Goal: Task Accomplishment & Management: Manage account settings

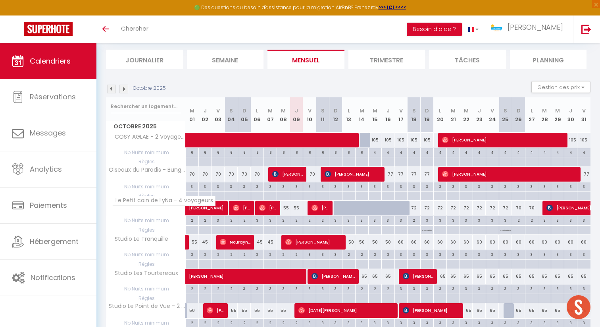
scroll to position [2, 0]
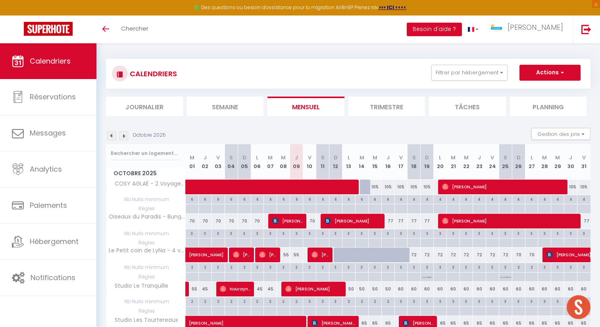
click at [125, 135] on img at bounding box center [124, 135] width 9 height 9
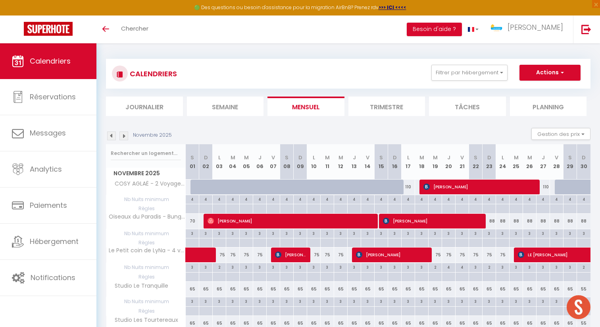
click at [125, 135] on img at bounding box center [124, 135] width 9 height 9
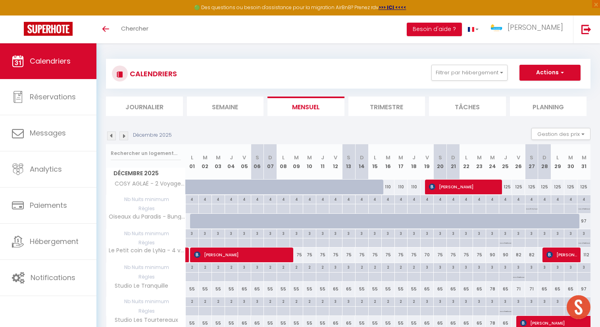
click at [125, 135] on img at bounding box center [124, 135] width 9 height 9
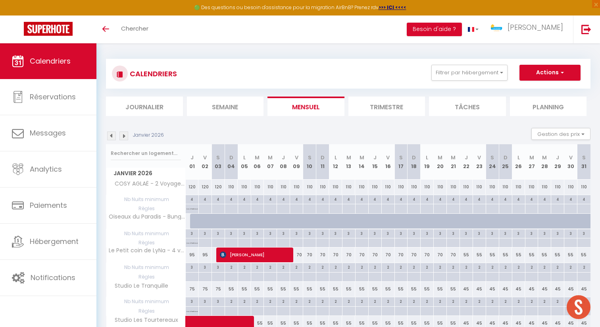
click at [125, 135] on img at bounding box center [124, 135] width 9 height 9
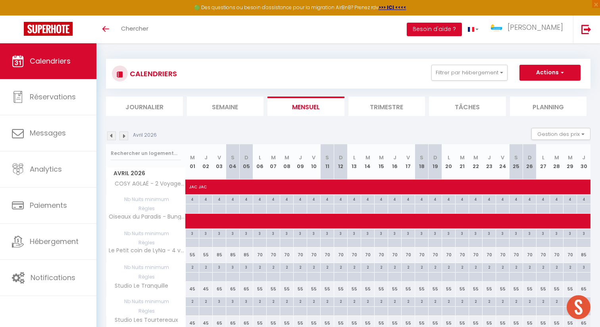
click at [125, 135] on img at bounding box center [124, 135] width 9 height 9
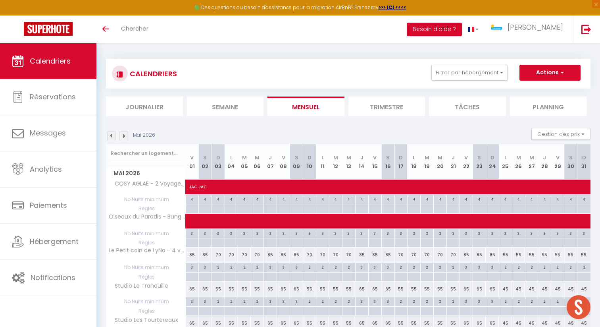
click at [125, 135] on img at bounding box center [124, 135] width 9 height 9
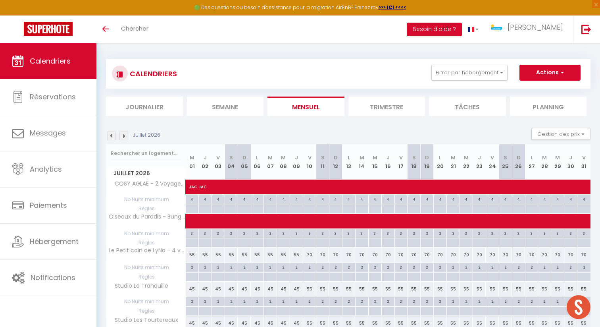
click at [125, 135] on img at bounding box center [124, 135] width 9 height 9
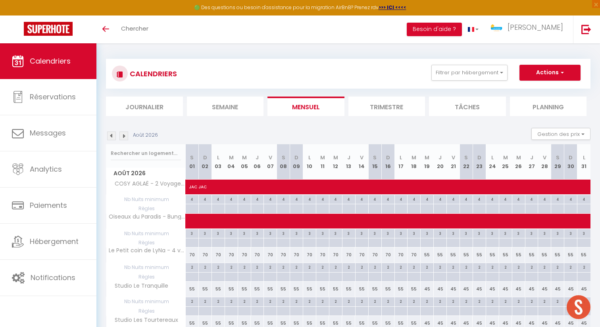
click at [125, 135] on img at bounding box center [124, 135] width 9 height 9
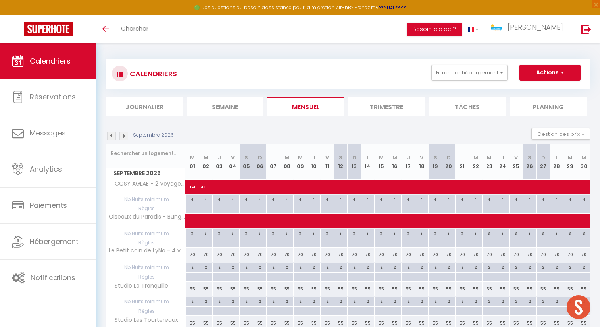
click at [125, 135] on img at bounding box center [124, 135] width 9 height 9
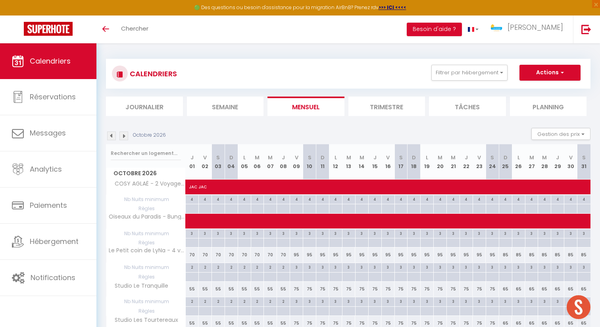
click at [125, 135] on img at bounding box center [124, 135] width 9 height 9
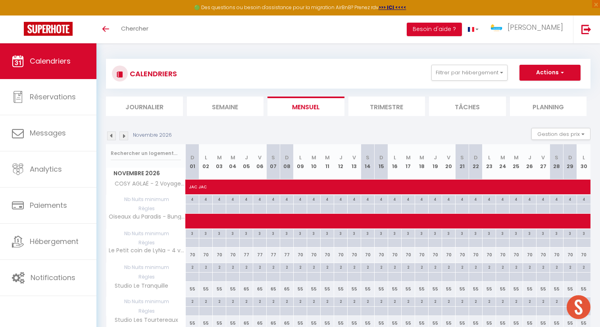
click at [112, 136] on img at bounding box center [111, 135] width 9 height 9
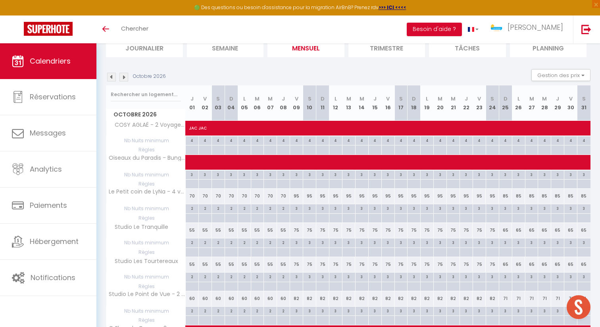
scroll to position [68, 0]
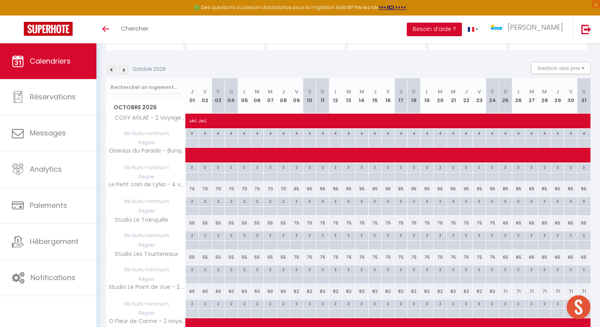
click at [124, 71] on img at bounding box center [124, 70] width 9 height 9
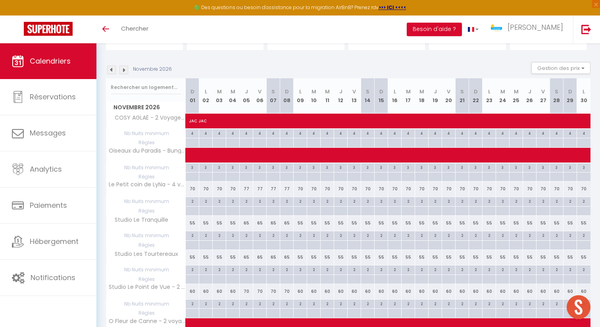
click at [193, 189] on div "70" at bounding box center [193, 188] width 14 height 15
type input "70"
type input "Dim 01 Novembre 2026"
type input "Lun 02 Novembre 2026"
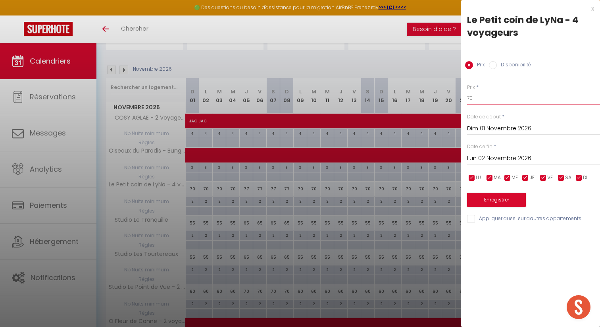
drag, startPoint x: 476, startPoint y: 99, endPoint x: 452, endPoint y: 99, distance: 23.4
click at [452, 99] on body "🟢 Des questions ou besoin d'assistance pour la migration AirBnB? Prenez rdv >>>…" at bounding box center [300, 214] width 600 height 477
type input "85"
drag, startPoint x: 531, startPoint y: 159, endPoint x: 545, endPoint y: 177, distance: 23.4
click at [530, 159] on input "Lun 02 Novembre 2026" at bounding box center [533, 158] width 133 height 10
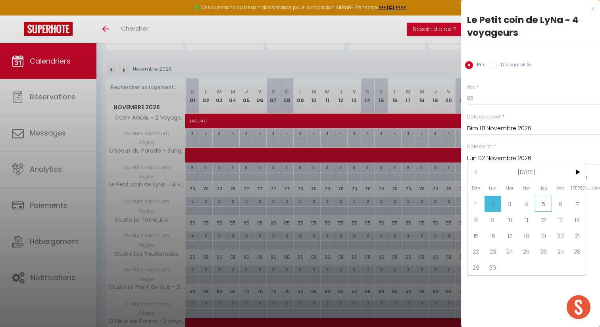
click at [540, 204] on span "5" at bounding box center [543, 204] width 17 height 16
type input "Jeu 05 Novembre 2026"
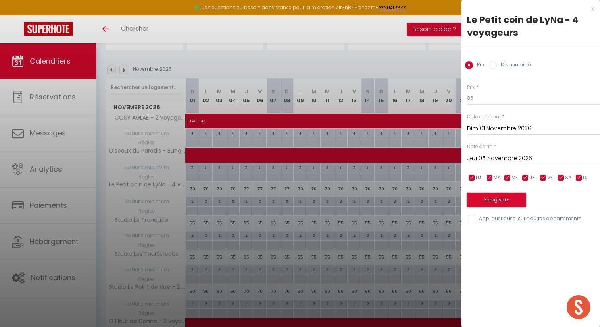
click at [500, 201] on button "Enregistrer" at bounding box center [496, 200] width 59 height 14
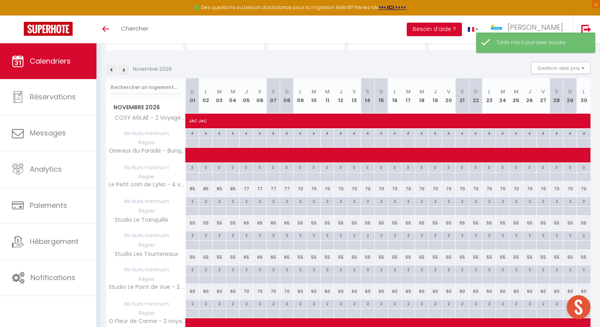
click at [246, 187] on div "77" at bounding box center [247, 188] width 14 height 15
type input "77"
type input "Jeu 05 Novembre 2026"
type input "Ven 06 Novembre 2026"
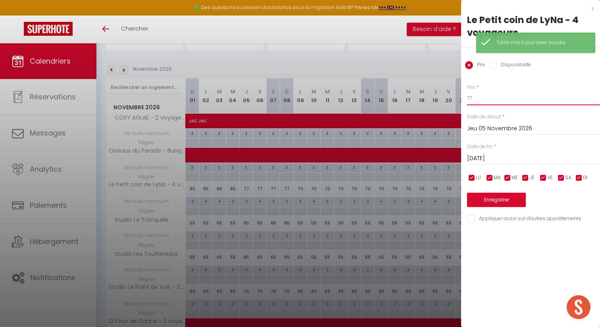
drag, startPoint x: 477, startPoint y: 98, endPoint x: 434, endPoint y: 98, distance: 42.9
click at [446, 98] on body "🟢 Des questions ou besoin d'assistance pour la migration AirBnB? Prenez rdv >>>…" at bounding box center [300, 214] width 600 height 477
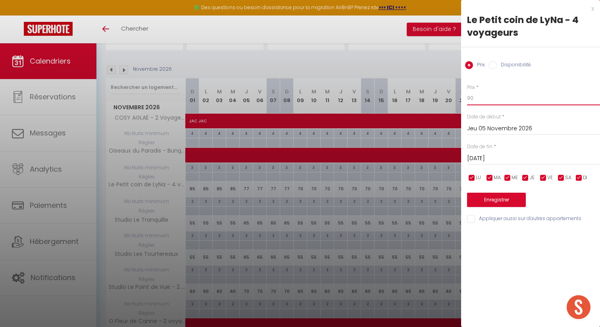
click at [474, 103] on input "90" at bounding box center [533, 98] width 133 height 14
type input "95"
click at [498, 155] on input "Ven 06 Novembre 2026" at bounding box center [533, 158] width 133 height 10
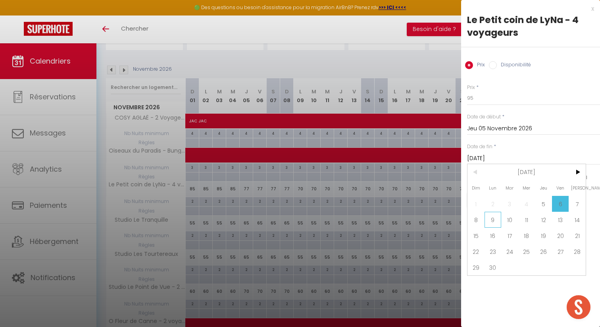
click at [488, 221] on span "9" at bounding box center [493, 220] width 17 height 16
type input "Lun 09 Novembre 2026"
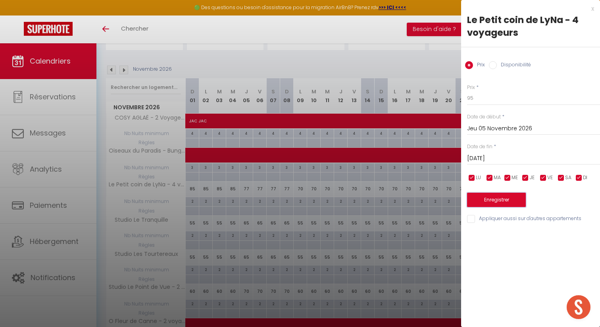
click at [488, 203] on button "Enregistrer" at bounding box center [496, 200] width 59 height 14
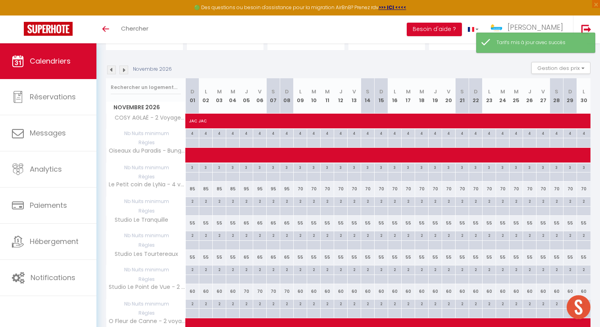
click at [300, 187] on div "70" at bounding box center [301, 188] width 14 height 15
type input "70"
type input "Lun 09 Novembre 2026"
type input "Mar 10 Novembre 2026"
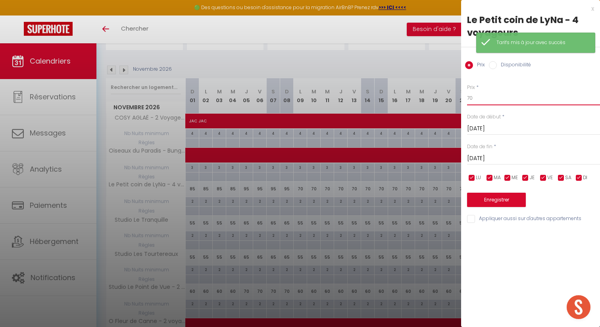
drag, startPoint x: 478, startPoint y: 99, endPoint x: 418, endPoint y: 99, distance: 60.0
click at [418, 99] on body "🟢 Des questions ou besoin d'assistance pour la migration AirBnB? Prenez rdv >>>…" at bounding box center [300, 214] width 600 height 477
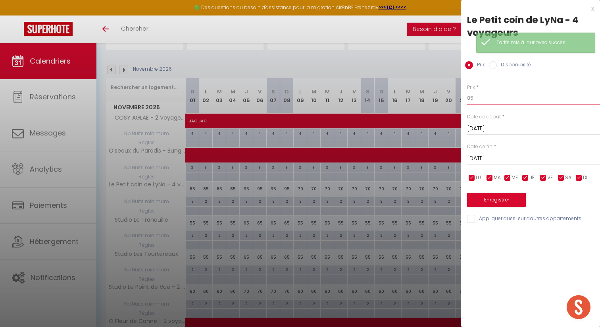
type input "85"
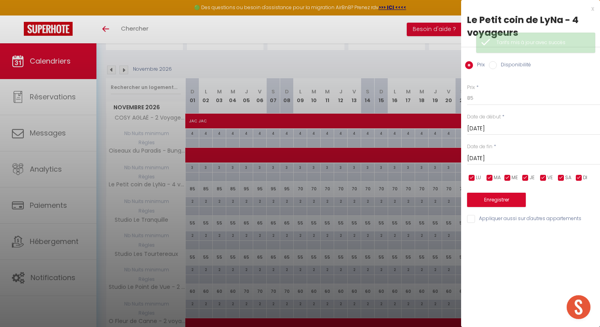
click at [545, 155] on input "Mar 10 Novembre 2026" at bounding box center [533, 158] width 133 height 10
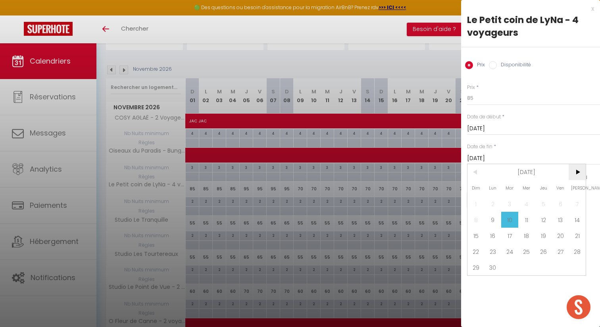
click at [575, 175] on span ">" at bounding box center [577, 172] width 17 height 16
click at [512, 204] on span "1" at bounding box center [510, 204] width 17 height 16
type input "Mar 01 Décembre 2026"
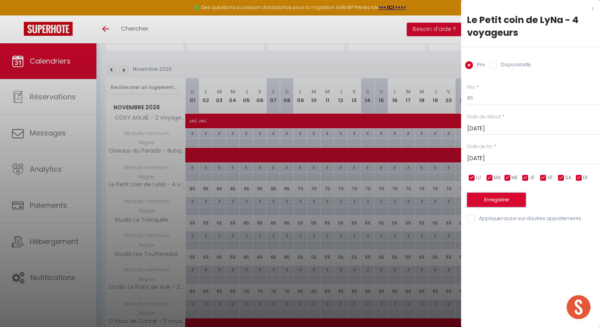
click at [515, 200] on button "Enregistrer" at bounding box center [496, 200] width 59 height 14
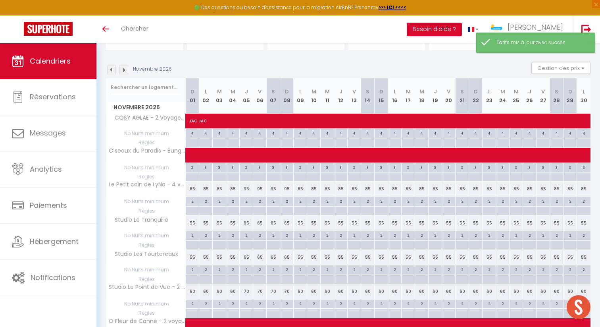
click at [126, 71] on img at bounding box center [124, 70] width 9 height 9
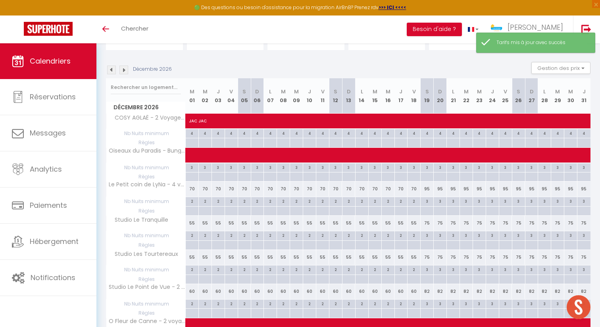
click at [193, 187] on div "70" at bounding box center [192, 188] width 13 height 15
type input "70"
type input "Mar 01 Décembre 2026"
type input "Mer 02 Décembre 2026"
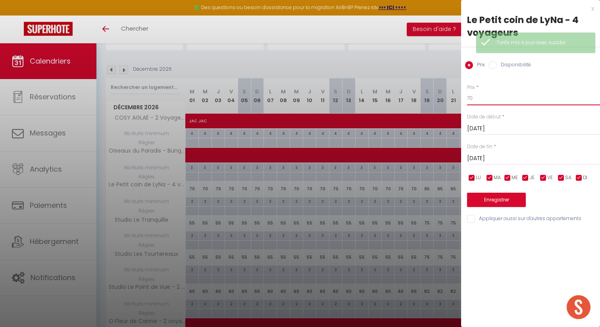
drag, startPoint x: 476, startPoint y: 99, endPoint x: 448, endPoint y: 99, distance: 28.2
click at [451, 99] on body "🟢 Des questions ou besoin d'assistance pour la migration AirBnB? Prenez rdv >>>…" at bounding box center [300, 214] width 600 height 477
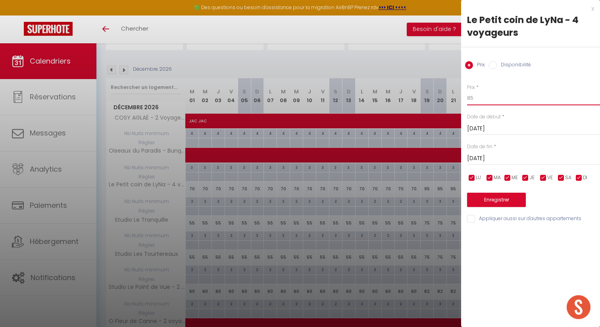
type input "85"
click at [551, 159] on input "Mer 02 Décembre 2026" at bounding box center [533, 158] width 133 height 10
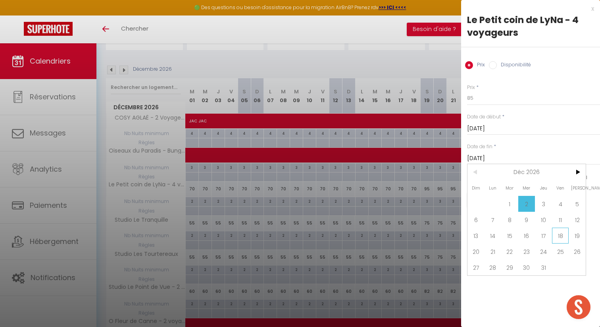
click at [562, 236] on span "18" at bounding box center [560, 236] width 17 height 16
type input "Ven 18 Décembre 2026"
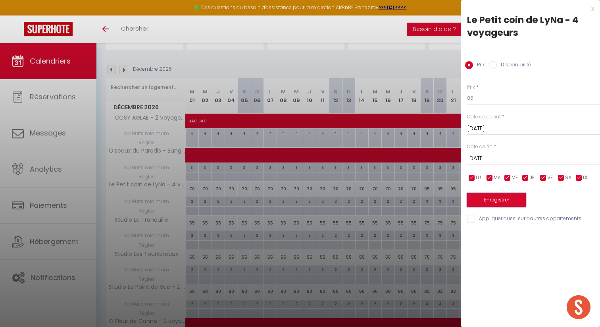
click at [504, 200] on button "Enregistrer" at bounding box center [496, 200] width 59 height 14
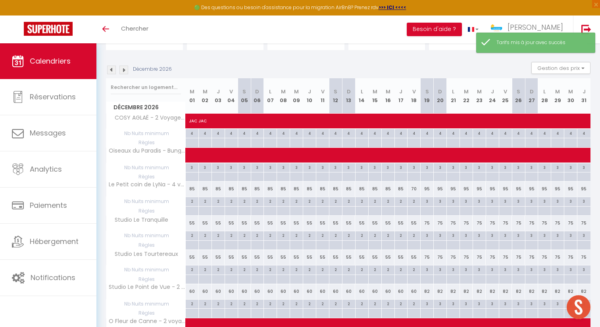
click at [113, 72] on img at bounding box center [111, 70] width 9 height 9
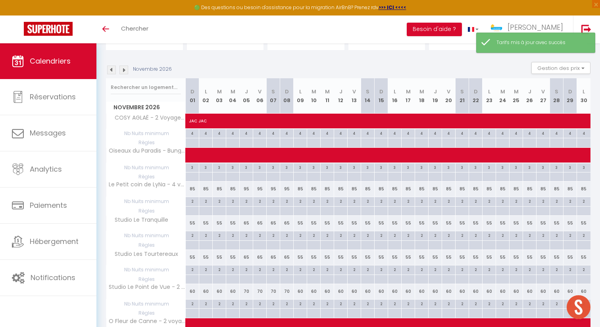
click at [113, 72] on img at bounding box center [111, 70] width 9 height 9
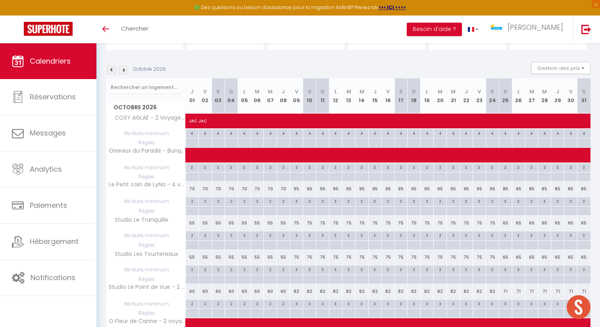
click at [125, 69] on img at bounding box center [124, 70] width 9 height 9
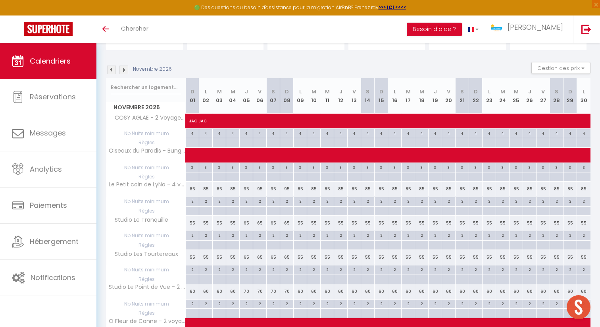
click at [193, 222] on div "55" at bounding box center [193, 223] width 14 height 15
type input "55"
type input "Dim 01 Novembre 2026"
type input "Lun 02 Novembre 2026"
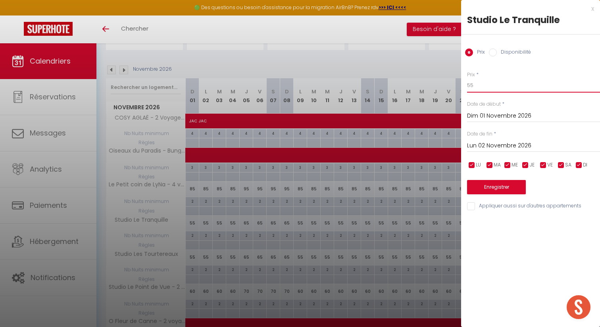
drag, startPoint x: 476, startPoint y: 84, endPoint x: 419, endPoint y: 84, distance: 57.6
click at [452, 84] on body "🟢 Des questions ou besoin d'assistance pour la migration AirBnB? Prenez rdv >>>…" at bounding box center [300, 214] width 600 height 477
type input "65"
click at [524, 146] on input "Lun 02 Novembre 2026" at bounding box center [533, 146] width 133 height 10
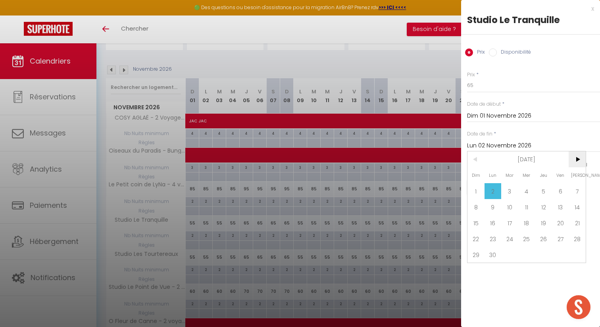
click at [579, 161] on span ">" at bounding box center [577, 159] width 17 height 16
click at [571, 219] on span "19" at bounding box center [577, 223] width 17 height 16
type input "Sam 19 Décembre 2026"
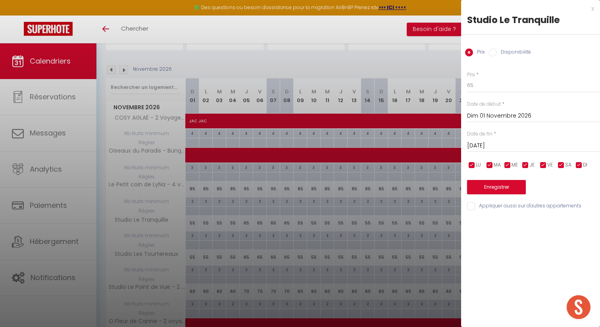
click at [511, 207] on input "Appliquer aussi sur d'autres appartements" at bounding box center [533, 206] width 133 height 8
checkbox input "true"
click at [501, 190] on button "Enregistrer" at bounding box center [496, 187] width 59 height 14
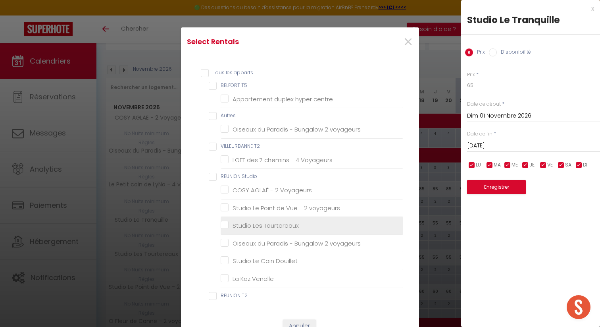
click at [280, 221] on span "Studio Les Tourtereaux" at bounding box center [266, 225] width 66 height 8
click at [280, 222] on Tourtereaux "Studio Les Tourtereaux" at bounding box center [312, 226] width 183 height 8
checkbox Tourtereaux "true"
checkbox centre "false"
checkbox voyageurs "false"
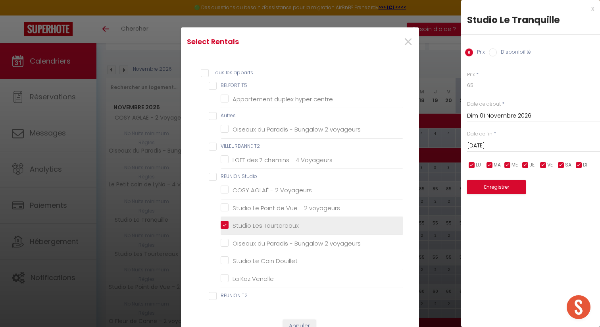
checkbox Voyageurs "false"
checkbox voyageurs "false"
checkbox Douillet "false"
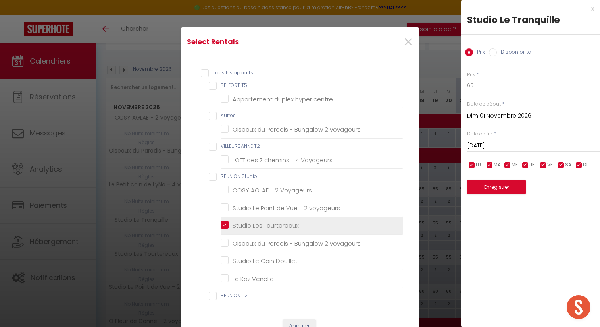
checkbox Venelle "false"
checkbox voyageurs "false"
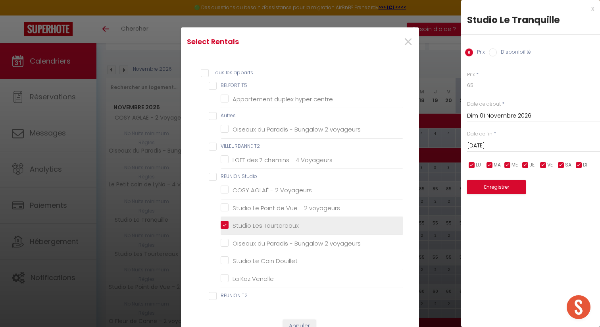
checkbox voyageurs "false"
checkbox Saint-Leu "false"
checkbox voyageurs "false"
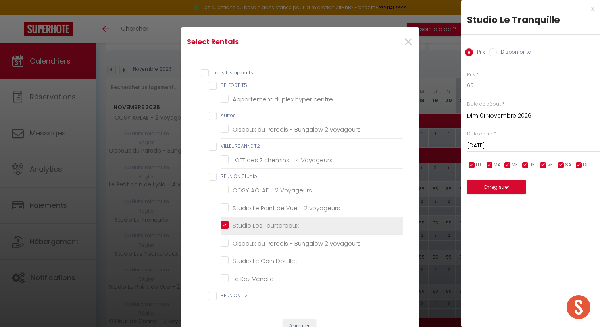
checkbox voyageurs "false"
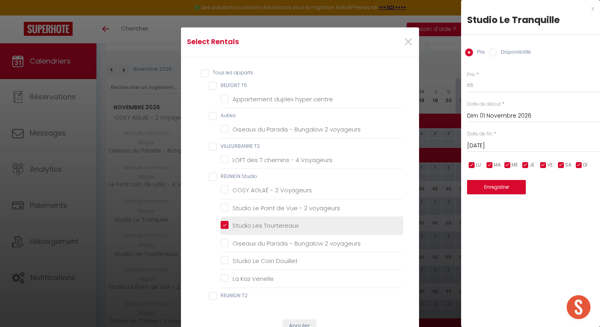
checkbox Constellation "false"
checkbox étoiles "false"
checkbox voyageurs "false"
checkbox CASTORS "false"
checkbox Sables "false"
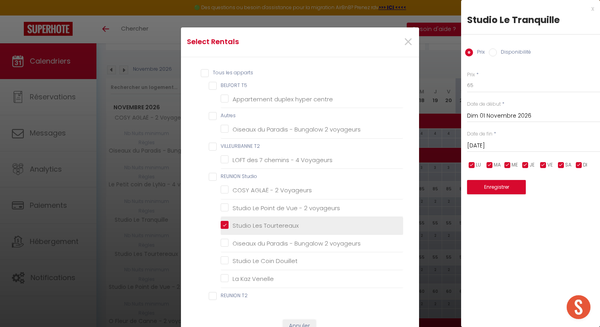
checkbox voyageurs "false"
checkbox Voyageurs "false"
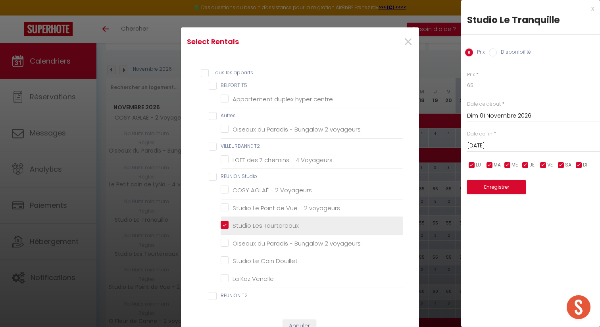
checkbox Voyageurs "false"
checkbox voyageurs "false"
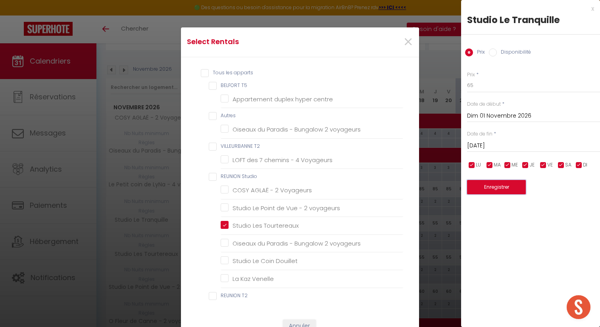
click at [491, 189] on button "Enregistrer" at bounding box center [496, 187] width 59 height 14
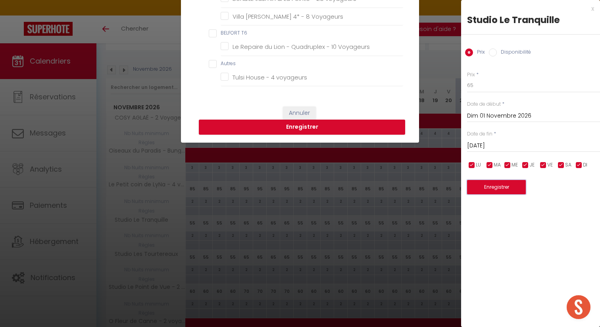
scroll to position [190, 0]
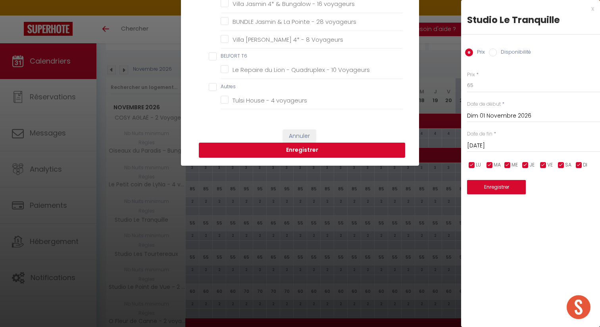
click at [299, 148] on button "Enregistrer" at bounding box center [302, 150] width 206 height 15
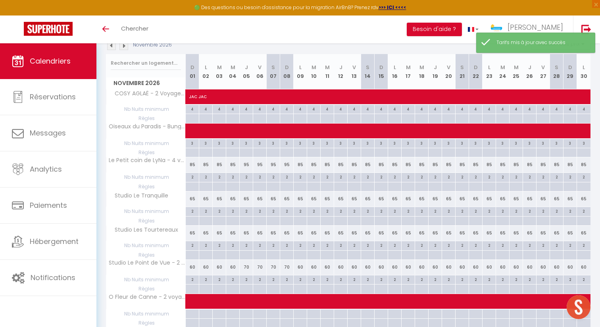
scroll to position [98, 0]
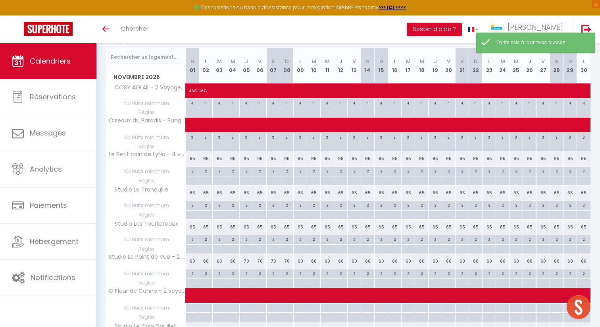
click at [247, 191] on div "65" at bounding box center [247, 192] width 14 height 15
type input "65"
type input "Jeu 05 Novembre 2026"
type input "Ven 06 Novembre 2026"
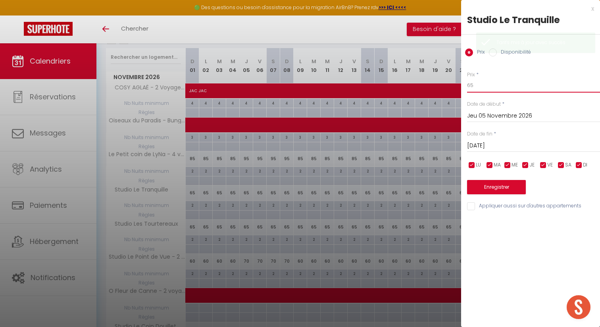
drag, startPoint x: 473, startPoint y: 84, endPoint x: 446, endPoint y: 84, distance: 27.4
click at [450, 84] on body "🟢 Des questions ou besoin d'assistance pour la migration AirBnB? Prenez rdv >>>…" at bounding box center [300, 184] width 600 height 477
type input "75"
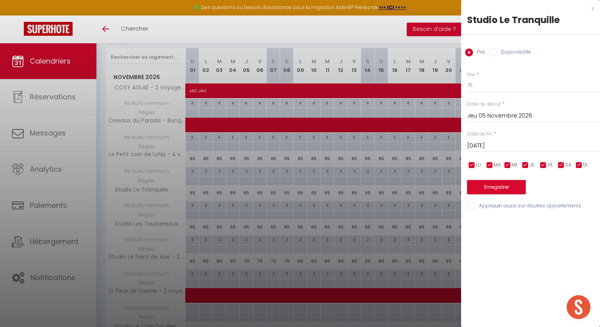
drag, startPoint x: 528, startPoint y: 145, endPoint x: 551, endPoint y: 204, distance: 63.5
click at [528, 145] on input "Ven 06 Novembre 2026" at bounding box center [533, 146] width 133 height 10
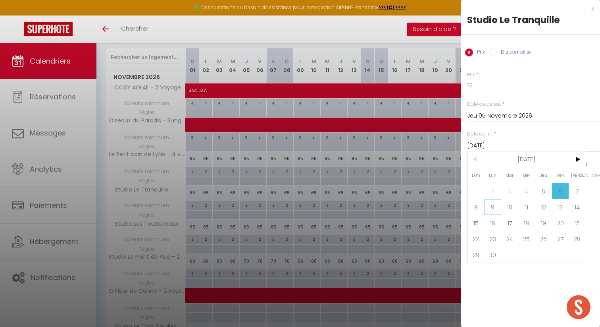
click at [496, 207] on span "9" at bounding box center [493, 207] width 17 height 16
type input "Lun 09 Novembre 2026"
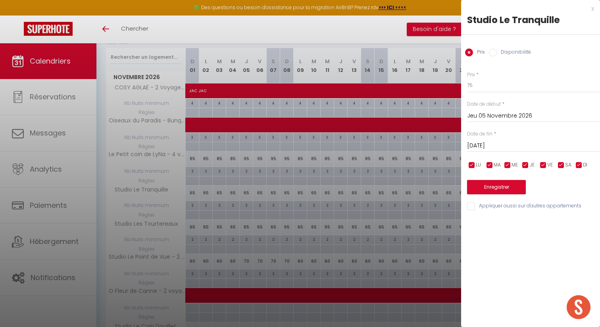
click at [494, 205] on input "Appliquer aussi sur d'autres appartements" at bounding box center [533, 206] width 133 height 8
checkbox input "true"
click at [492, 183] on button "Enregistrer" at bounding box center [496, 187] width 59 height 14
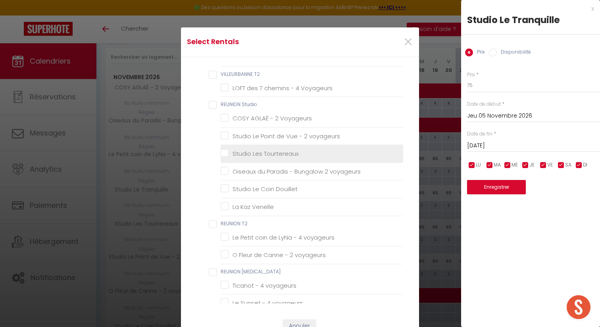
click at [282, 150] on Tourtereaux "Studio Les Tourtereaux" at bounding box center [312, 154] width 183 height 8
checkbox Tourtereaux "true"
checkbox centre "false"
checkbox voyageurs "false"
checkbox Voyageurs "false"
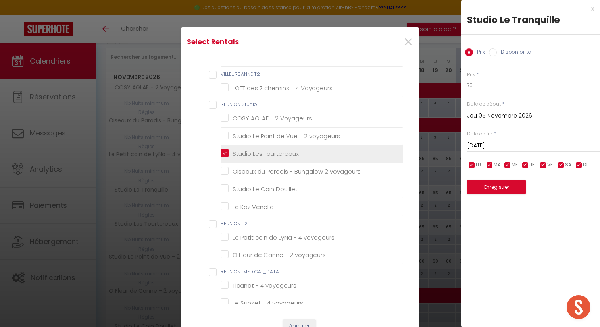
checkbox Voyageurs "false"
checkbox voyageurs "false"
checkbox Douillet "false"
checkbox Venelle "false"
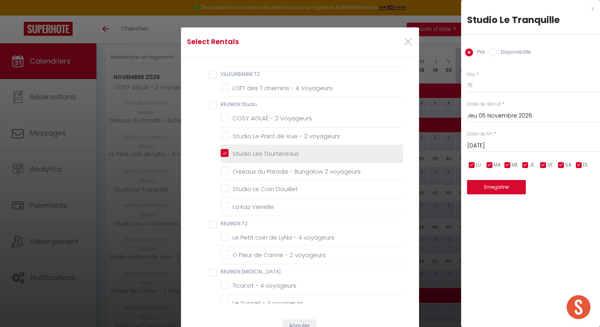
checkbox voyageurs "false"
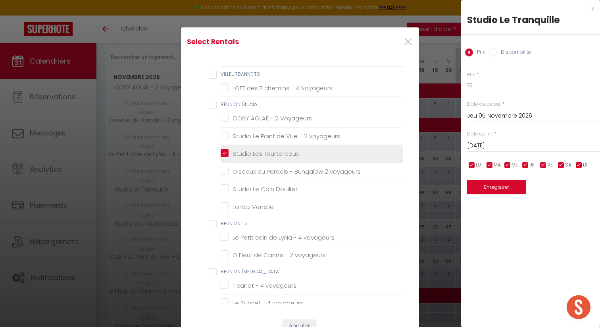
checkbox voyageurs "false"
checkbox Saint-Leu "false"
checkbox voyageurs "false"
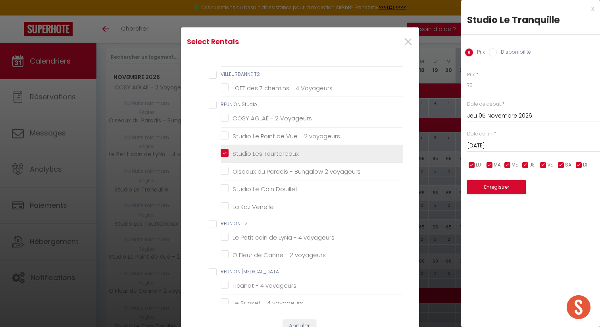
checkbox voyageurs "false"
checkbox Constellation "false"
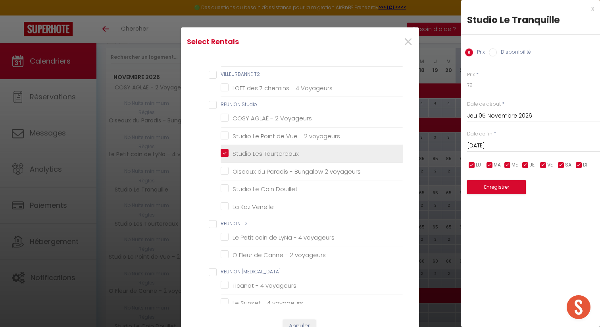
checkbox étoiles "false"
checkbox voyageurs "false"
checkbox CASTORS "false"
checkbox Sables "false"
checkbox voyageurs "false"
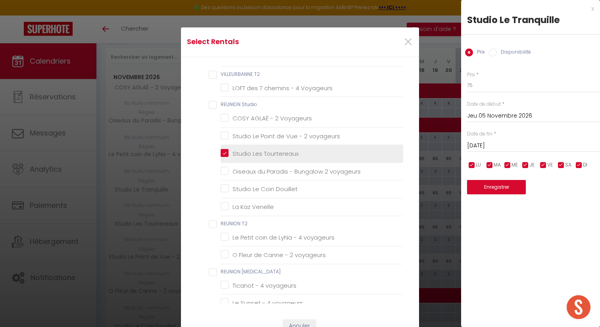
checkbox voyageurs "false"
checkbox Voyageurs "false"
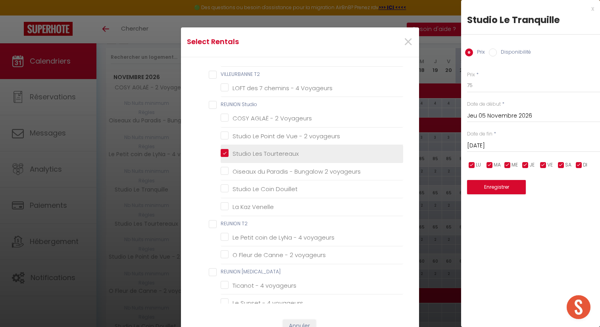
checkbox voyageurs "false"
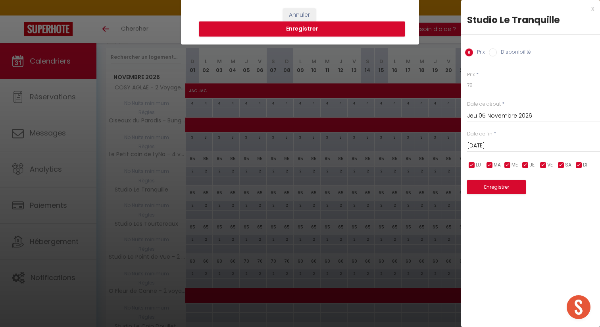
scroll to position [312, 0]
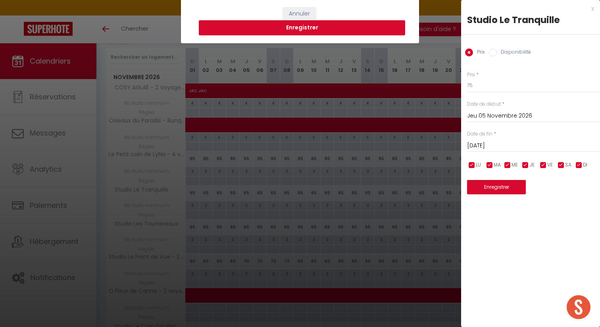
click at [314, 26] on button "Enregistrer" at bounding box center [302, 27] width 206 height 15
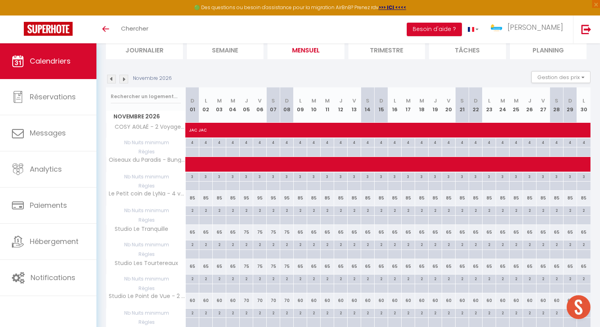
scroll to position [40, 0]
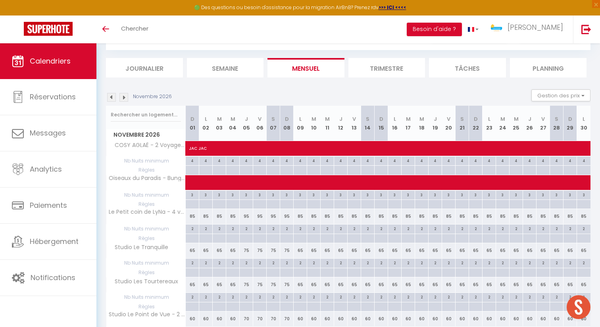
click at [112, 99] on img at bounding box center [111, 97] width 9 height 9
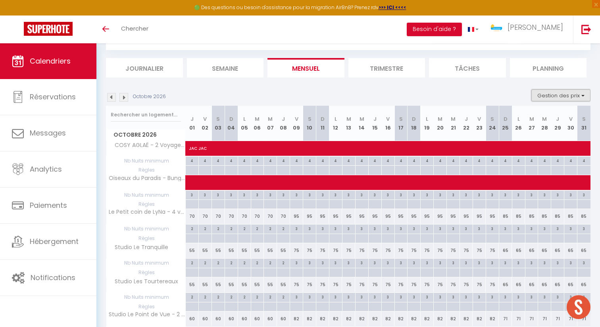
click at [557, 98] on button "Gestion des prix" at bounding box center [561, 95] width 59 height 12
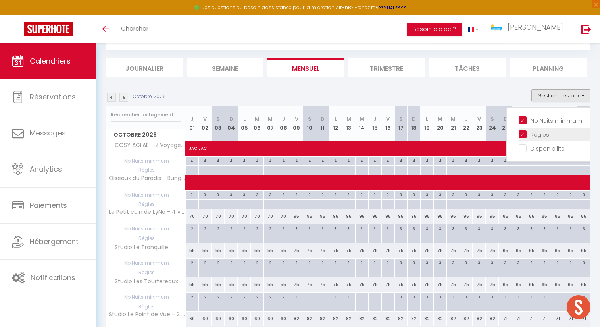
click at [541, 133] on input "Règles" at bounding box center [554, 134] width 71 height 8
checkbox input "false"
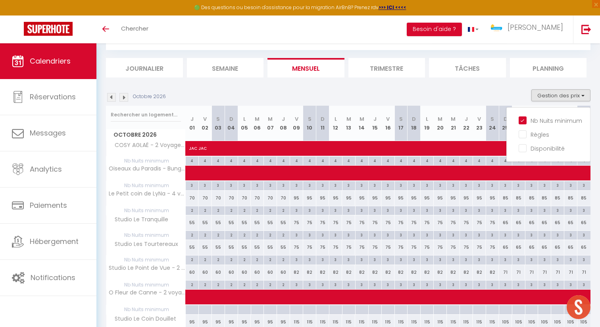
click at [121, 94] on img at bounding box center [124, 97] width 9 height 9
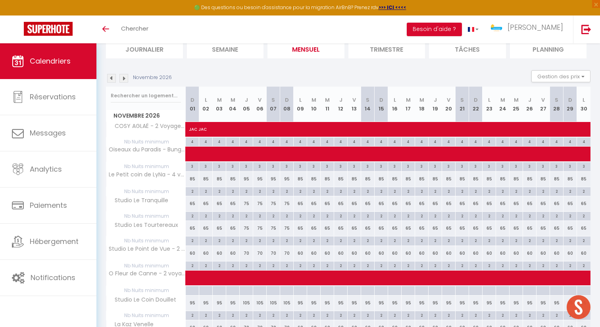
scroll to position [69, 0]
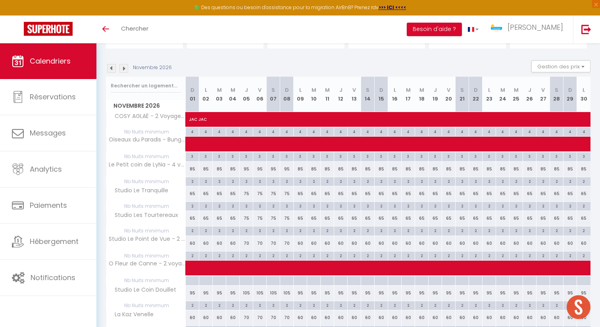
click at [193, 241] on div "60" at bounding box center [193, 243] width 14 height 15
type input "60"
type input "Dim 01 Novembre 2026"
type input "Lun 02 Novembre 2026"
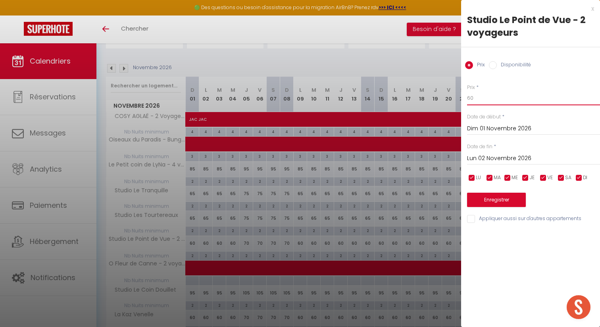
click at [476, 97] on input "60" at bounding box center [533, 98] width 133 height 14
type input "6"
type input "71"
click at [539, 155] on input "Lun 02 Novembre 2026" at bounding box center [533, 158] width 133 height 10
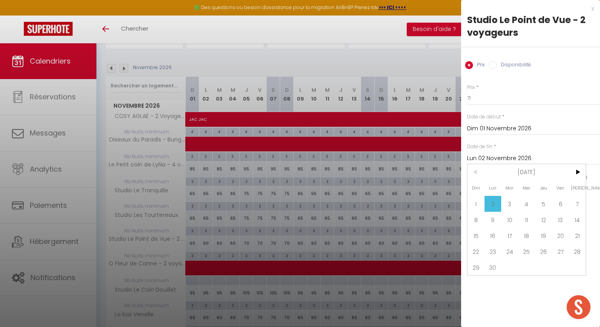
click at [540, 159] on input "Lun 02 Novembre 2026" at bounding box center [533, 158] width 133 height 10
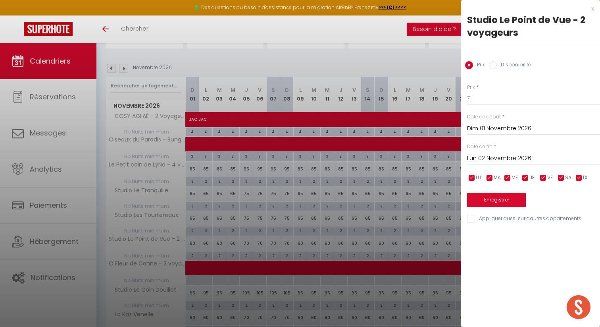
click at [540, 159] on input "Lun 02 Novembre 2026" at bounding box center [533, 158] width 133 height 10
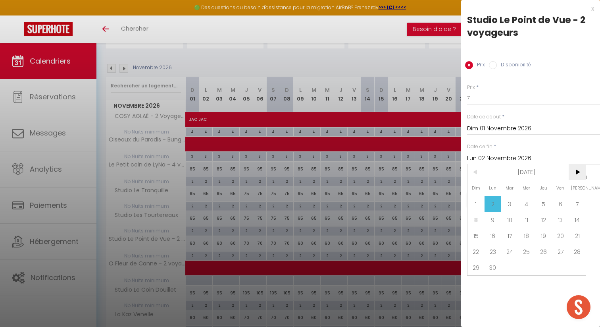
click at [575, 175] on span ">" at bounding box center [577, 172] width 17 height 16
click at [574, 236] on span "19" at bounding box center [577, 236] width 17 height 16
type input "Sam 19 Décembre 2026"
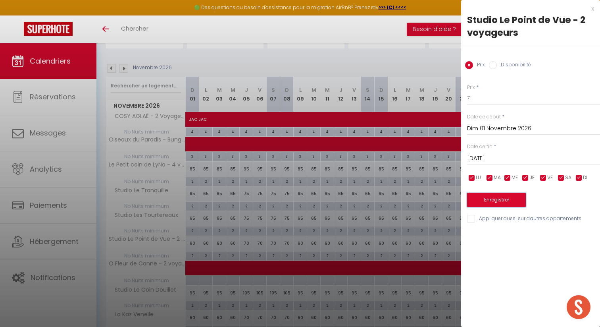
click at [507, 203] on button "Enregistrer" at bounding box center [496, 200] width 59 height 14
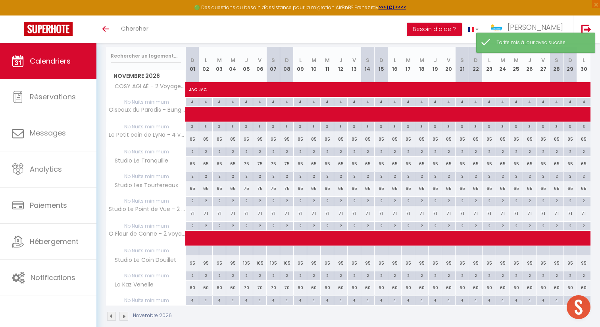
scroll to position [110, 0]
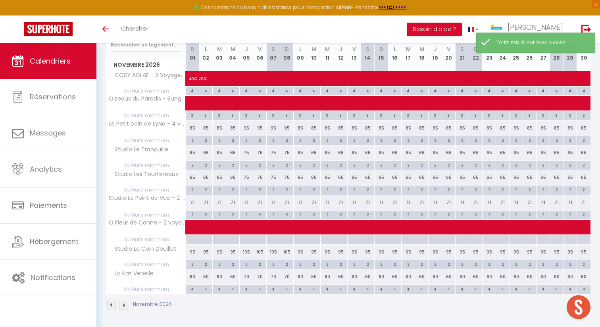
click at [247, 201] on div "71" at bounding box center [247, 202] width 14 height 15
type input "71"
type input "Jeu 05 Novembre 2026"
type input "Ven 06 Novembre 2026"
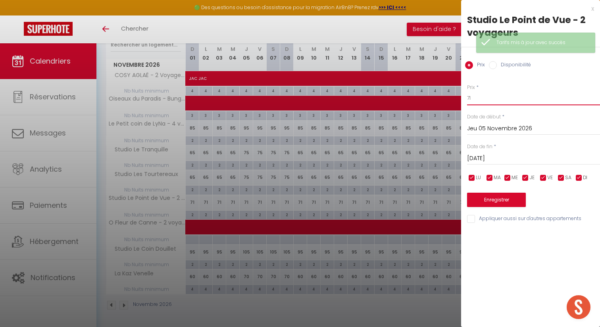
drag, startPoint x: 468, startPoint y: 96, endPoint x: 456, endPoint y: 96, distance: 11.5
click at [456, 96] on body "🟢 Des questions ou besoin d'assistance pour la migration AirBnB? Prenez rdv >>>…" at bounding box center [300, 130] width 600 height 394
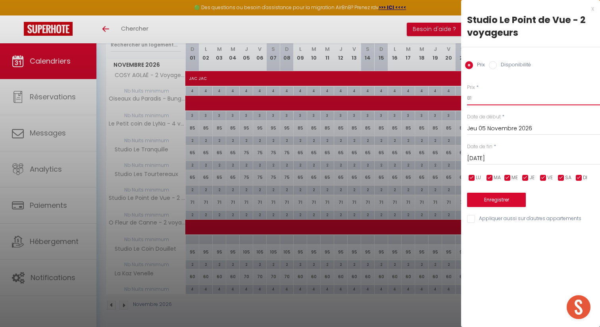
type input "81"
drag, startPoint x: 511, startPoint y: 160, endPoint x: 498, endPoint y: 227, distance: 68.4
click at [511, 160] on input "Ven 06 Novembre 2026" at bounding box center [533, 158] width 133 height 10
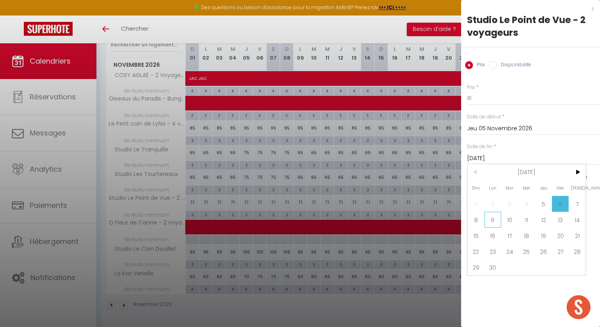
click at [492, 216] on span "9" at bounding box center [493, 220] width 17 height 16
type input "Lun 09 Novembre 2026"
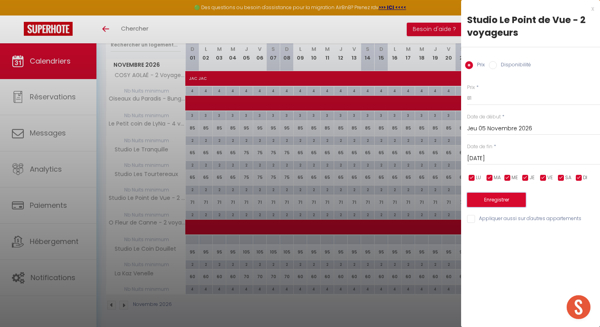
click at [488, 200] on button "Enregistrer" at bounding box center [496, 200] width 59 height 14
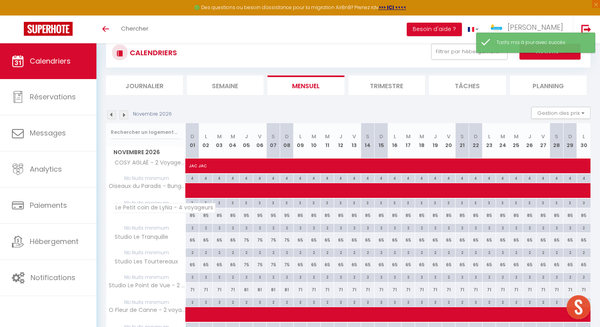
scroll to position [2, 0]
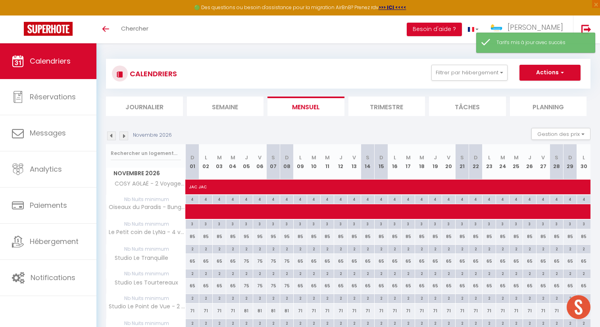
click at [112, 135] on img at bounding box center [111, 135] width 9 height 9
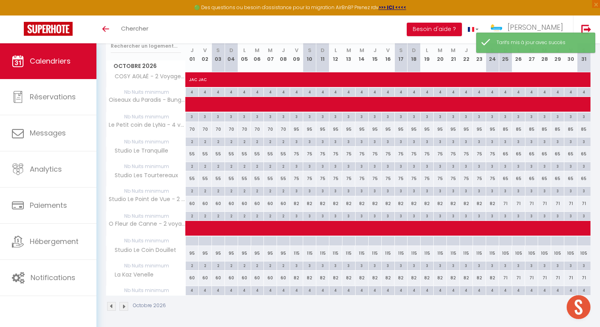
scroll to position [110, 0]
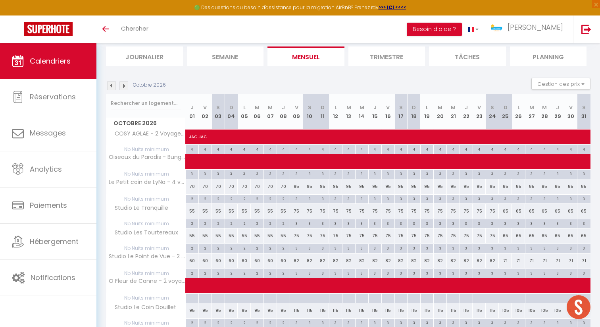
click at [122, 87] on img at bounding box center [124, 85] width 9 height 9
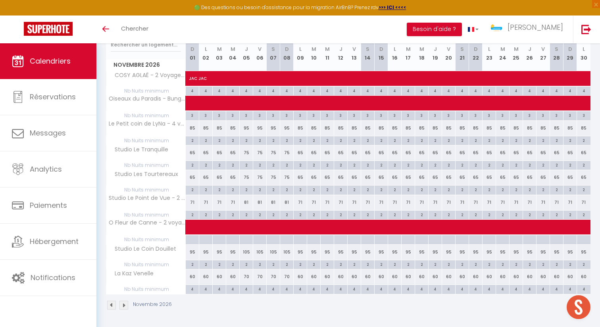
click at [193, 276] on div "60" at bounding box center [193, 276] width 14 height 15
type input "60"
type input "Dim 01 Novembre 2026"
type input "Lun 02 Novembre 2026"
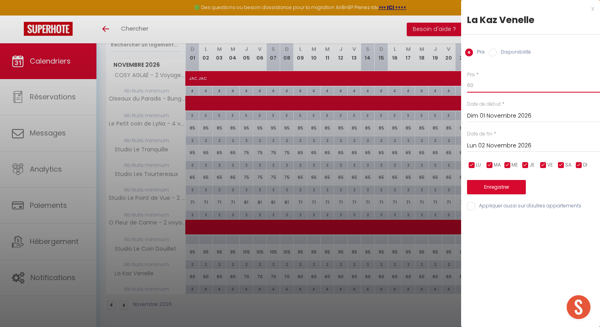
drag, startPoint x: 490, startPoint y: 80, endPoint x: 455, endPoint y: 80, distance: 34.1
click at [455, 80] on body "🟢 Des questions ou besoin d'assistance pour la migration AirBnB? Prenez rdv >>>…" at bounding box center [300, 130] width 600 height 394
drag, startPoint x: 486, startPoint y: 86, endPoint x: 418, endPoint y: 86, distance: 68.3
click at [455, 86] on body "🟢 Des questions ou besoin d'assistance pour la migration AirBnB? Prenez rdv >>>…" at bounding box center [300, 130] width 600 height 394
type input "71"
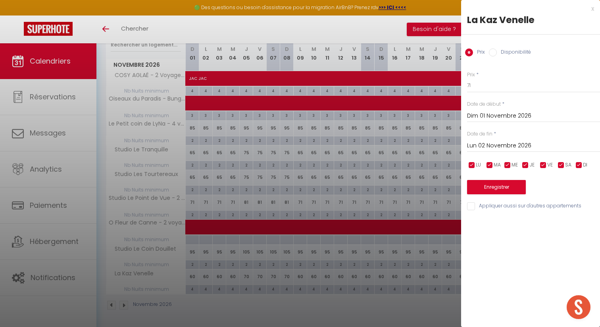
click at [509, 143] on input "Lun 02 Novembre 2026" at bounding box center [533, 146] width 133 height 10
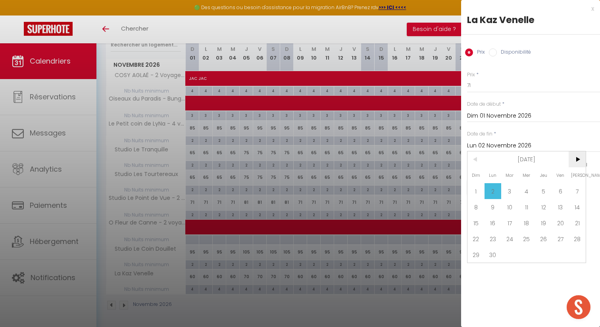
click at [581, 163] on span ">" at bounding box center [577, 159] width 17 height 16
click at [573, 224] on span "19" at bounding box center [577, 223] width 17 height 16
type input "Sam 19 Décembre 2026"
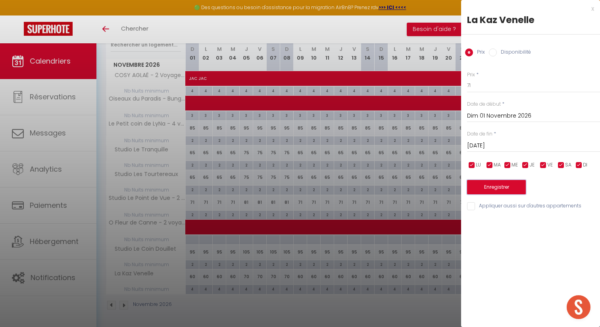
click at [504, 187] on button "Enregistrer" at bounding box center [496, 187] width 59 height 14
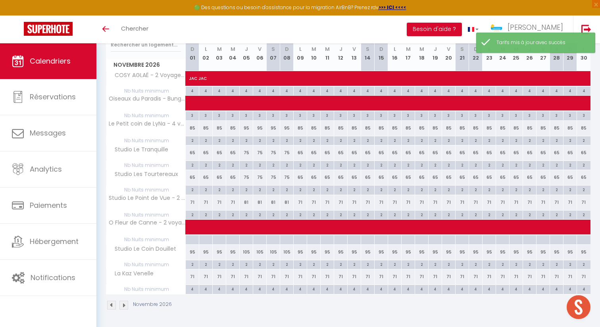
click at [247, 276] on div "71" at bounding box center [247, 276] width 14 height 15
type input "71"
type input "Jeu 05 Novembre 2026"
type input "Ven 06 Novembre 2026"
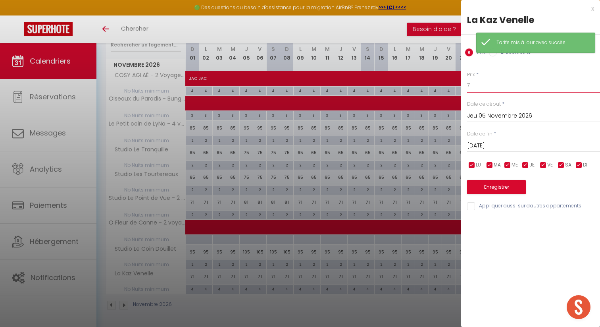
click at [465, 87] on div "Prix * 71 Statut * Disponible Indisponible Date de début * Jeu 05 Novembre 2026…" at bounding box center [530, 136] width 139 height 150
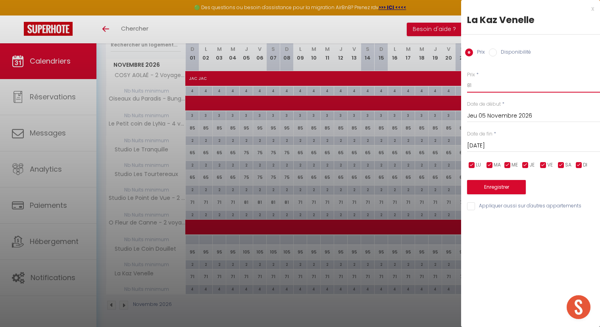
type input "81"
click at [518, 145] on input "Ven 06 Novembre 2026" at bounding box center [533, 146] width 133 height 10
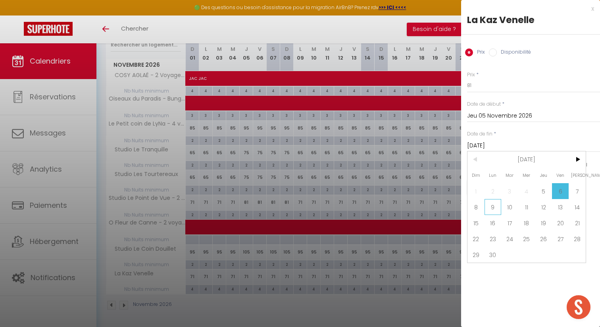
click at [495, 206] on span "9" at bounding box center [493, 207] width 17 height 16
type input "Lun 09 Novembre 2026"
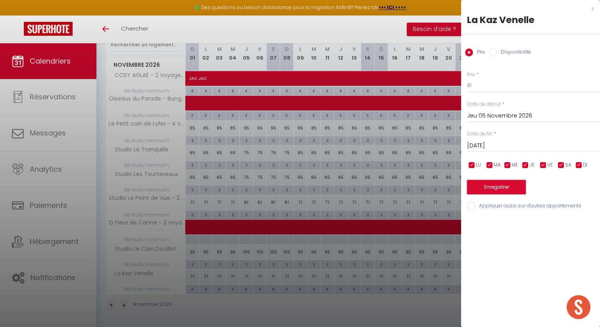
click at [491, 186] on button "Enregistrer" at bounding box center [496, 187] width 59 height 14
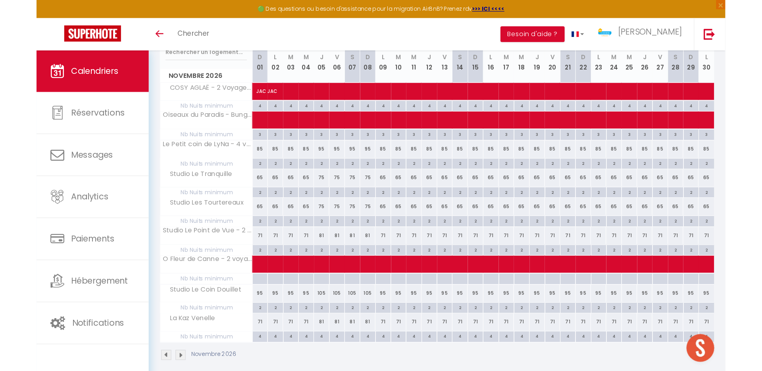
scroll to position [66, 0]
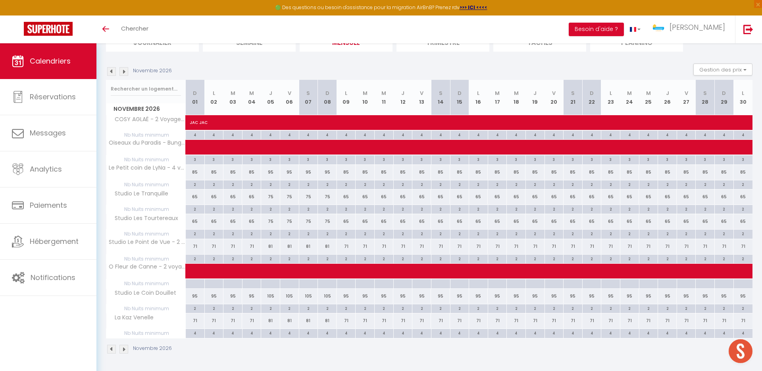
click at [112, 73] on img at bounding box center [111, 71] width 9 height 9
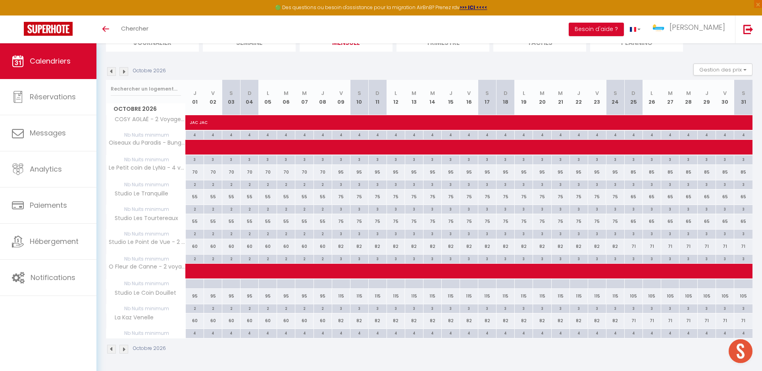
click at [112, 73] on img at bounding box center [111, 71] width 9 height 9
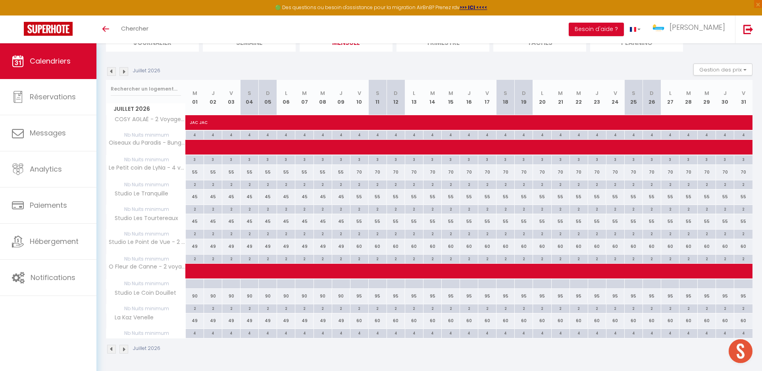
click at [112, 73] on img at bounding box center [111, 71] width 9 height 9
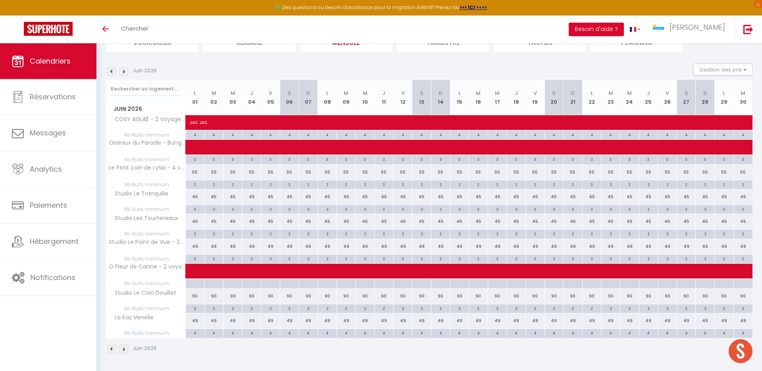
click at [112, 73] on img at bounding box center [111, 71] width 9 height 9
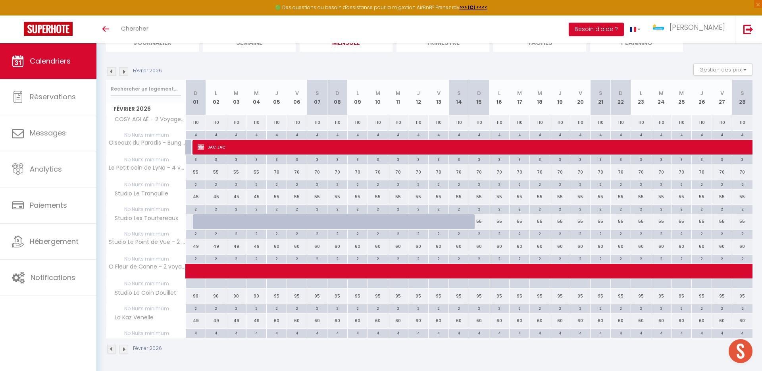
click at [112, 73] on img at bounding box center [111, 71] width 9 height 9
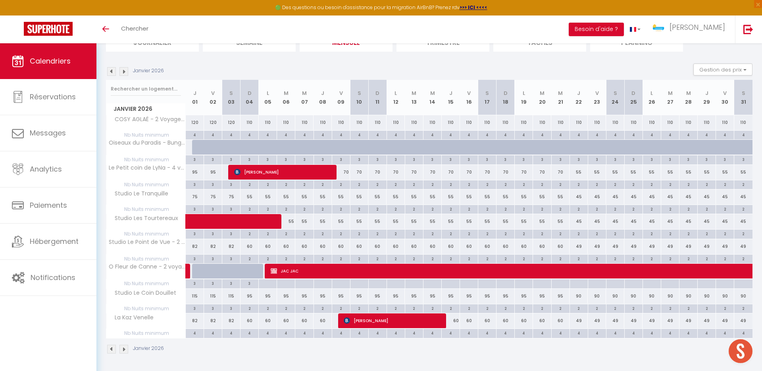
click at [112, 73] on img at bounding box center [111, 71] width 9 height 9
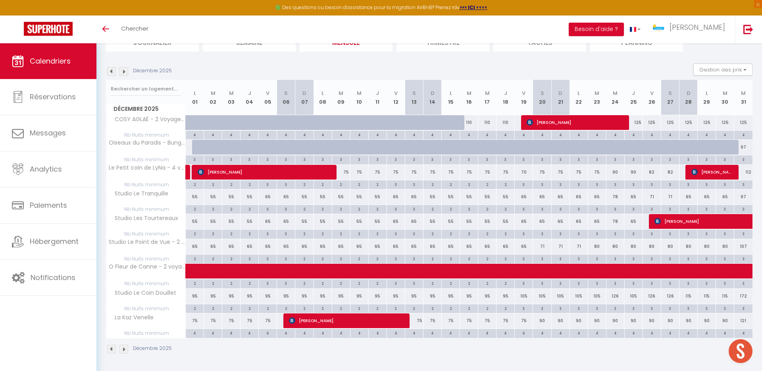
click at [112, 73] on img at bounding box center [111, 71] width 9 height 9
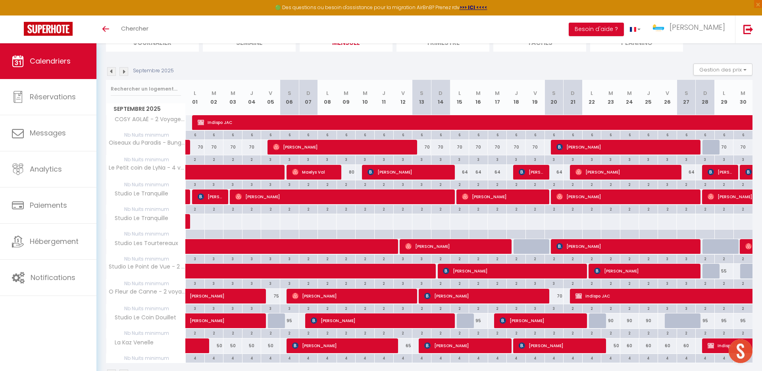
click at [124, 71] on img at bounding box center [124, 71] width 9 height 9
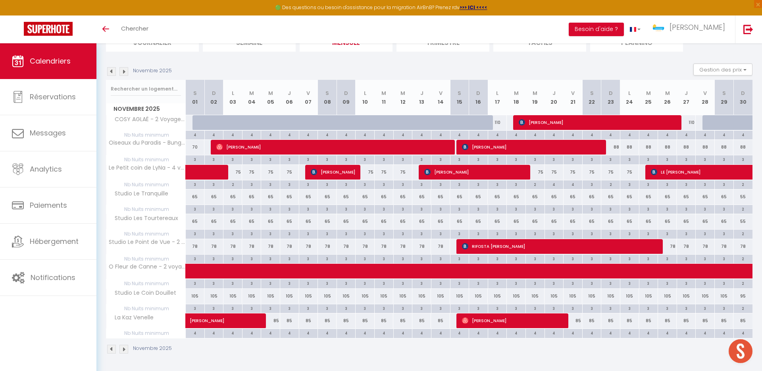
click at [441, 196] on div "65" at bounding box center [440, 196] width 19 height 15
type input "65"
type input "Ven 14 Novembre 2025"
type input "[PERSON_NAME] 15 Novembre 2025"
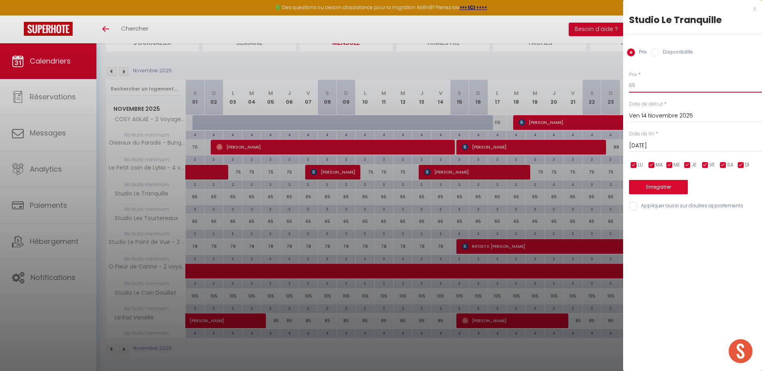
drag, startPoint x: 639, startPoint y: 84, endPoint x: 587, endPoint y: 84, distance: 51.2
click at [621, 84] on body "🟢 Des questions ou besoin d'assistance pour la migration AirBnB? Prenez rdv >>>…" at bounding box center [381, 174] width 762 height 394
type input "70"
click at [667, 143] on input "[PERSON_NAME] 15 Novembre 2025" at bounding box center [695, 146] width 133 height 10
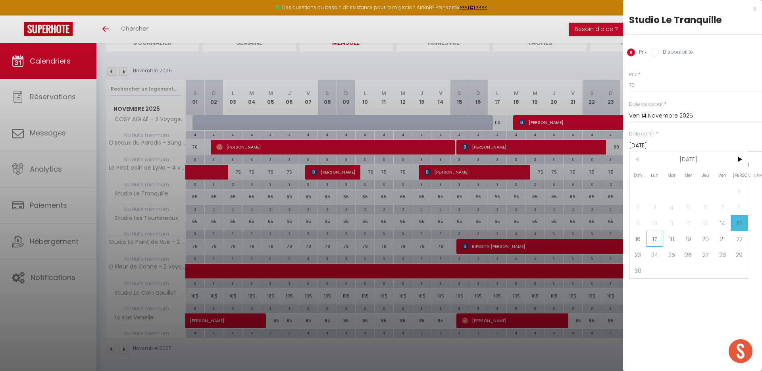
click at [654, 237] on span "17" at bounding box center [655, 239] width 17 height 16
type input "Lun 17 Novembre 2025"
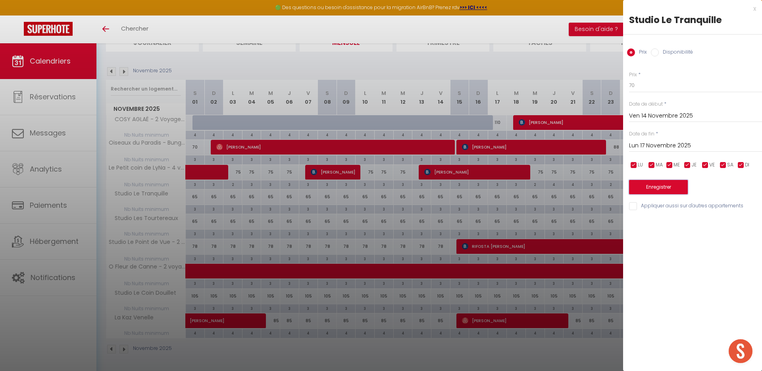
click at [655, 185] on button "Enregistrer" at bounding box center [658, 187] width 59 height 14
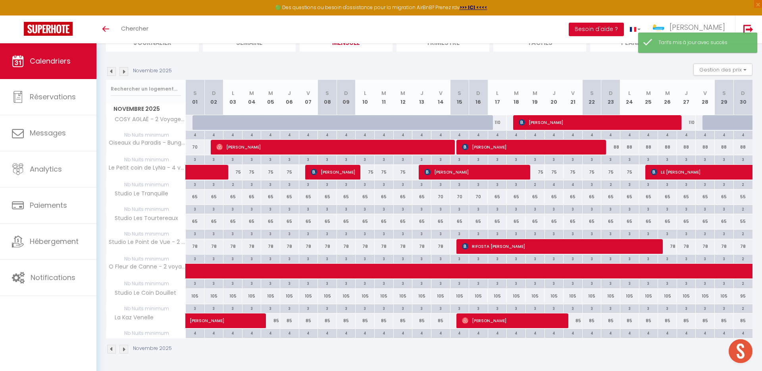
click at [442, 221] on div "65" at bounding box center [440, 221] width 19 height 15
type input "65"
type input "Ven 14 Novembre 2025"
type input "[PERSON_NAME] 15 Novembre 2025"
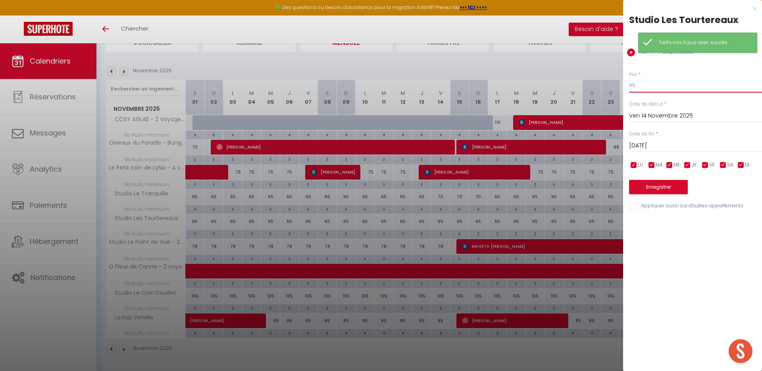
drag, startPoint x: 640, startPoint y: 85, endPoint x: 593, endPoint y: 85, distance: 47.3
click at [613, 85] on body "🟢 Des questions ou besoin d'assistance pour la migration AirBnB? Prenez rdv >>>…" at bounding box center [381, 174] width 762 height 394
type input "70"
click at [655, 143] on input "[PERSON_NAME] 15 Novembre 2025" at bounding box center [695, 146] width 133 height 10
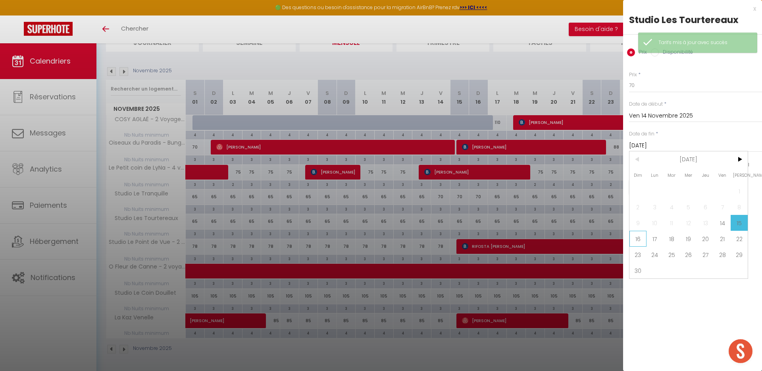
click at [640, 237] on span "16" at bounding box center [638, 239] width 17 height 16
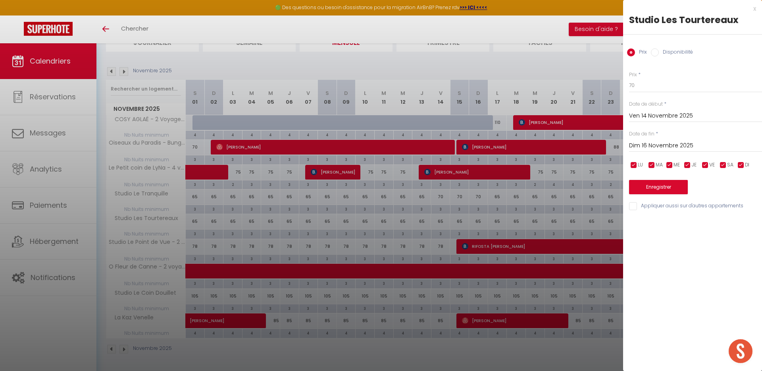
click at [654, 143] on input "Dim 16 Novembre 2025" at bounding box center [695, 146] width 133 height 10
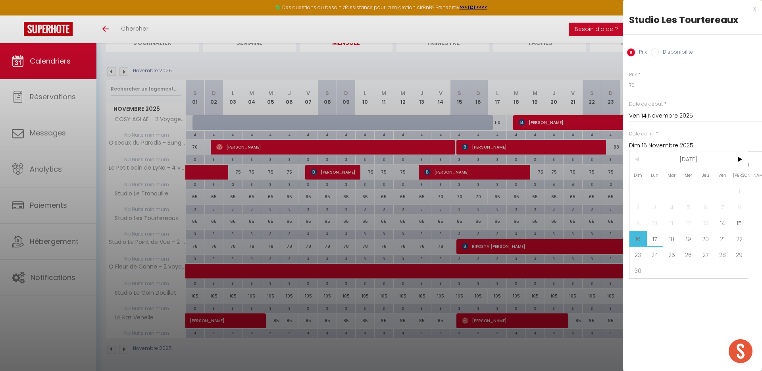
click at [654, 241] on span "17" at bounding box center [655, 239] width 17 height 16
type input "Lun 17 Novembre 2025"
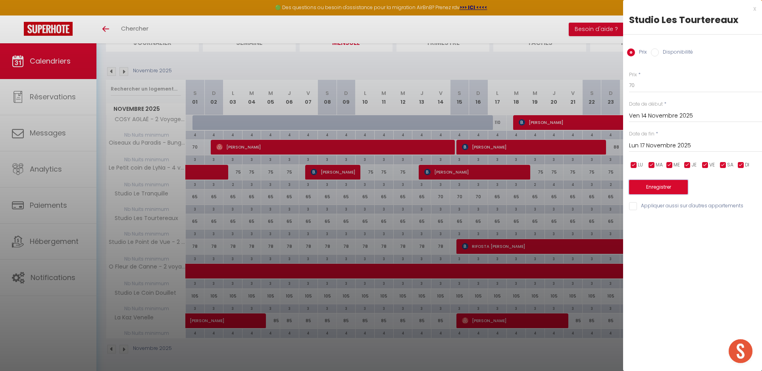
click at [640, 190] on button "Enregistrer" at bounding box center [658, 187] width 59 height 14
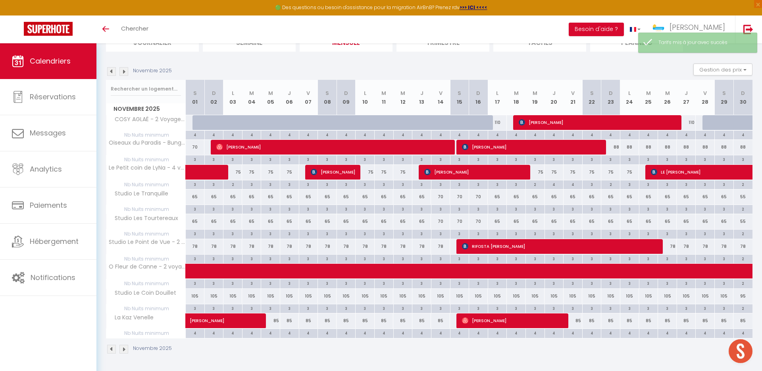
click at [438, 295] on div "105" at bounding box center [440, 296] width 19 height 15
type input "105"
type input "Ven 14 Novembre 2025"
type input "[PERSON_NAME] 15 Novembre 2025"
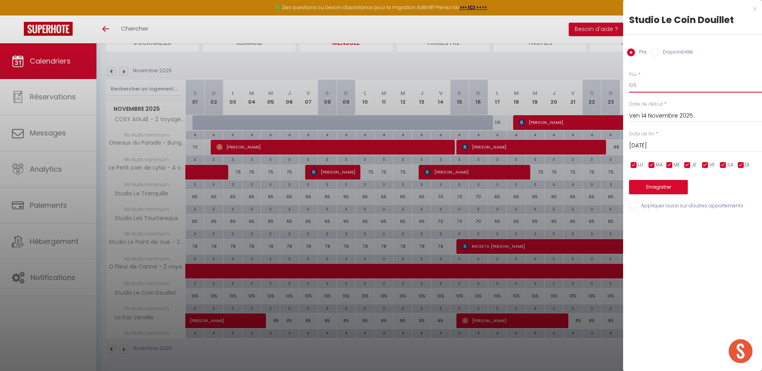
click at [643, 85] on input "105" at bounding box center [695, 85] width 133 height 14
type input "110"
click at [711, 139] on div "Sam 15 Novembre 2025 < Nov 2025 > Dim Lun Mar Mer Jeu Ven Sam 1 2 3 4 5 6 7 8 9…" at bounding box center [695, 145] width 133 height 14
click at [710, 143] on input "[PERSON_NAME] 15 Novembre 2025" at bounding box center [695, 146] width 133 height 10
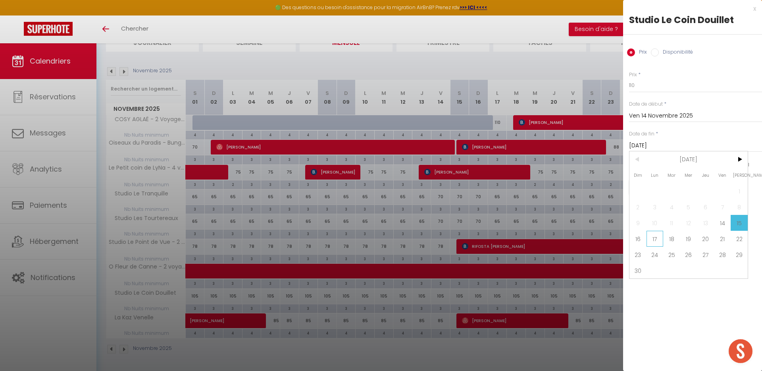
click at [655, 239] on span "17" at bounding box center [655, 239] width 17 height 16
type input "Lun 17 Novembre 2025"
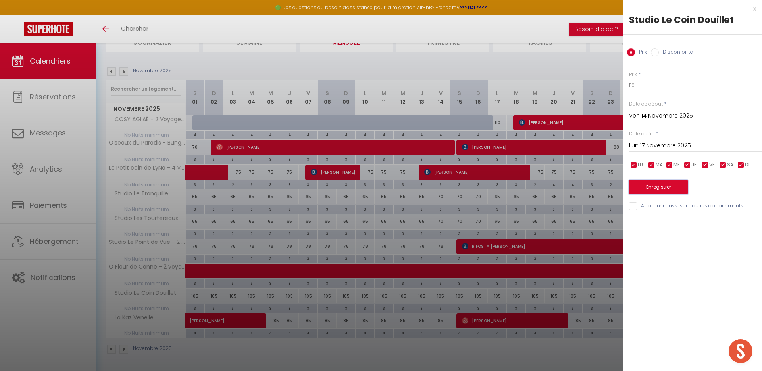
click at [650, 187] on button "Enregistrer" at bounding box center [658, 187] width 59 height 14
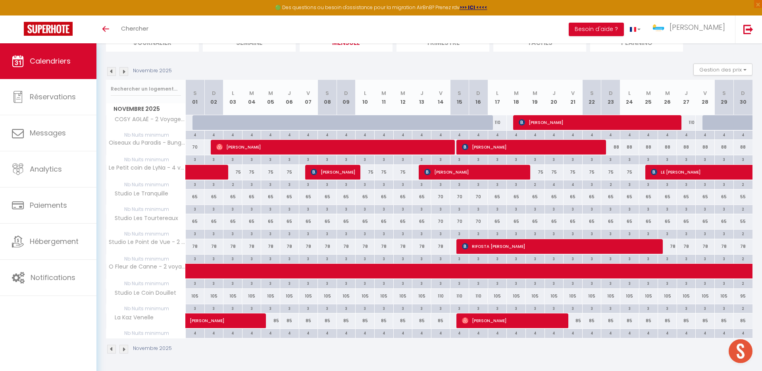
scroll to position [0, 0]
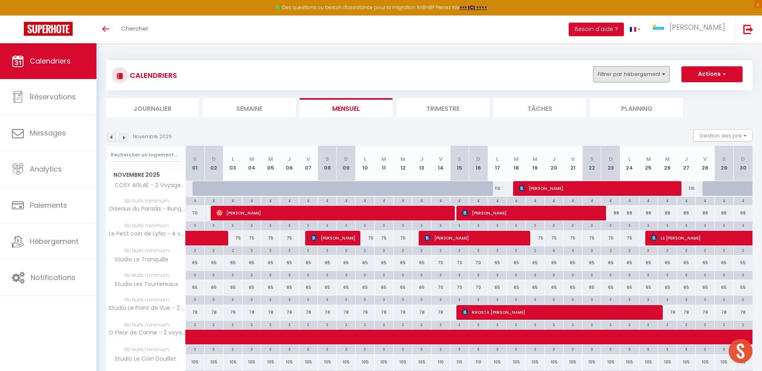
click at [664, 73] on button "Filtrer par hébergement" at bounding box center [632, 74] width 76 height 16
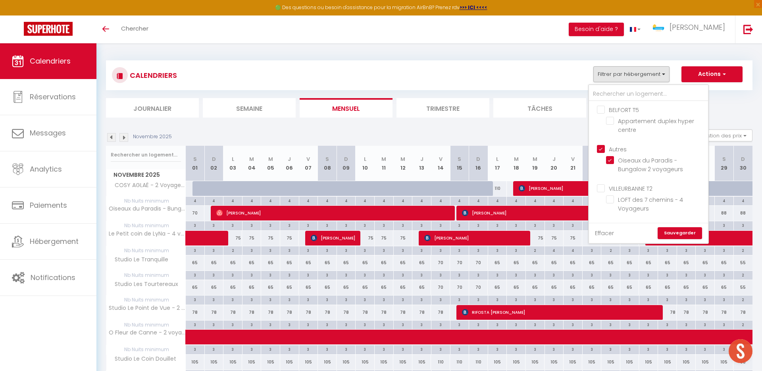
click at [604, 232] on link "Effacer" at bounding box center [604, 233] width 19 height 9
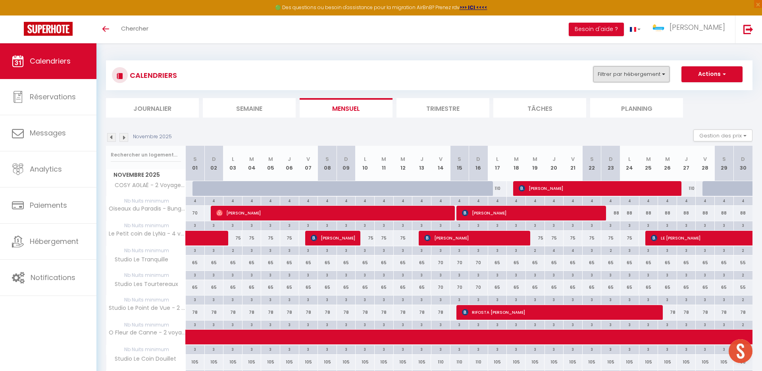
click at [639, 69] on button "Filtrer par hébergement" at bounding box center [632, 74] width 76 height 16
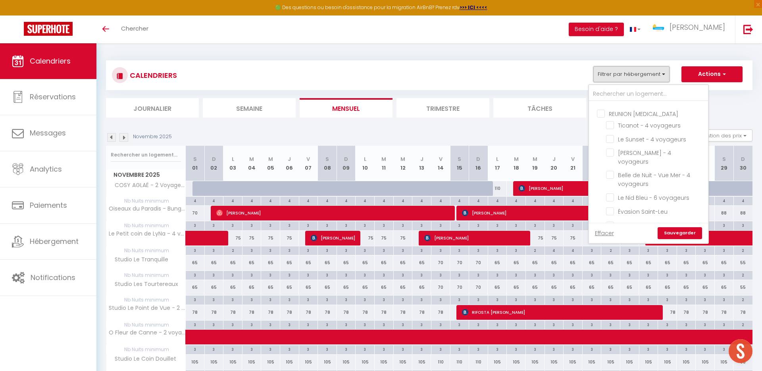
scroll to position [307, 0]
click at [599, 113] on input "REUNION [MEDICAL_DATA]" at bounding box center [656, 114] width 119 height 8
checkbox input "true"
checkbox input "false"
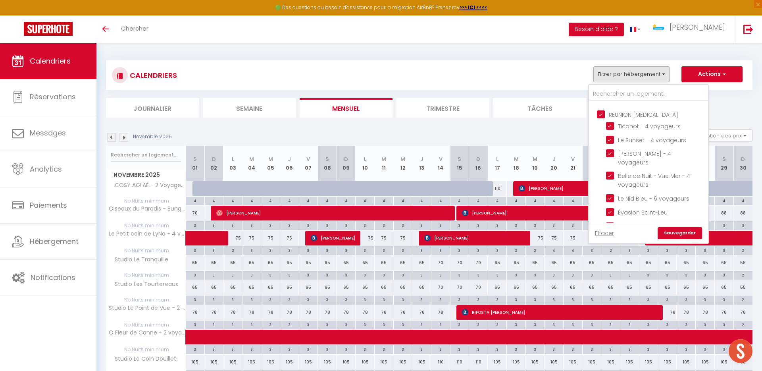
checkbox input "false"
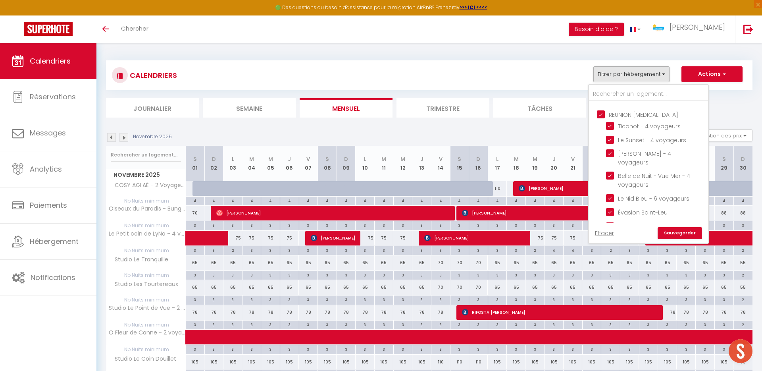
checkbox input "false"
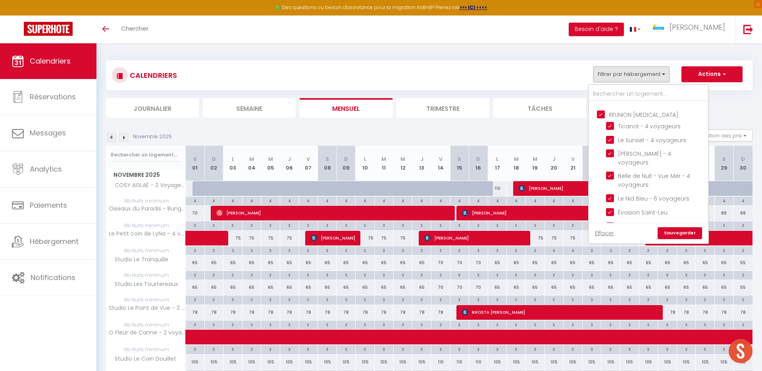
checkbox input "true"
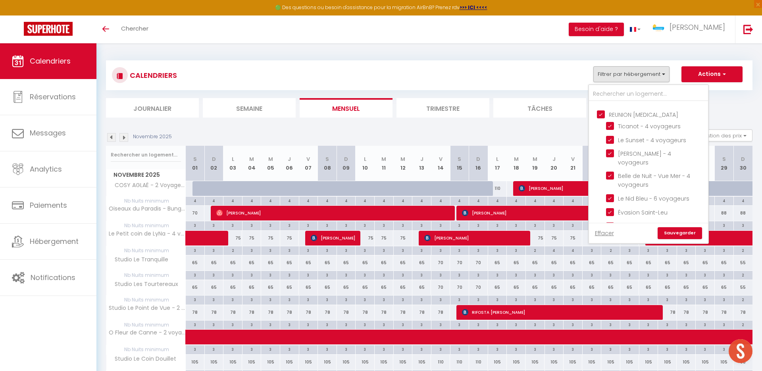
checkbox input "true"
checkbox input "false"
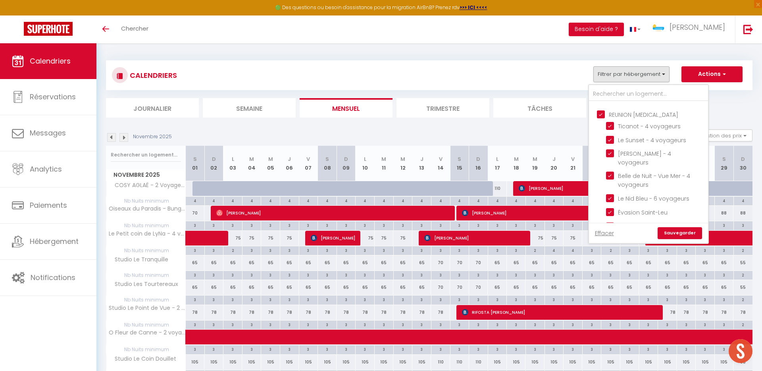
checkbox input "false"
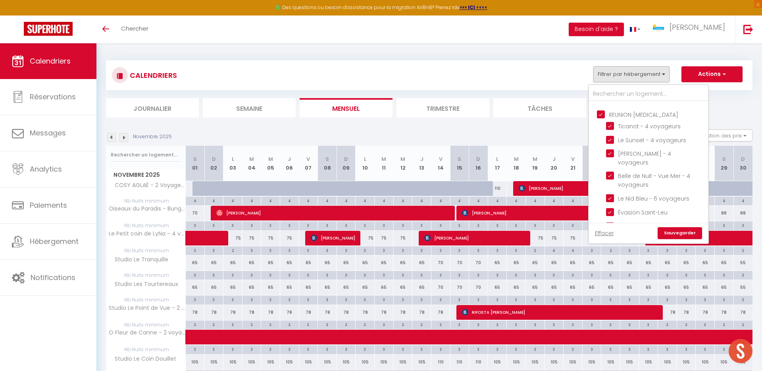
checkbox input "false"
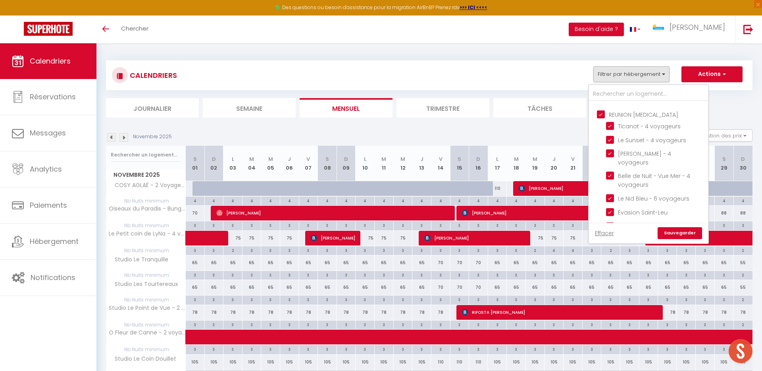
checkbox input "false"
click at [676, 236] on link "Sauvegarder" at bounding box center [680, 233] width 44 height 12
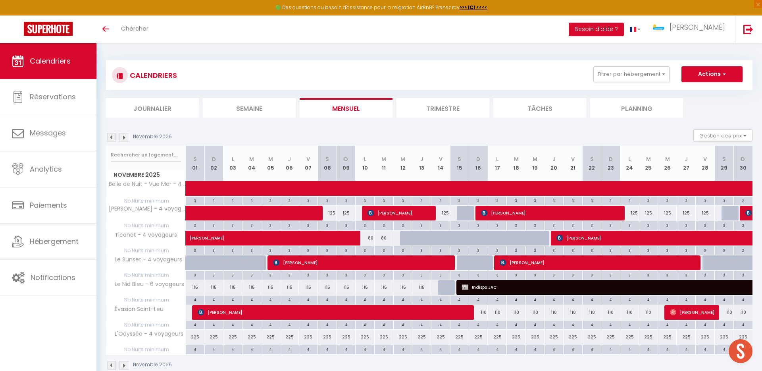
scroll to position [43, 0]
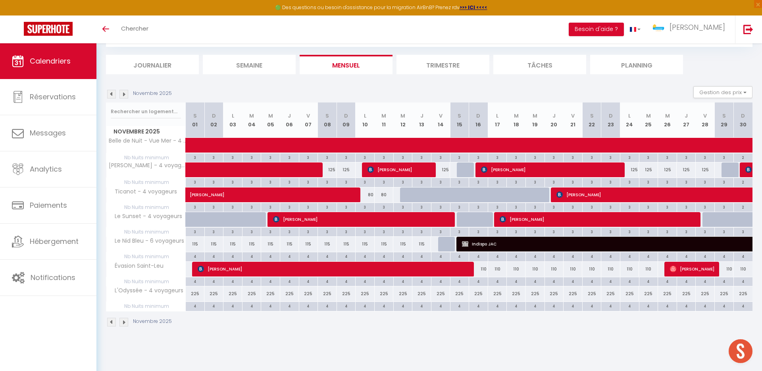
click at [114, 95] on img at bounding box center [111, 94] width 9 height 9
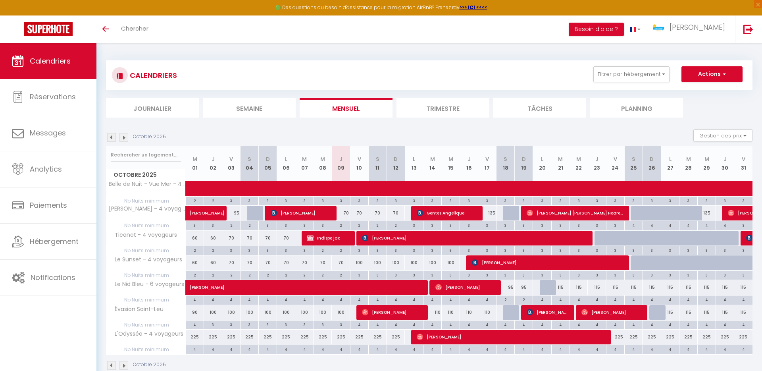
scroll to position [43, 0]
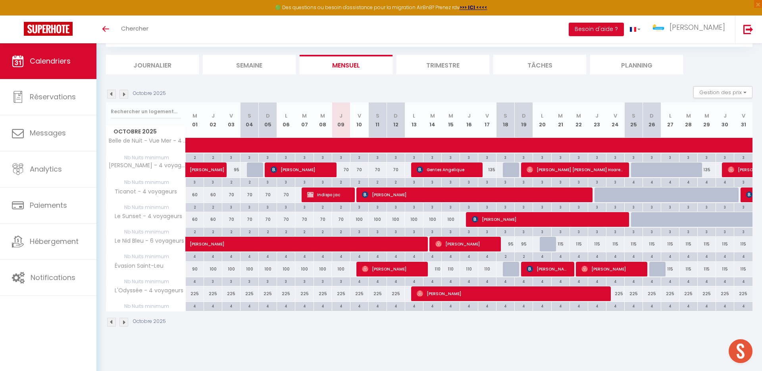
click at [361, 220] on div "100" at bounding box center [359, 219] width 18 height 15
type input "100"
type input "Ven 10 Octobre 2025"
type input "[PERSON_NAME] 11 Octobre 2025"
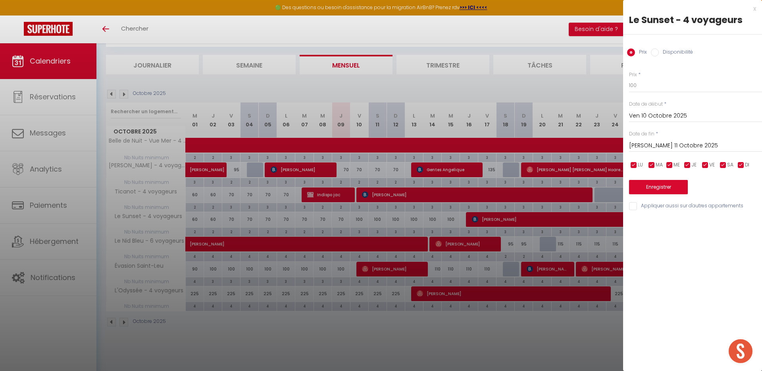
click at [417, 322] on div at bounding box center [381, 185] width 762 height 371
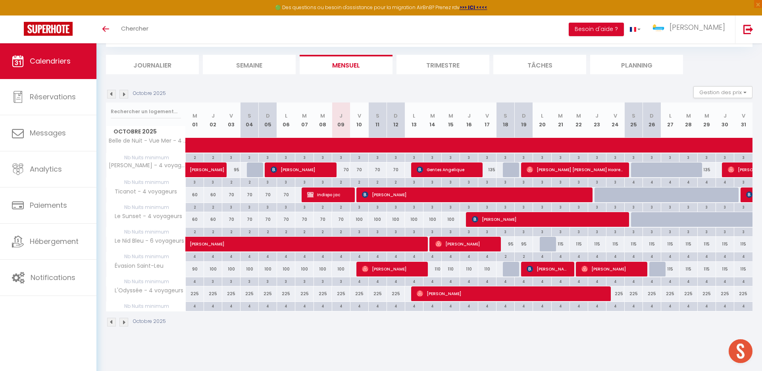
click at [357, 219] on div "100" at bounding box center [359, 219] width 18 height 15
type input "100"
type input "Ven 10 Octobre 2025"
type input "[PERSON_NAME] 11 Octobre 2025"
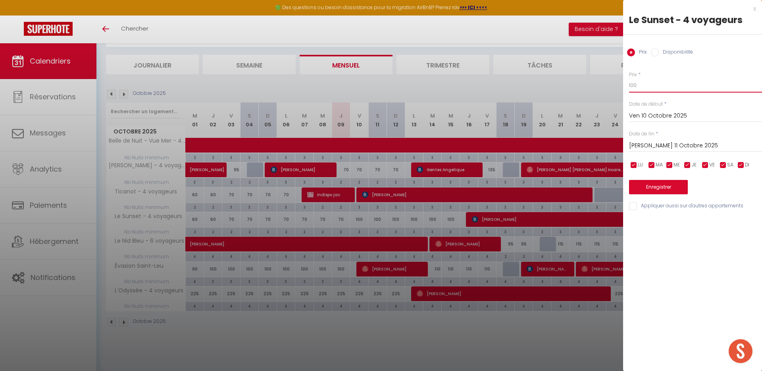
click at [654, 83] on input "100" at bounding box center [695, 85] width 133 height 14
type input "77"
click at [712, 143] on input "[PERSON_NAME] 11 Octobre 2025" at bounding box center [695, 146] width 133 height 10
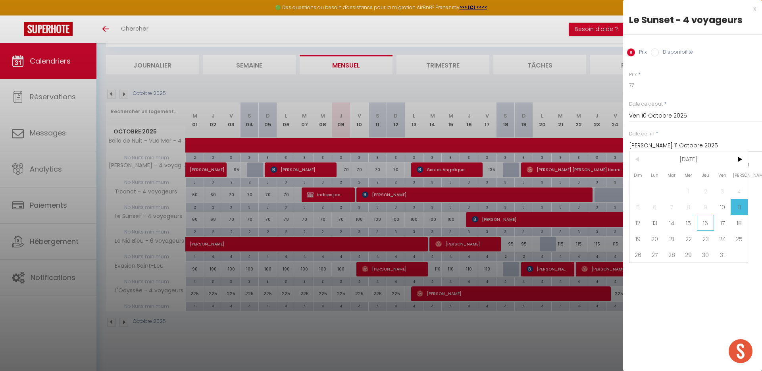
click at [708, 223] on span "16" at bounding box center [705, 223] width 17 height 16
type input "Jeu 16 Octobre 2025"
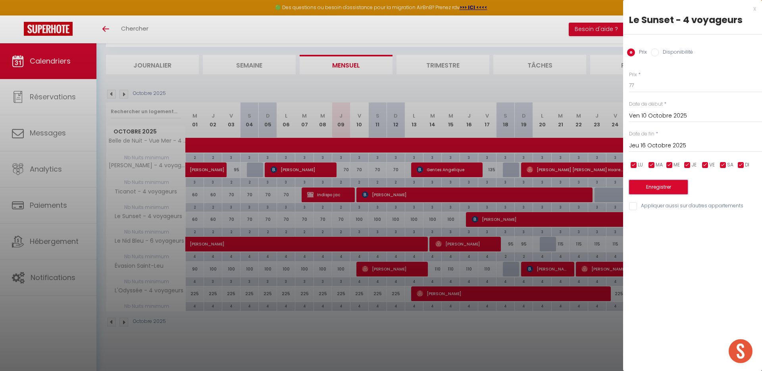
click at [675, 187] on button "Enregistrer" at bounding box center [658, 187] width 59 height 14
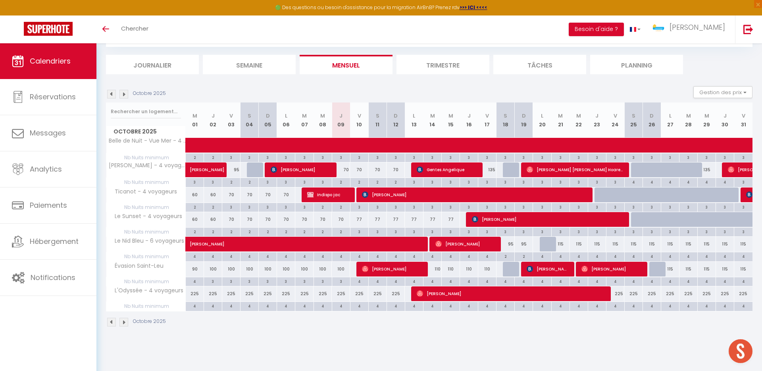
click at [434, 280] on div "4" at bounding box center [433, 281] width 18 height 8
type input "4"
type input "[DATE] Octobre 2025"
type input "Mer 15 Octobre 2025"
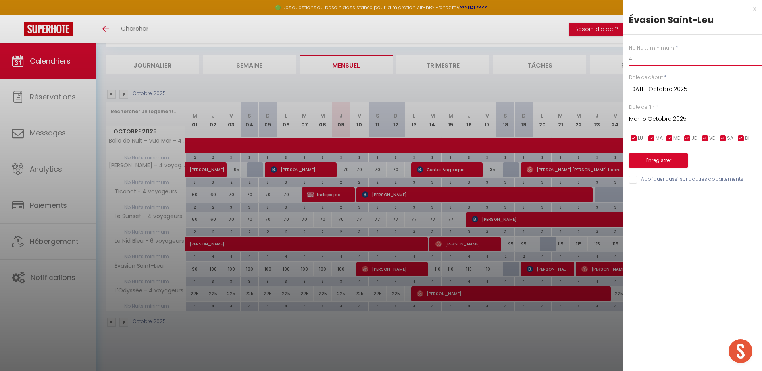
click at [644, 60] on input "4" at bounding box center [695, 59] width 133 height 14
type input "3"
click at [685, 120] on input "Mer 15 Octobre 2025" at bounding box center [695, 119] width 133 height 10
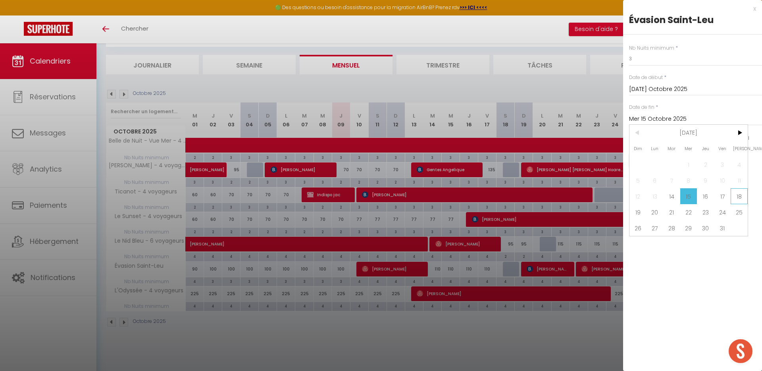
click at [739, 193] on span "18" at bounding box center [739, 196] width 17 height 16
type input "[PERSON_NAME] 18 Octobre 2025"
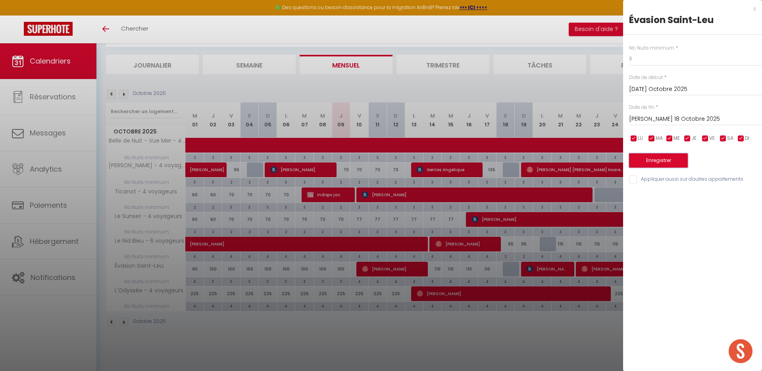
click at [651, 162] on button "Enregistrer" at bounding box center [658, 160] width 59 height 14
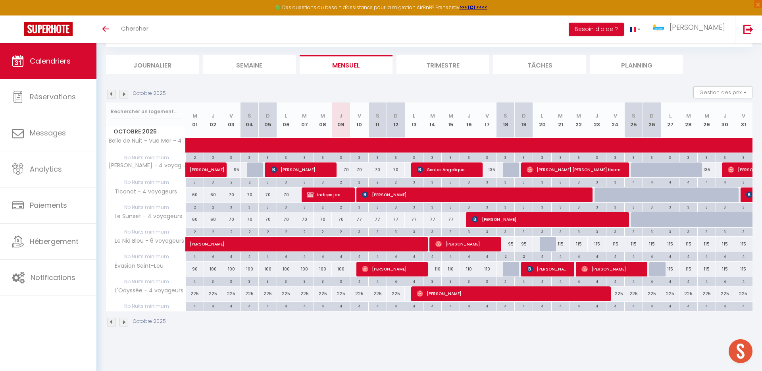
click at [124, 93] on img at bounding box center [124, 94] width 9 height 9
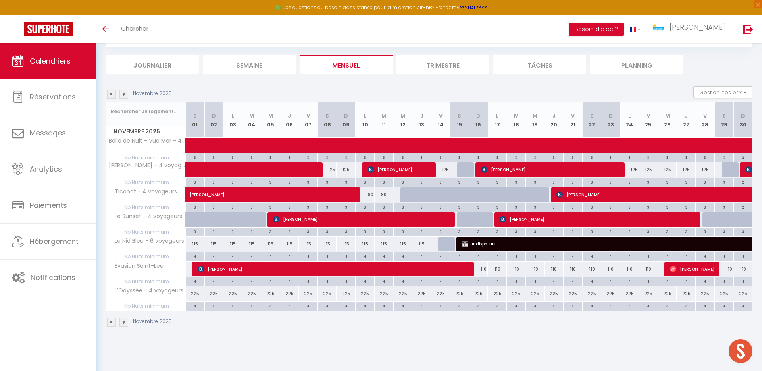
click at [112, 93] on img at bounding box center [111, 94] width 9 height 9
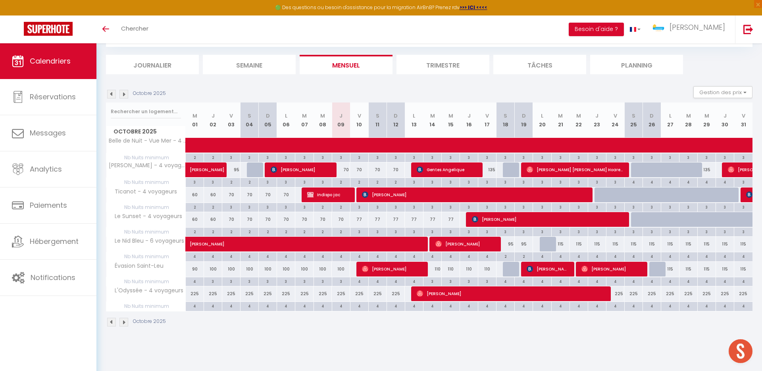
click at [563, 245] on div "115" at bounding box center [561, 244] width 18 height 15
type input "115"
type input "[DATE] Octobre 2025"
type input "Mer 22 Octobre 2025"
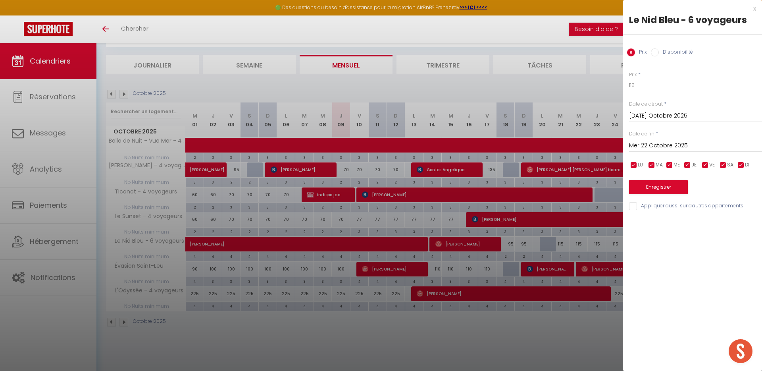
click at [754, 8] on div "x" at bounding box center [689, 9] width 133 height 10
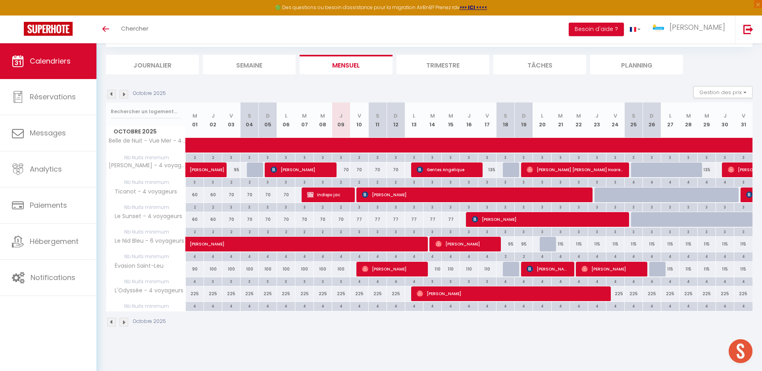
click at [559, 242] on div "115" at bounding box center [561, 244] width 18 height 15
type input "115"
type input "[DATE] Octobre 2025"
type input "Mer 22 Octobre 2025"
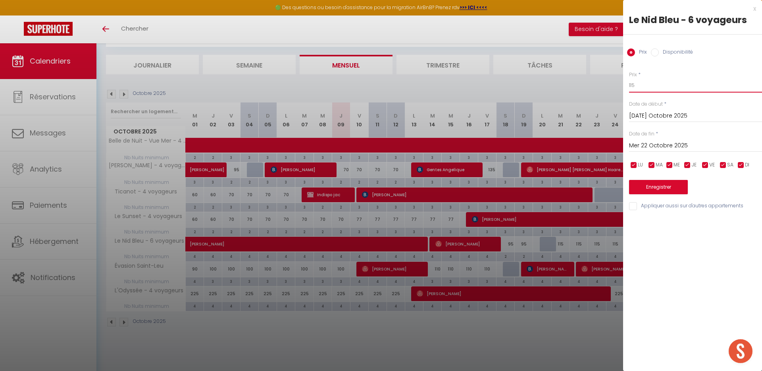
drag, startPoint x: 639, startPoint y: 85, endPoint x: 612, endPoint y: 85, distance: 27.4
click at [629, 85] on div "Prix * 115 Statut * Disponible Indisponible Date de début * [DATE] Octobre 2025…" at bounding box center [692, 136] width 139 height 150
type input "105"
click at [697, 145] on input "Mer 22 Octobre 2025" at bounding box center [695, 146] width 133 height 10
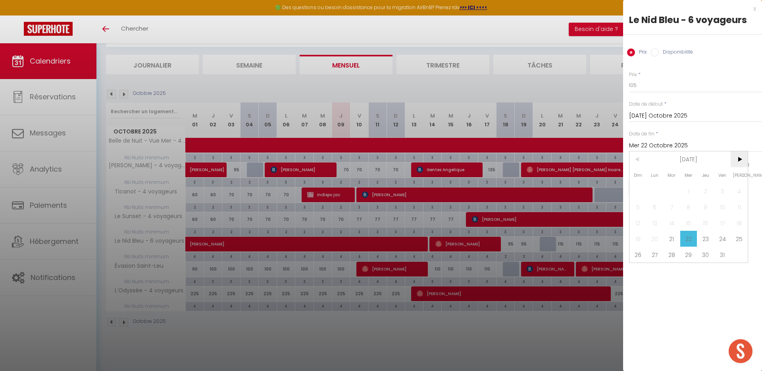
click at [739, 160] on span ">" at bounding box center [739, 159] width 17 height 16
click at [735, 194] on span "1" at bounding box center [739, 191] width 17 height 16
type input "[PERSON_NAME] 01 Novembre 2025"
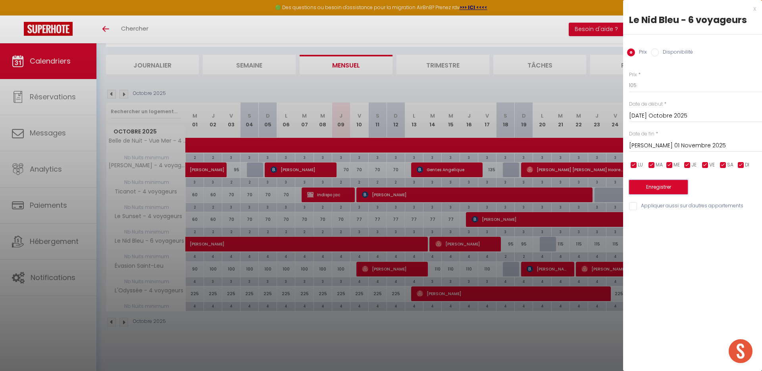
click at [681, 191] on button "Enregistrer" at bounding box center [658, 187] width 59 height 14
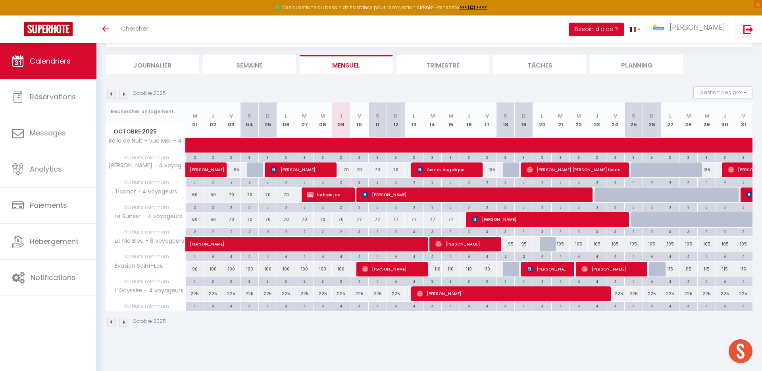
click at [123, 95] on img at bounding box center [124, 94] width 9 height 9
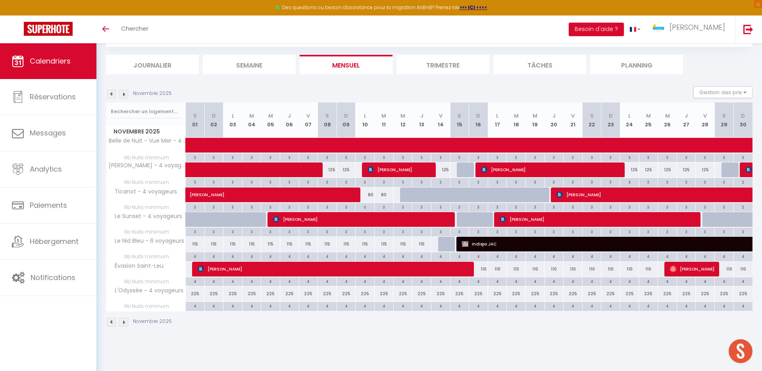
click at [193, 243] on div "115" at bounding box center [195, 244] width 19 height 15
type input "115"
type input "[PERSON_NAME] 01 Novembre 2025"
type input "Dim 02 Novembre 2025"
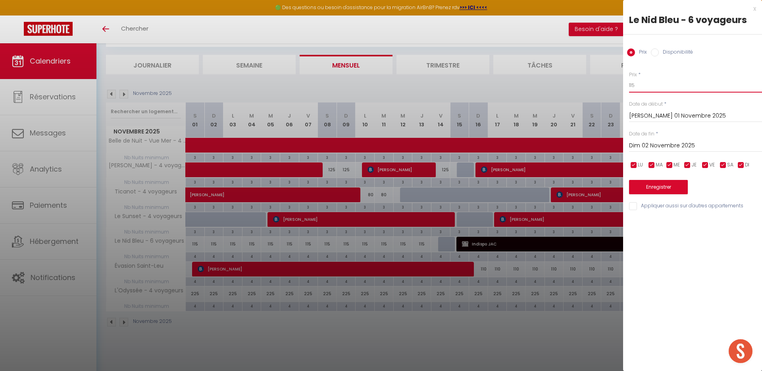
drag, startPoint x: 649, startPoint y: 85, endPoint x: 575, endPoint y: 85, distance: 74.3
click at [581, 85] on body "🟢 Des questions ou besoin d'assistance pour la migration AirBnB? Prenez rdv >>>…" at bounding box center [381, 185] width 762 height 371
type input "100"
click at [656, 144] on input "Dim 02 Novembre 2025" at bounding box center [695, 146] width 133 height 10
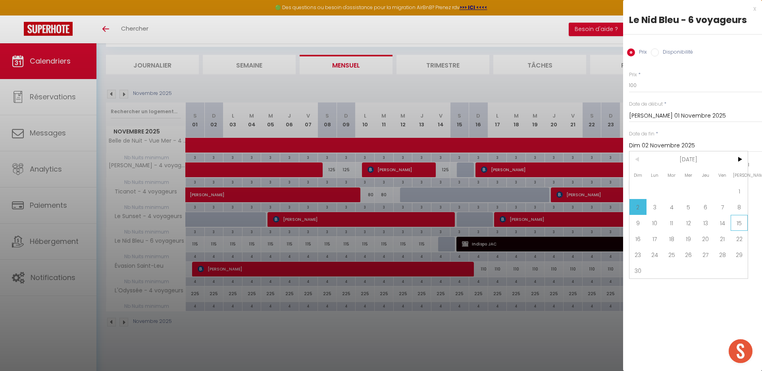
click at [739, 219] on span "15" at bounding box center [739, 223] width 17 height 16
type input "[PERSON_NAME] 15 Novembre 2025"
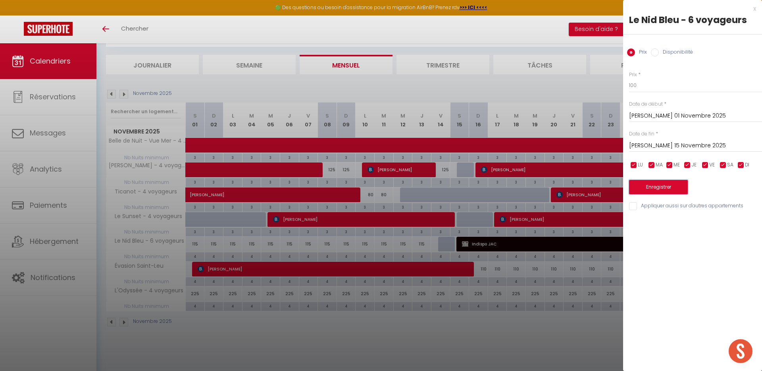
click at [658, 183] on button "Enregistrer" at bounding box center [658, 187] width 59 height 14
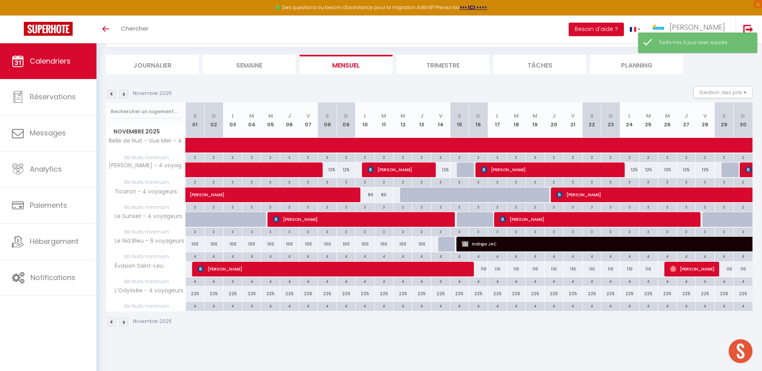
click at [112, 94] on img at bounding box center [111, 94] width 9 height 9
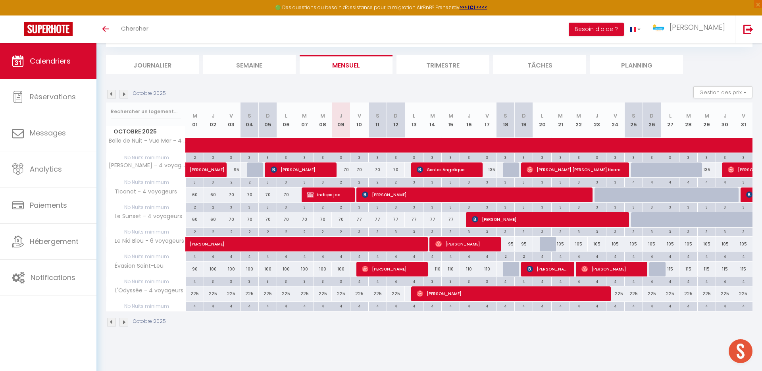
click at [126, 95] on img at bounding box center [124, 94] width 9 height 9
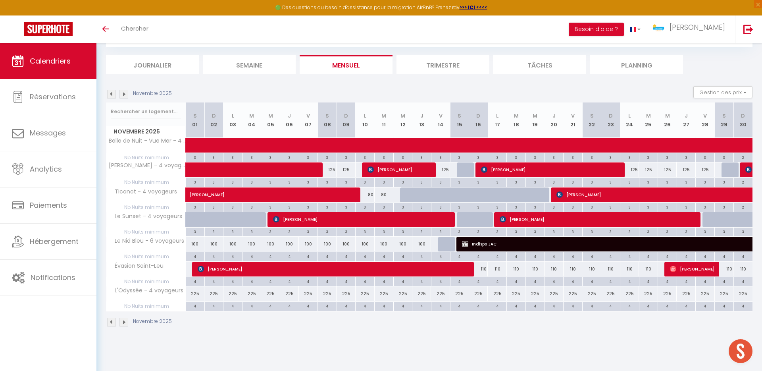
click at [332, 170] on div "125" at bounding box center [327, 169] width 19 height 15
type input "125"
type input "[PERSON_NAME] 08 Novembre 2025"
type input "Dim 09 Novembre 2025"
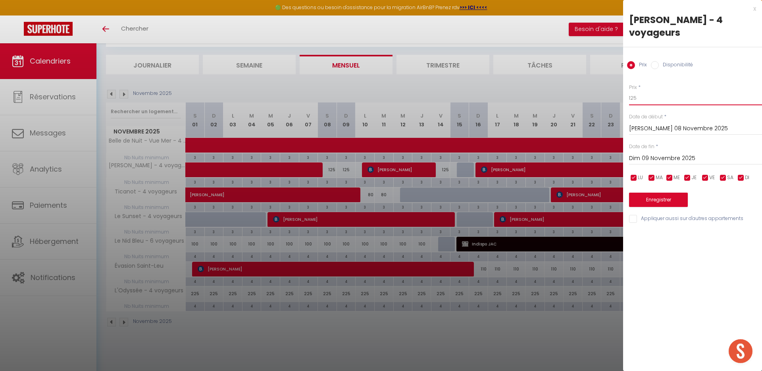
drag, startPoint x: 648, startPoint y: 98, endPoint x: 577, endPoint y: 98, distance: 71.9
click at [583, 98] on body "🟢 Des questions ou besoin d'assistance pour la migration AirBnB? Prenez rdv >>>…" at bounding box center [381, 185] width 762 height 371
type input "90"
click at [663, 157] on input "Dim 09 Novembre 2025" at bounding box center [695, 158] width 133 height 10
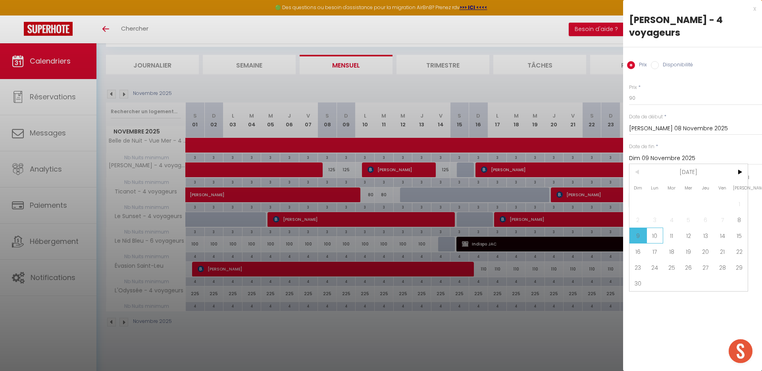
click at [659, 234] on span "10" at bounding box center [655, 236] width 17 height 16
type input "Lun 10 Novembre 2025"
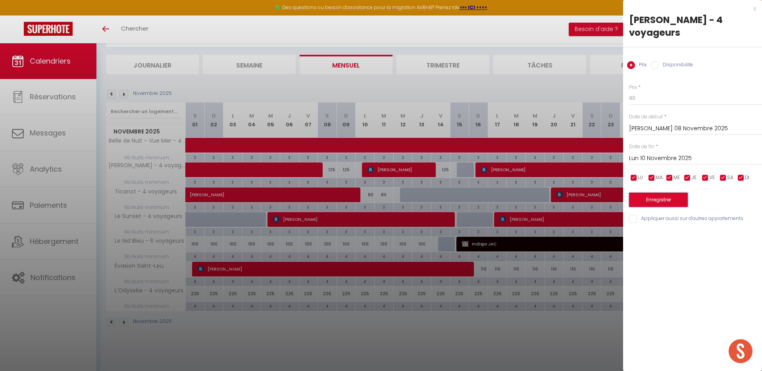
click at [654, 204] on button "Enregistrer" at bounding box center [658, 200] width 59 height 14
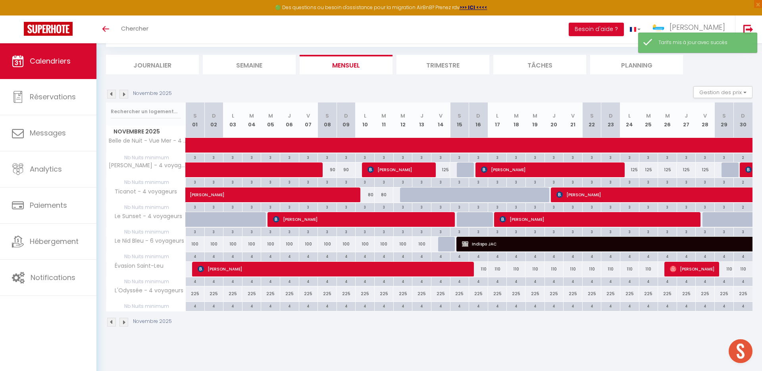
click at [328, 181] on div "3" at bounding box center [327, 182] width 19 height 8
type input "3"
type input "[PERSON_NAME] 08 Novembre 2025"
type input "Dim 09 Novembre 2025"
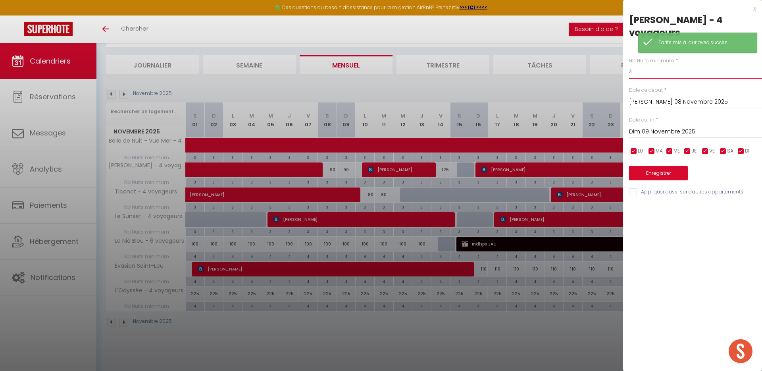
click at [657, 71] on input "3" at bounding box center [695, 71] width 133 height 14
type input "2"
drag, startPoint x: 675, startPoint y: 128, endPoint x: 687, endPoint y: 182, distance: 54.9
click at [675, 128] on input "Dim 09 Novembre 2025" at bounding box center [695, 132] width 133 height 10
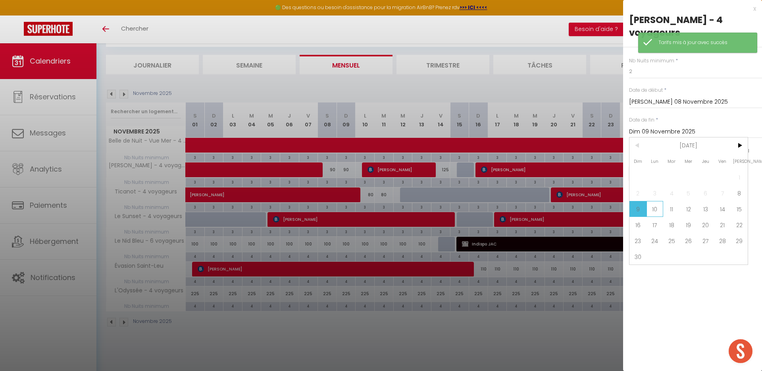
click at [660, 206] on span "10" at bounding box center [655, 209] width 17 height 16
type input "Lun 10 Novembre 2025"
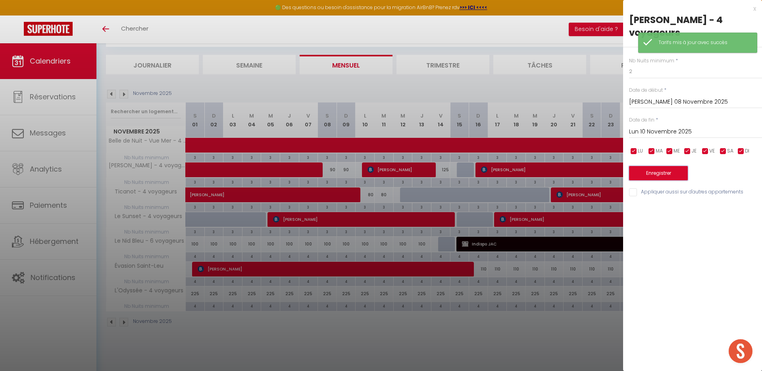
click at [647, 171] on button "Enregistrer" at bounding box center [658, 173] width 59 height 14
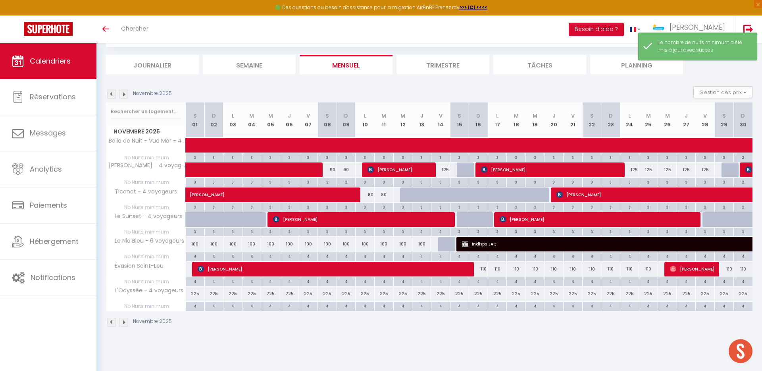
click at [112, 92] on img at bounding box center [111, 94] width 9 height 9
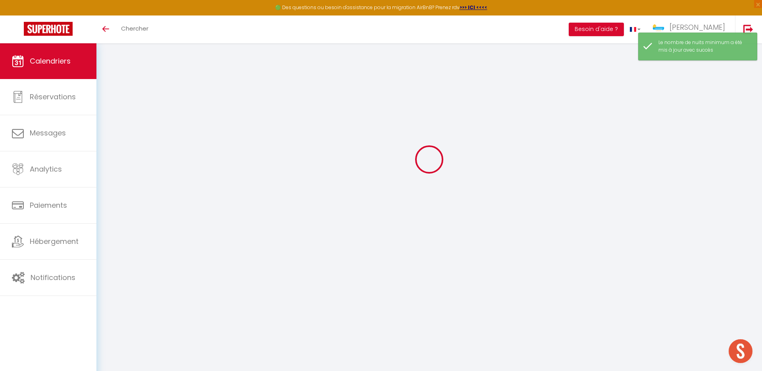
select select
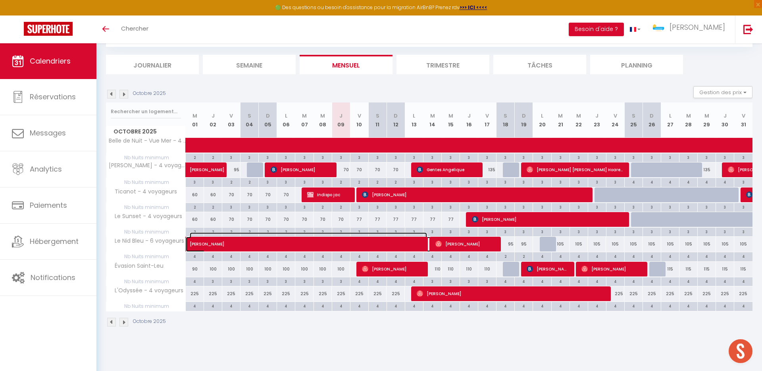
click at [342, 233] on span "[PERSON_NAME]" at bounding box center [308, 239] width 237 height 15
select select "OK"
select select "0"
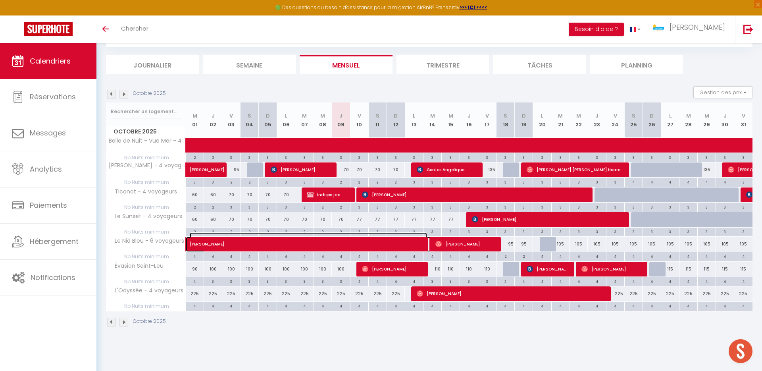
select select "1"
select select
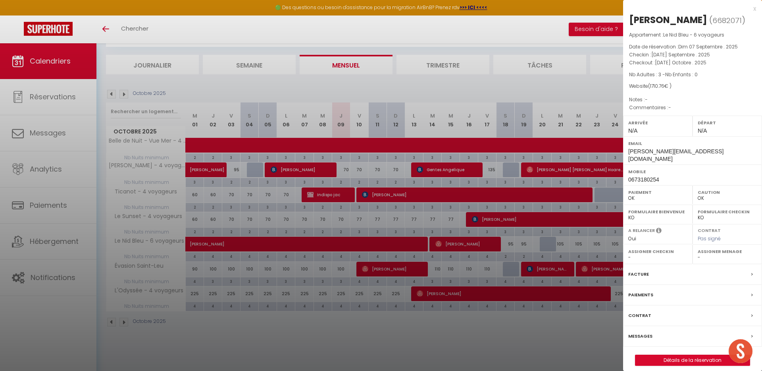
click at [552, 334] on div at bounding box center [381, 185] width 762 height 371
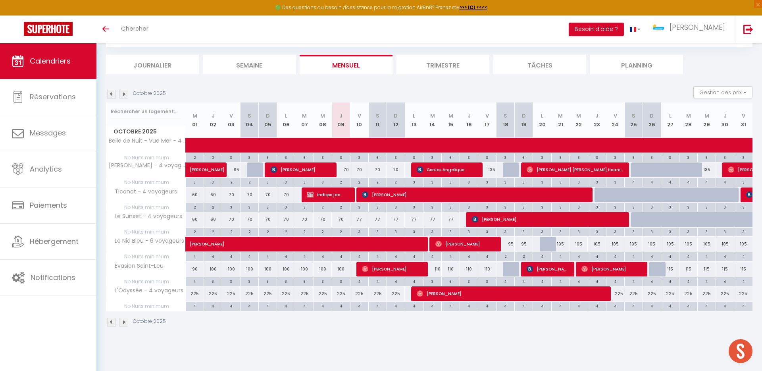
click at [359, 232] on div "3" at bounding box center [360, 232] width 18 height 8
type input "3"
type input "Ven 10 Octobre 2025"
type input "[PERSON_NAME] 11 Octobre 2025"
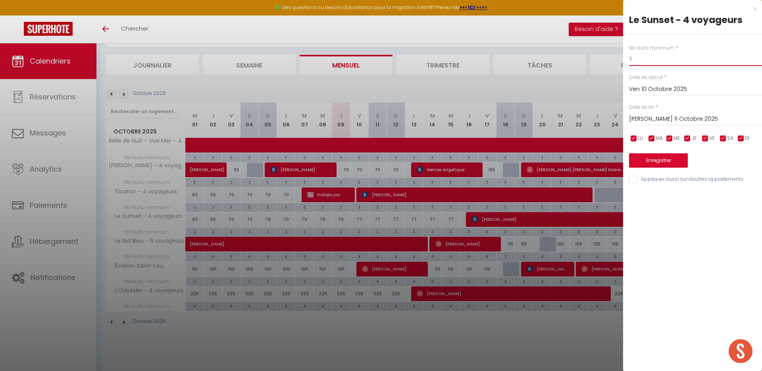
click at [664, 61] on input "3" at bounding box center [695, 59] width 133 height 14
type input "2"
click at [674, 119] on input "[PERSON_NAME] 11 Octobre 2025" at bounding box center [695, 119] width 133 height 10
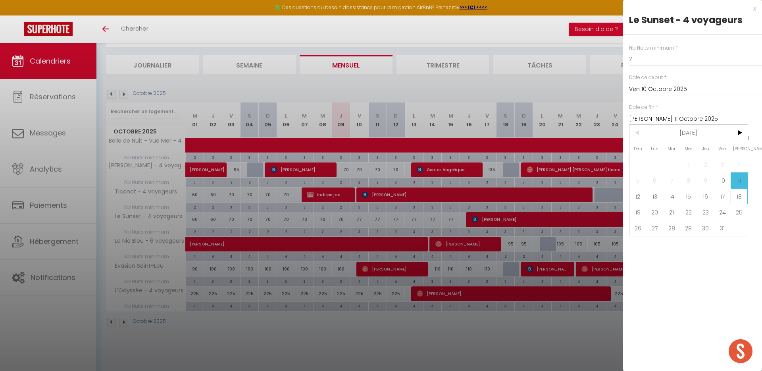
click at [740, 196] on span "18" at bounding box center [739, 196] width 17 height 16
type input "[PERSON_NAME] 18 Octobre 2025"
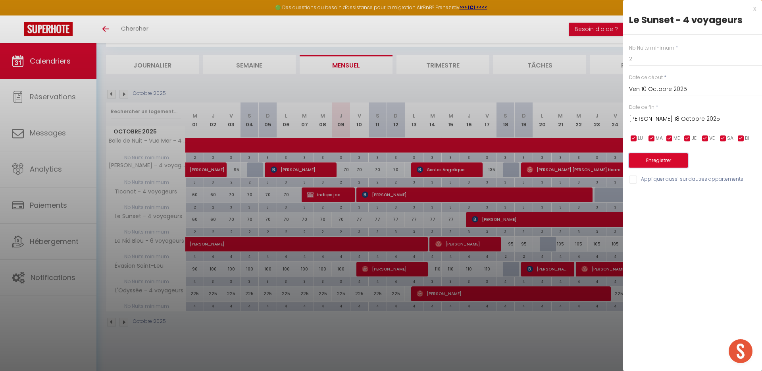
click at [663, 161] on button "Enregistrer" at bounding box center [658, 160] width 59 height 14
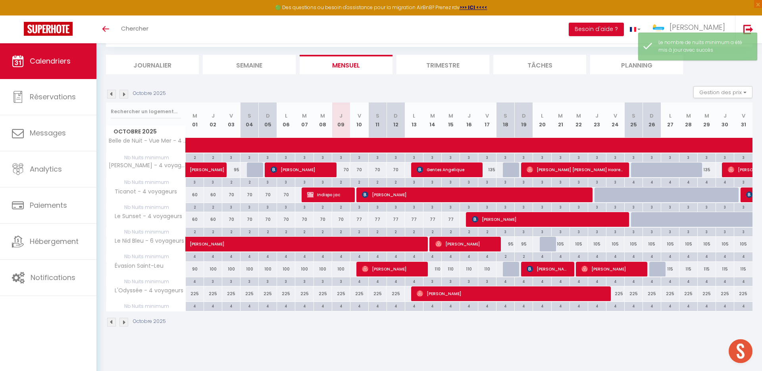
click at [125, 95] on img at bounding box center [124, 94] width 9 height 9
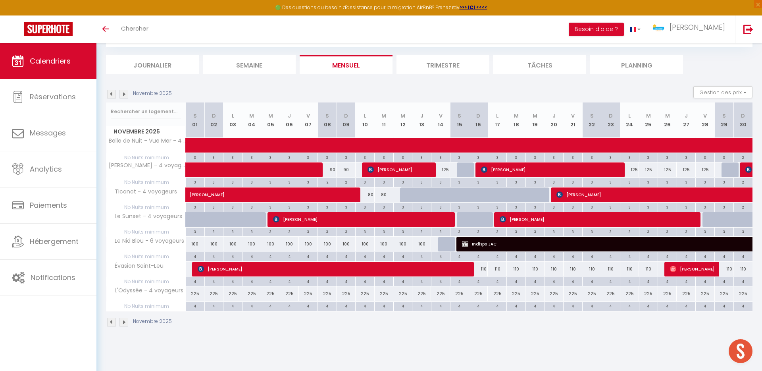
click at [367, 206] on div "3" at bounding box center [365, 207] width 19 height 8
type input "3"
type input "Lun 10 Novembre 2025"
type input "[DATE] Novembre 2025"
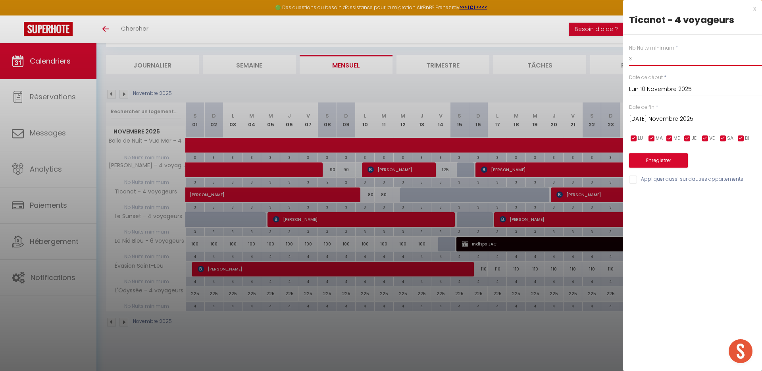
click at [640, 58] on input "3" at bounding box center [695, 59] width 133 height 14
type input "2"
click at [657, 117] on input "[DATE] Novembre 2025" at bounding box center [695, 119] width 133 height 10
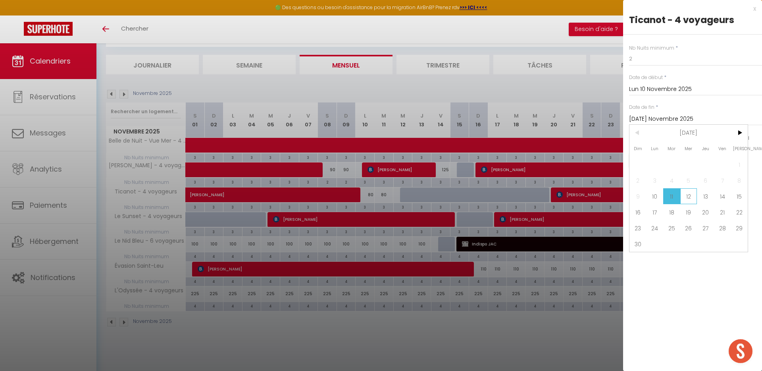
click at [687, 193] on span "12" at bounding box center [689, 196] width 17 height 16
type input "Mer 12 Novembre 2025"
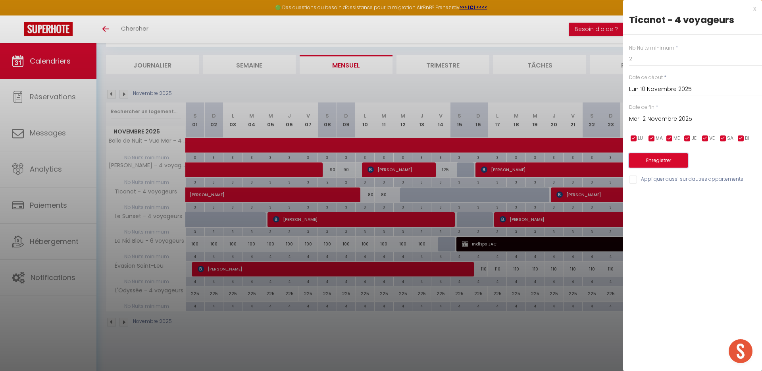
click at [658, 165] on button "Enregistrer" at bounding box center [658, 160] width 59 height 14
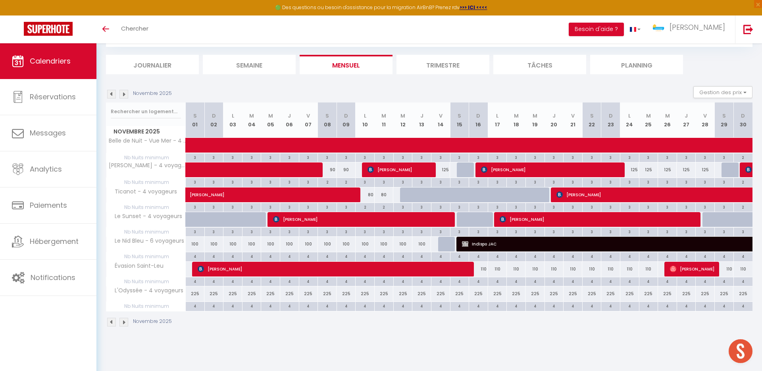
click at [122, 95] on img at bounding box center [124, 94] width 9 height 9
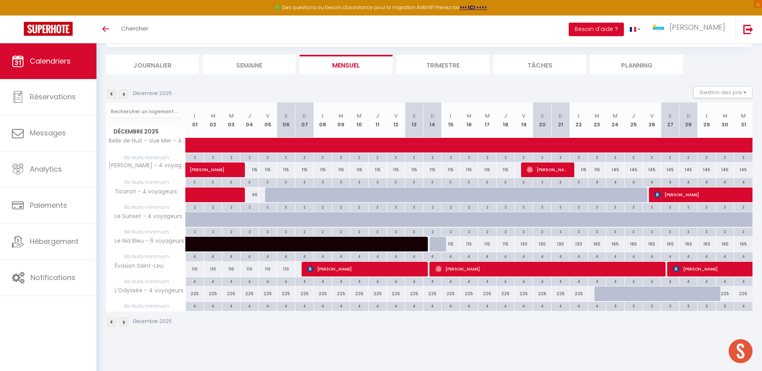
click at [112, 95] on img at bounding box center [111, 94] width 9 height 9
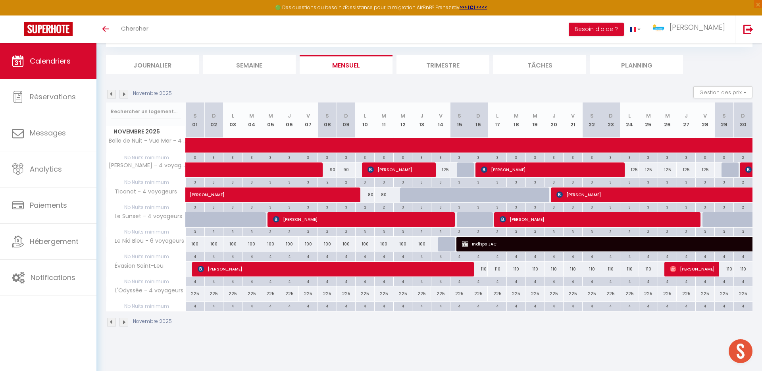
click at [112, 93] on img at bounding box center [111, 94] width 9 height 9
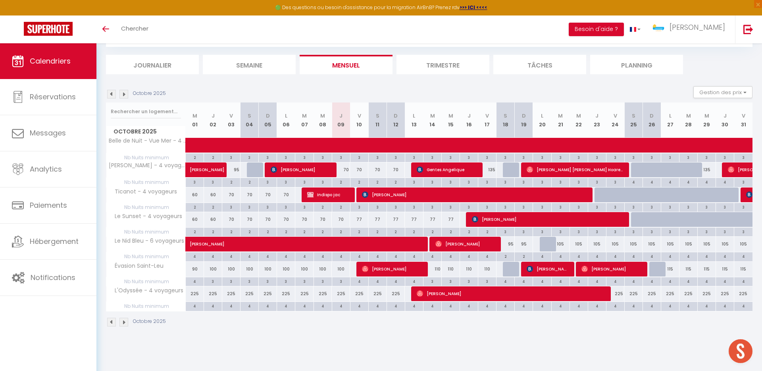
click at [359, 217] on div "77" at bounding box center [359, 219] width 18 height 15
type input "77"
type input "Ven 10 Octobre 2025"
type input "[PERSON_NAME] 11 Octobre 2025"
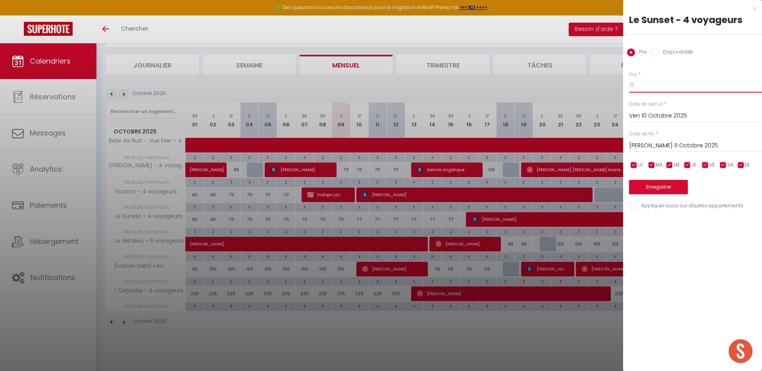
drag, startPoint x: 651, startPoint y: 84, endPoint x: 590, endPoint y: 84, distance: 61.2
click at [594, 84] on body "🟢 Des questions ou besoin d'assistance pour la migration AirBnB? Prenez rdv >>>…" at bounding box center [381, 185] width 762 height 371
type input "85"
click at [674, 148] on input "[PERSON_NAME] 11 Octobre 2025" at bounding box center [695, 146] width 133 height 10
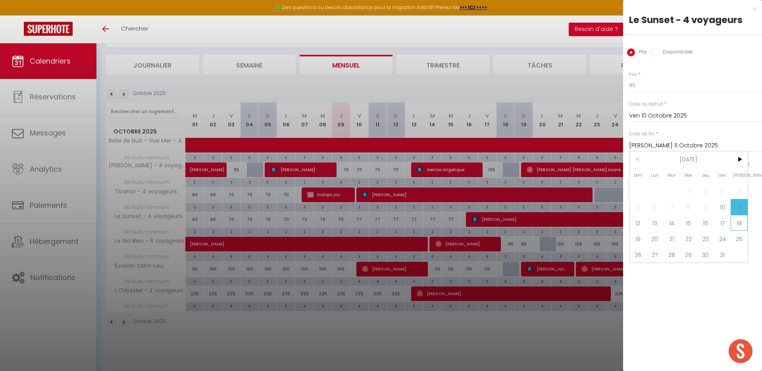
click at [738, 225] on span "18" at bounding box center [739, 223] width 17 height 16
type input "[PERSON_NAME] 18 Octobre 2025"
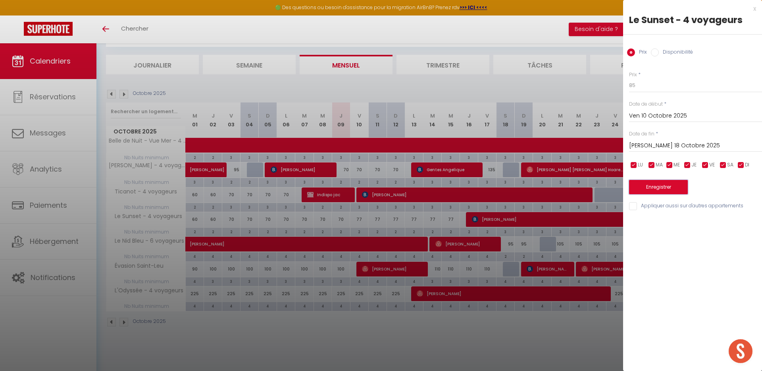
click at [653, 191] on button "Enregistrer" at bounding box center [658, 187] width 59 height 14
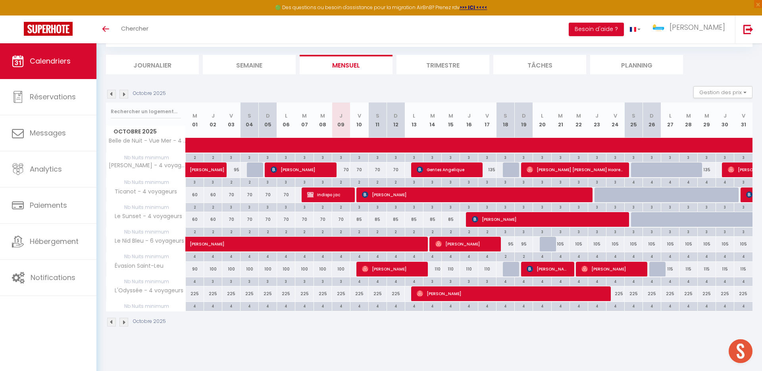
scroll to position [0, 0]
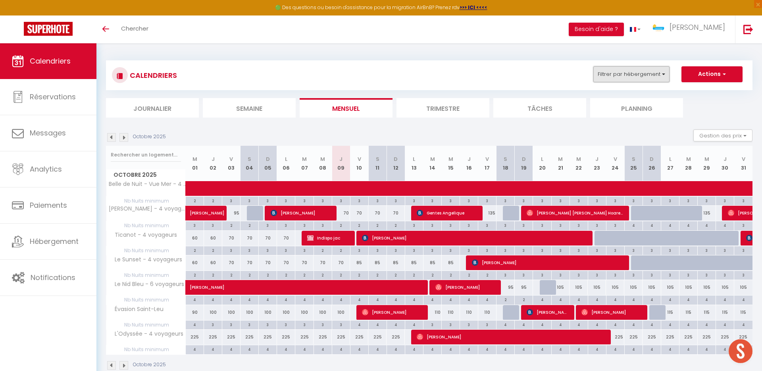
click at [641, 72] on button "Filtrer par hébergement" at bounding box center [632, 74] width 76 height 16
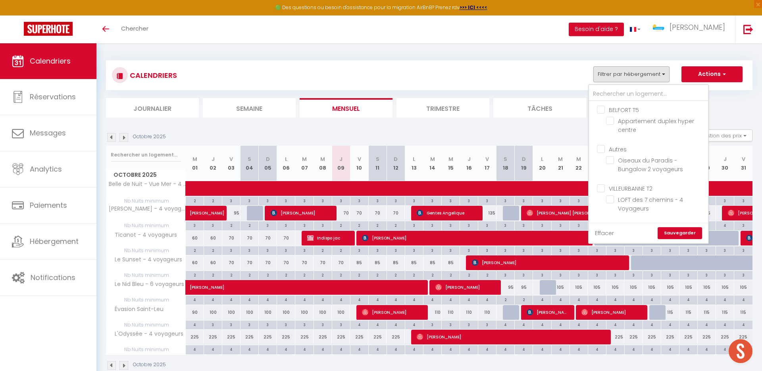
click at [601, 231] on link "Effacer" at bounding box center [604, 233] width 19 height 9
checkbox input "false"
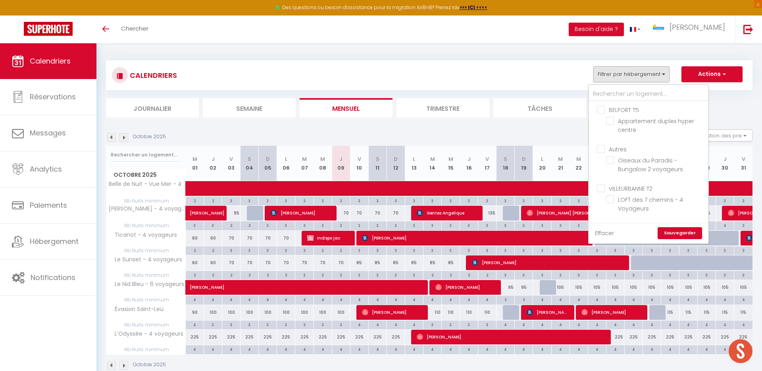
checkbox input "false"
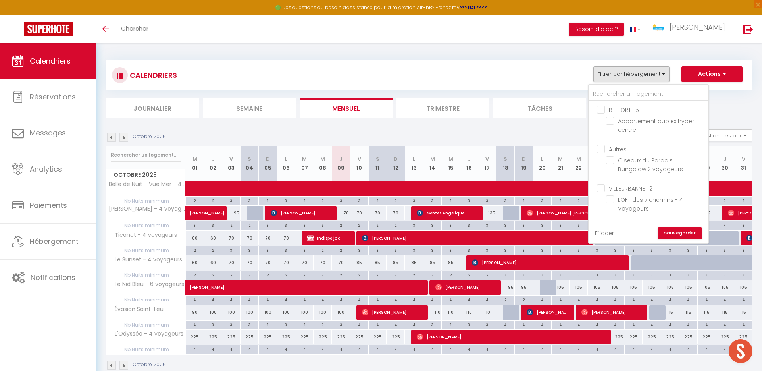
checkbox input "false"
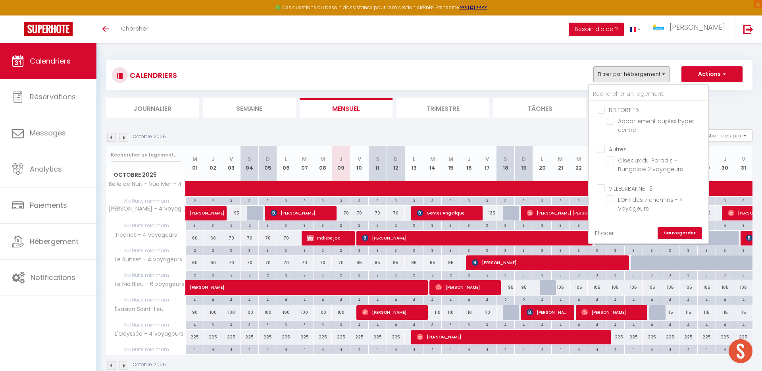
checkbox input "false"
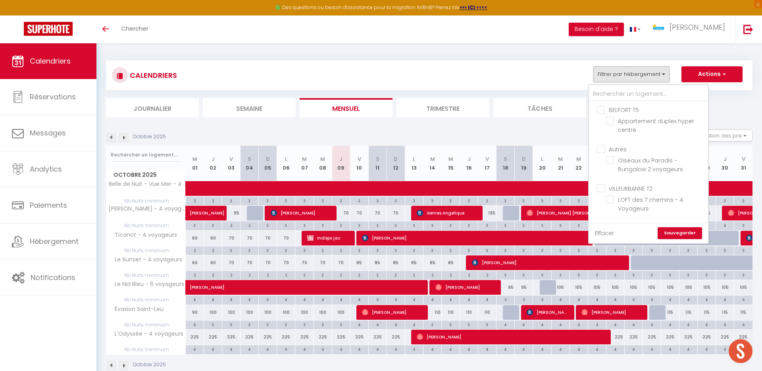
checkbox input "false"
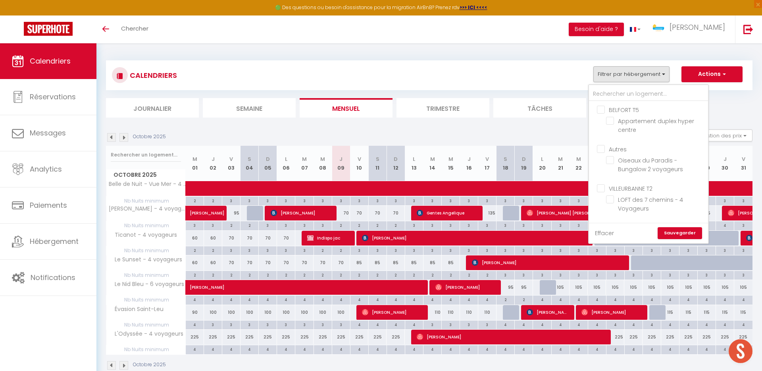
checkbox input "false"
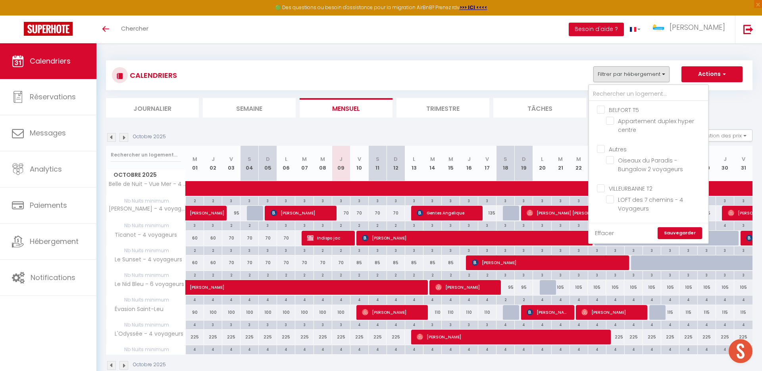
checkbox input "false"
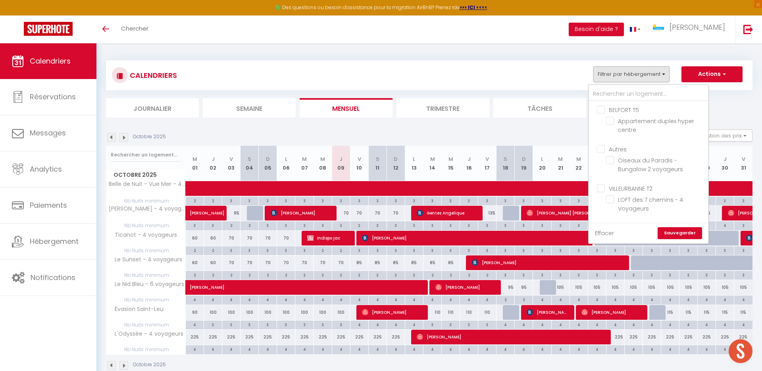
checkbox input "false"
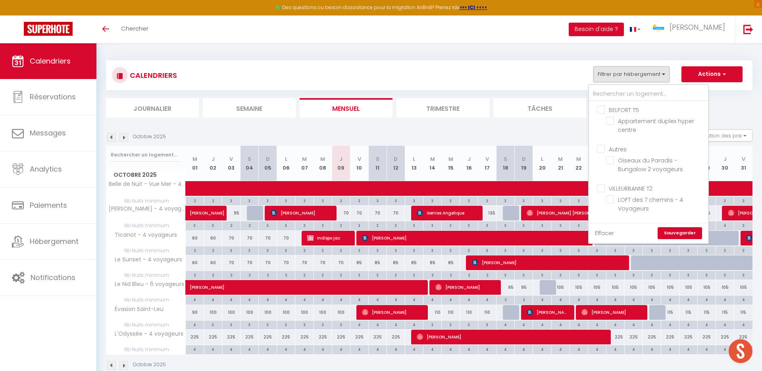
checkbox input "false"
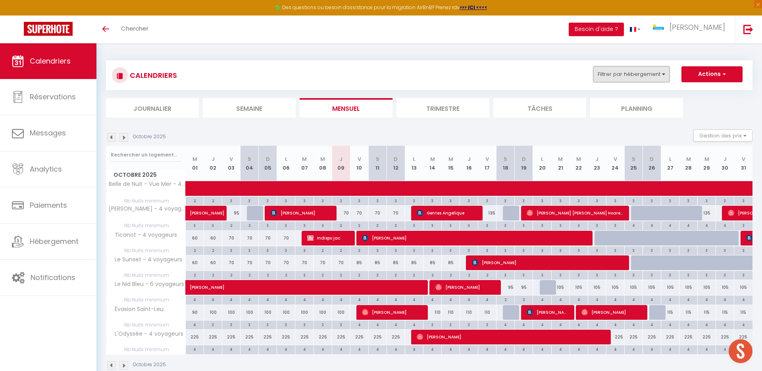
click at [631, 77] on button "Filtrer par hébergement" at bounding box center [632, 74] width 76 height 16
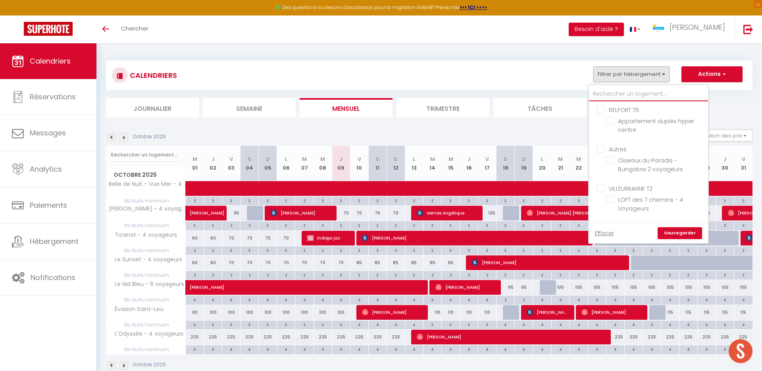
click at [621, 95] on input "text" at bounding box center [648, 94] width 119 height 14
type input "V"
checkbox input "false"
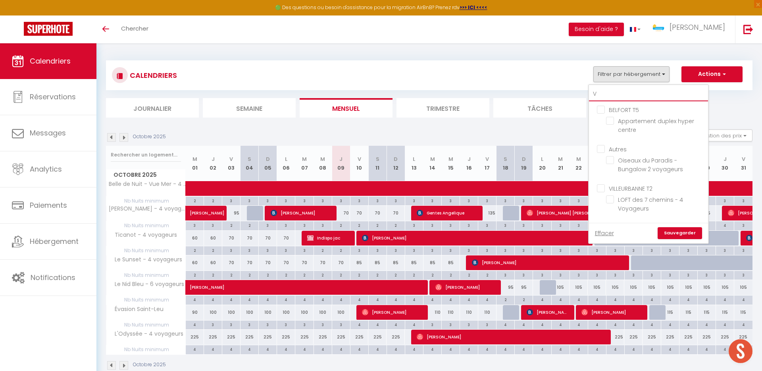
checkbox input "false"
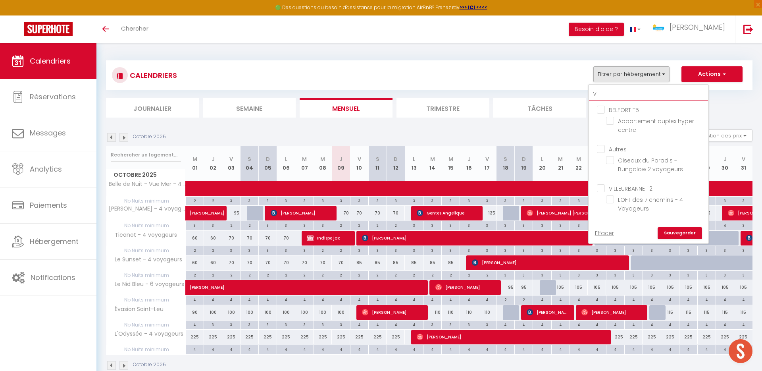
checkbox input "false"
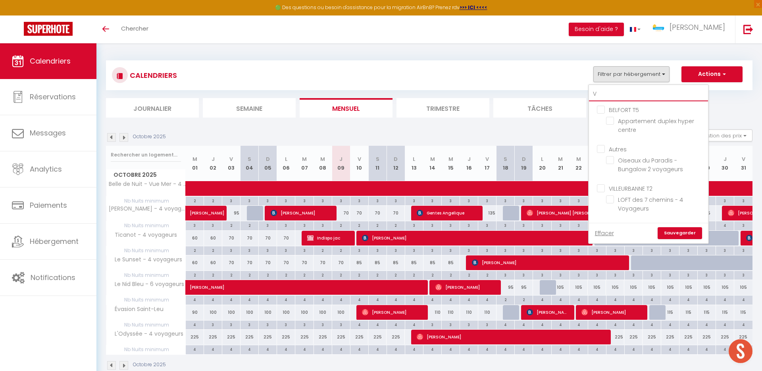
checkbox input "false"
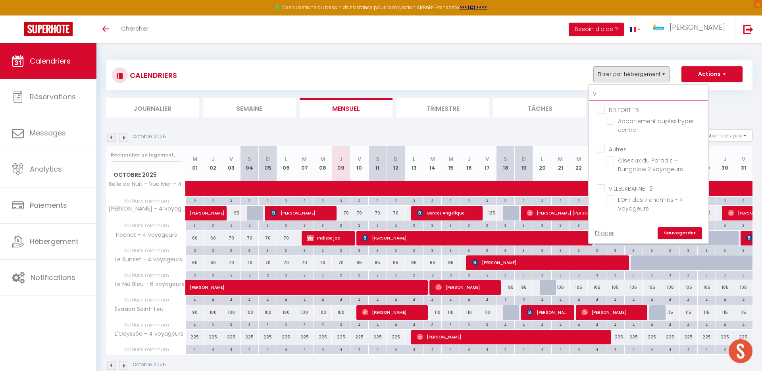
checkbox input "false"
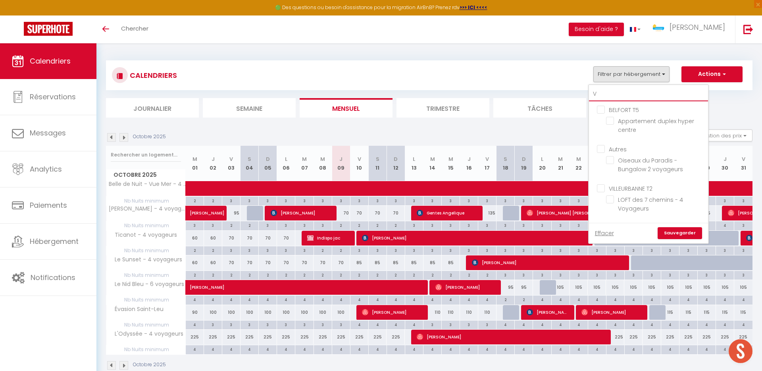
checkbox input "false"
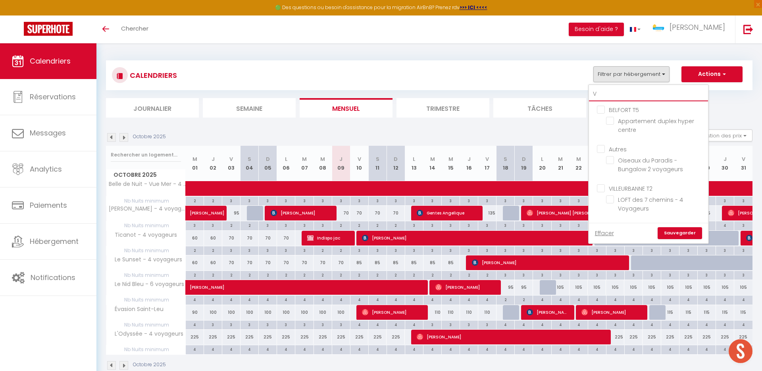
checkbox input "false"
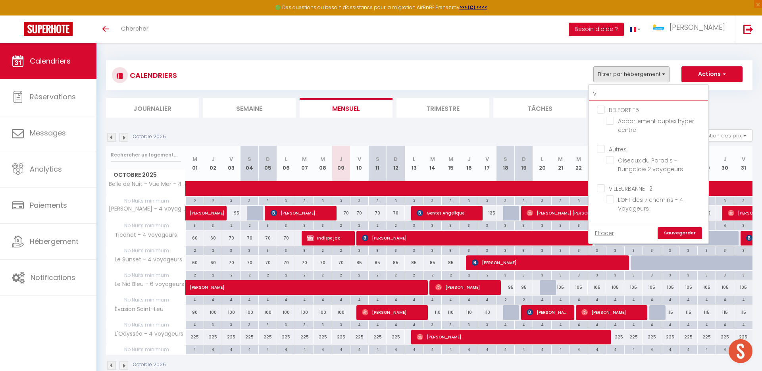
checkbox input "false"
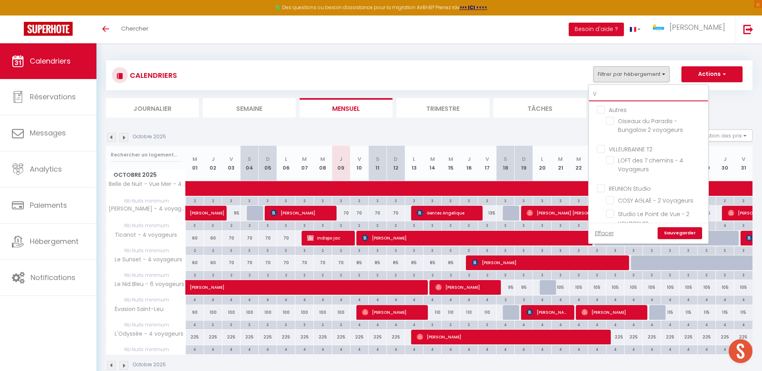
type input "VE"
checkbox input "false"
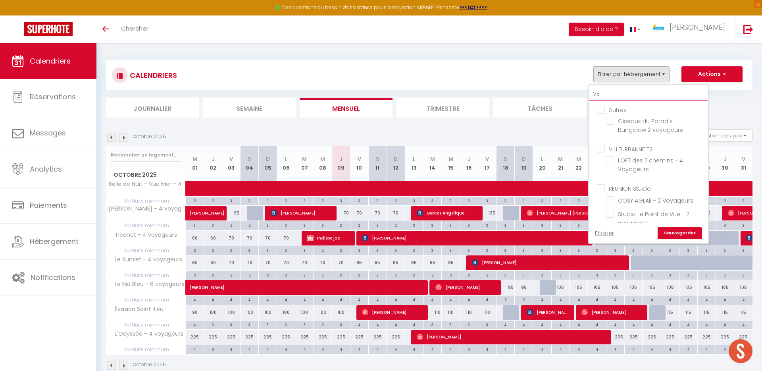
type input "VEN"
checkbox input "false"
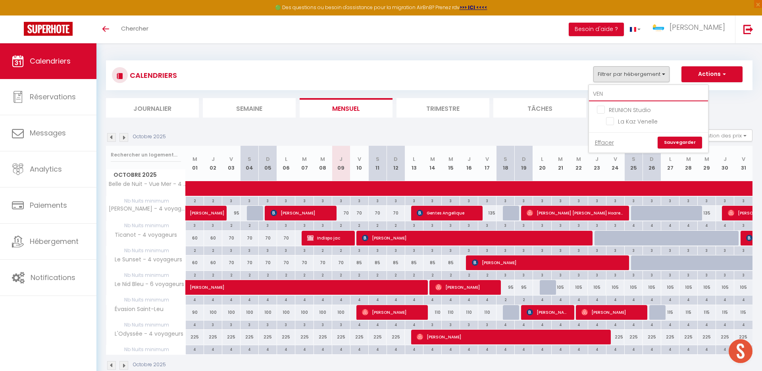
type input "VENE"
checkbox input "false"
type input "VENEL"
checkbox input "false"
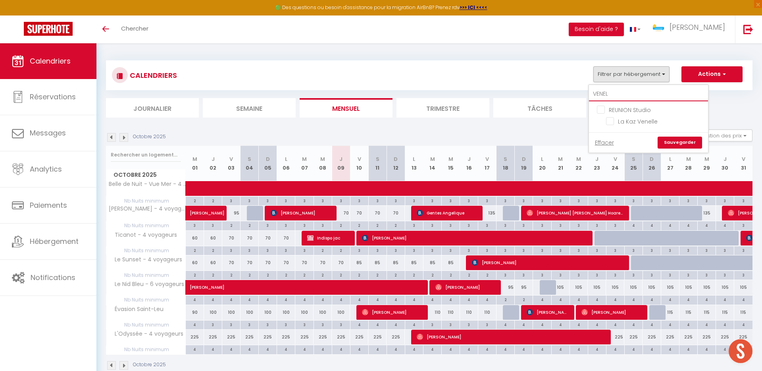
checkbox input "false"
type input "VENELL"
checkbox input "false"
type input "VENELLE"
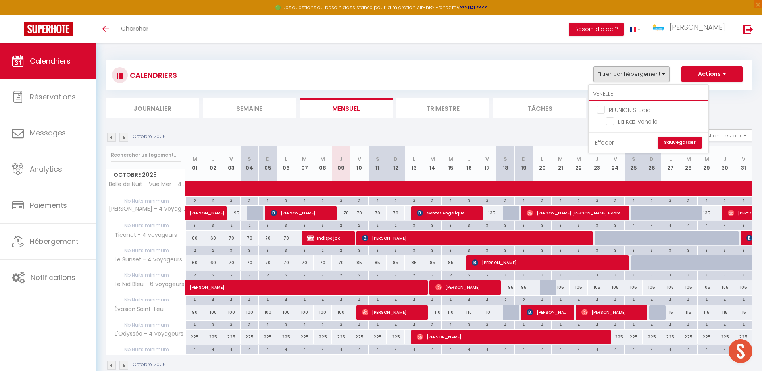
checkbox input "false"
type input "VENELLE"
click at [615, 120] on input "La Kaz Venelle" at bounding box center [655, 121] width 99 height 8
checkbox input "true"
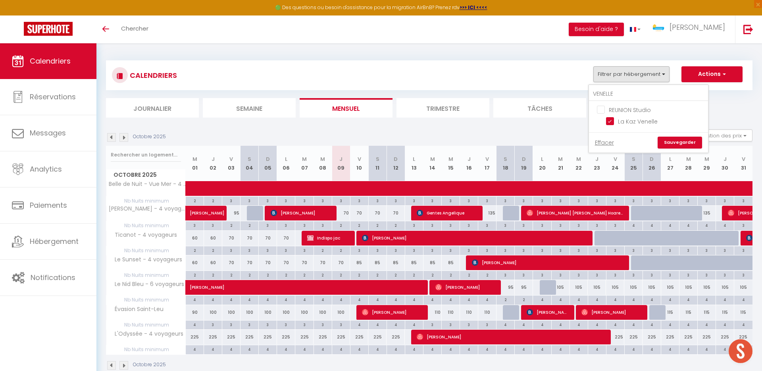
click at [680, 143] on link "Sauvegarder" at bounding box center [680, 143] width 44 height 12
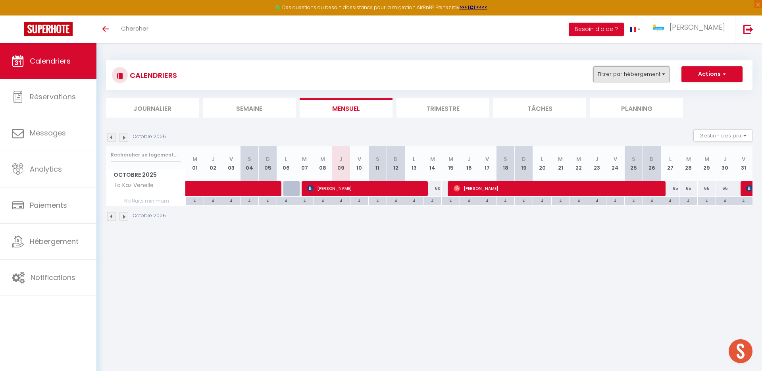
click at [662, 77] on button "Filtrer par hébergement" at bounding box center [632, 74] width 76 height 16
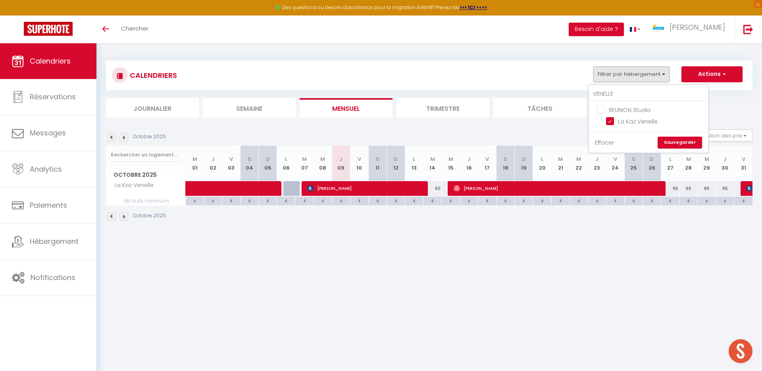
click at [596, 142] on link "Effacer" at bounding box center [604, 142] width 19 height 9
checkbox input "false"
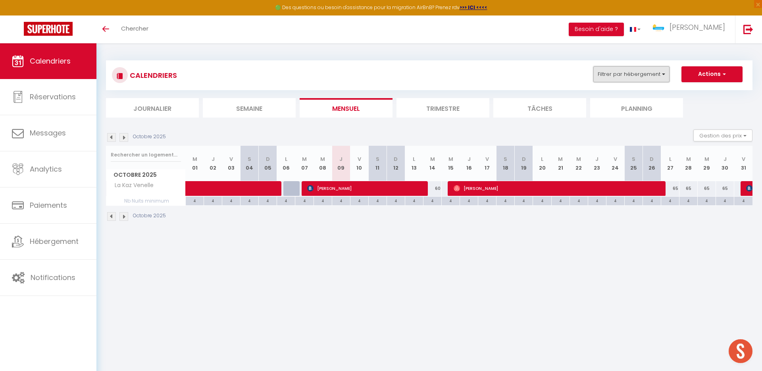
click at [642, 72] on button "Filtrer par hébergement" at bounding box center [632, 74] width 76 height 16
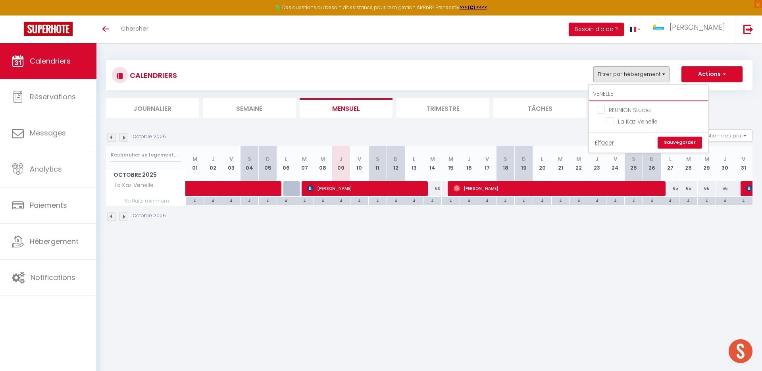
click at [631, 96] on input "VENELLE" at bounding box center [648, 94] width 119 height 14
checkbox input "false"
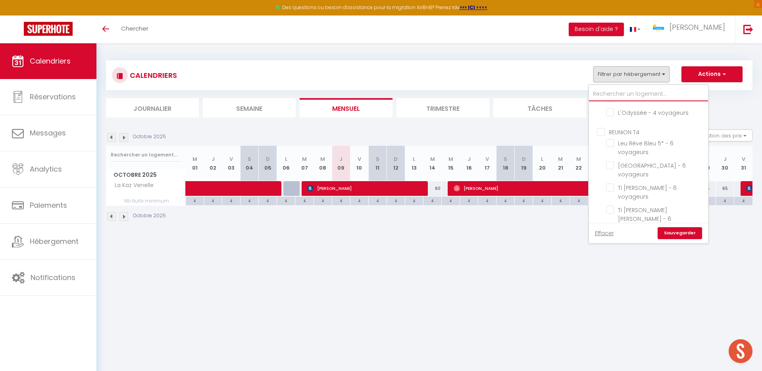
scroll to position [421, 0]
click at [627, 127] on input "REUNION T4" at bounding box center [656, 131] width 119 height 8
checkbox input "true"
checkbox input "false"
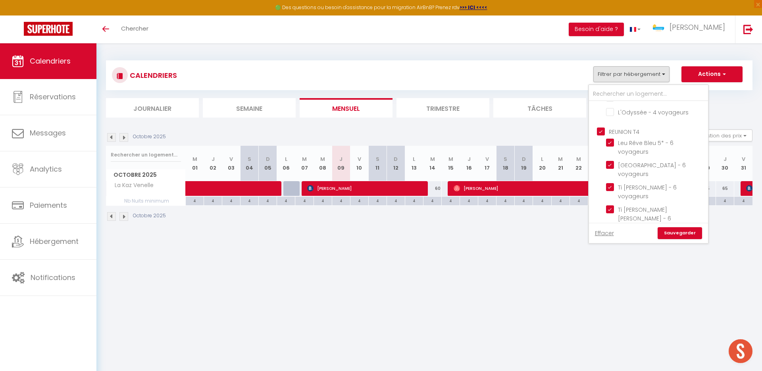
checkbox input "false"
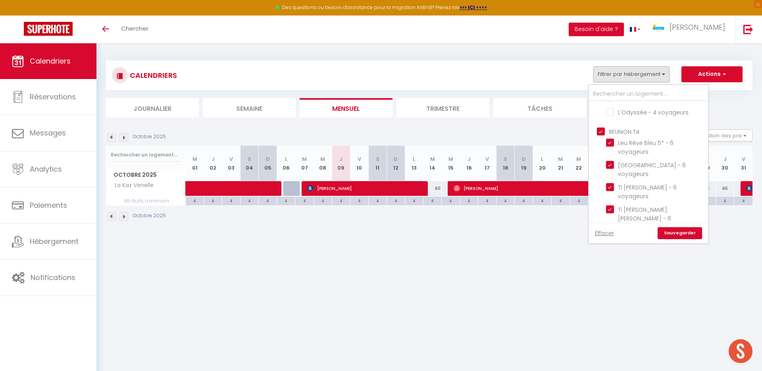
checkbox input "false"
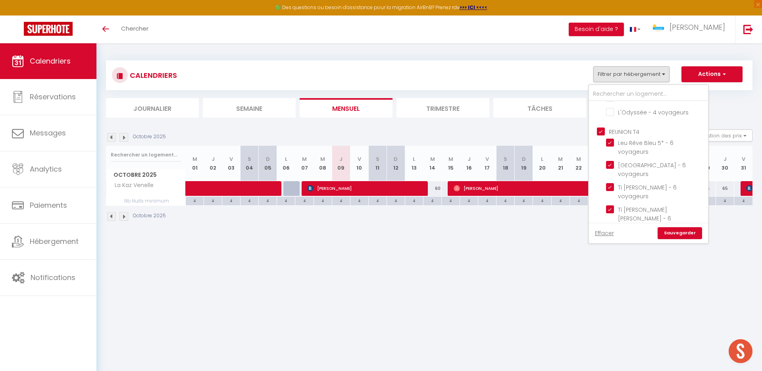
checkbox input "false"
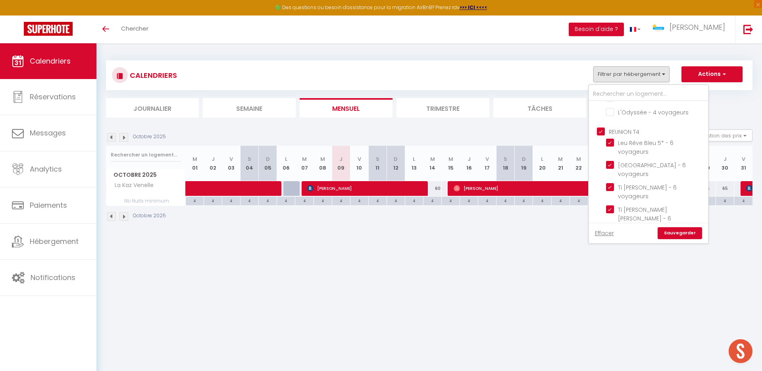
checkbox input "false"
checkbox input "true"
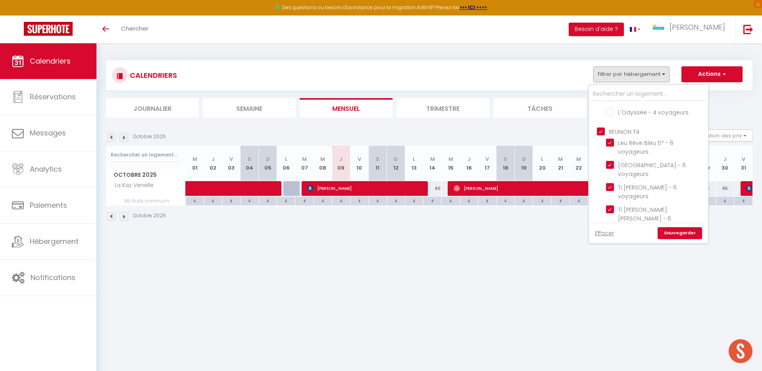
checkbox input "true"
click at [680, 233] on link "Sauvegarder" at bounding box center [680, 233] width 44 height 12
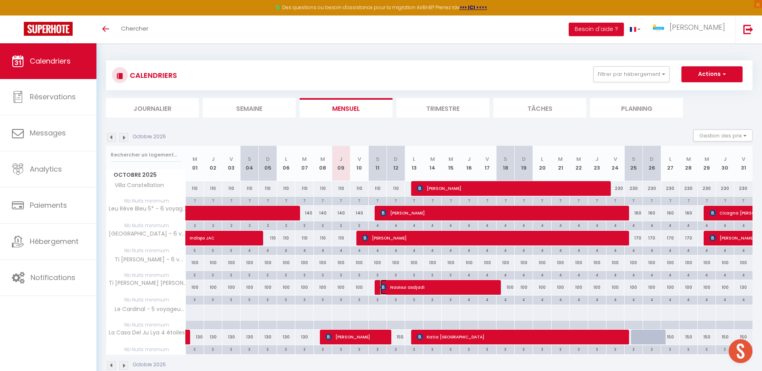
click at [406, 286] on span "Naoioui asdjadi" at bounding box center [438, 287] width 116 height 15
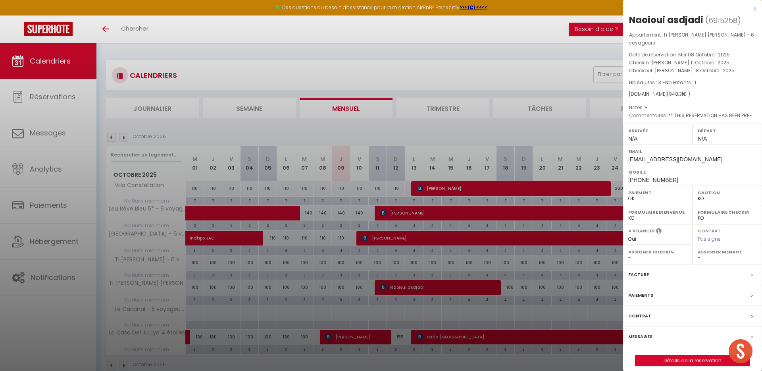
click at [754, 9] on div "x" at bounding box center [689, 9] width 133 height 10
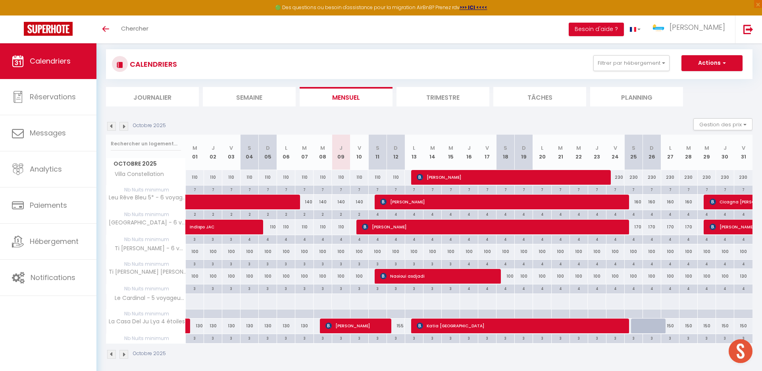
scroll to position [13, 0]
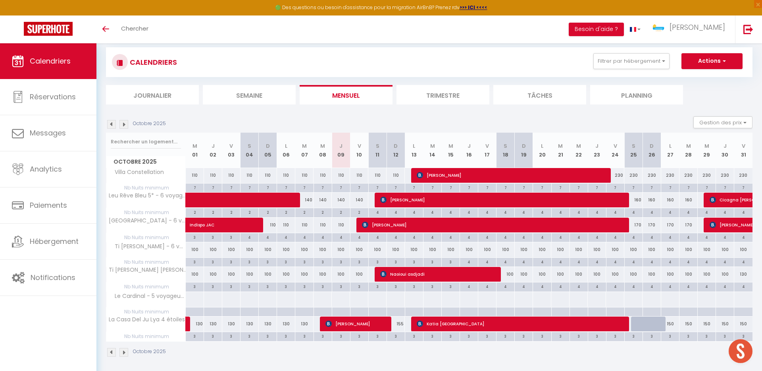
click at [640, 226] on div "170" at bounding box center [634, 225] width 18 height 15
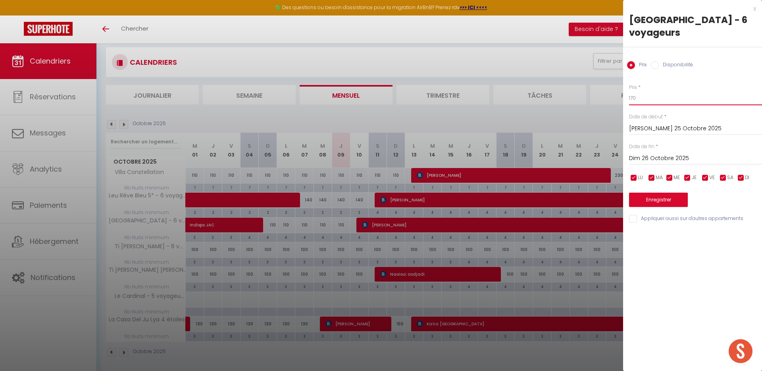
drag, startPoint x: 640, startPoint y: 87, endPoint x: 609, endPoint y: 87, distance: 31.4
click at [609, 87] on body "🟢 Des questions ou besoin d'assistance pour la migration AirBnB? Prenez rdv >>>…" at bounding box center [381, 215] width 762 height 371
click at [693, 153] on input "Dim 26 Octobre 2025" at bounding box center [695, 158] width 133 height 10
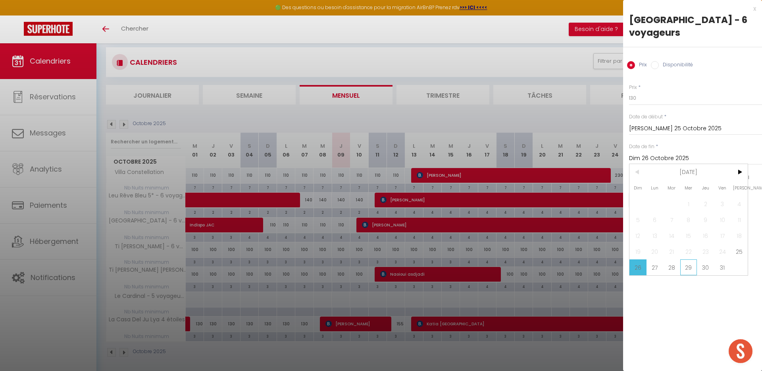
click at [691, 259] on span "29" at bounding box center [689, 267] width 17 height 16
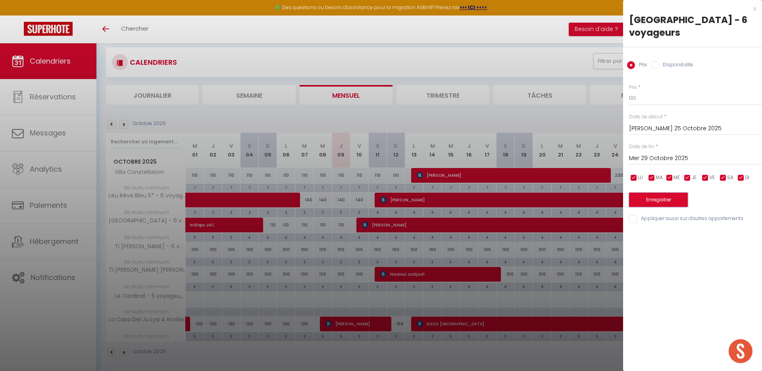
click at [671, 193] on button "Enregistrer" at bounding box center [658, 200] width 59 height 14
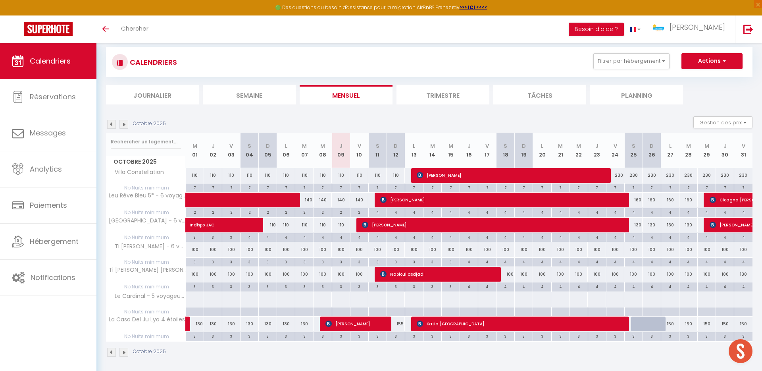
click at [122, 123] on img at bounding box center [124, 124] width 9 height 9
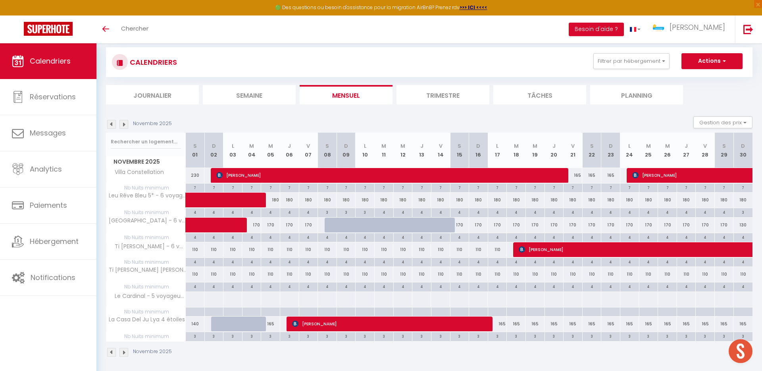
click at [110, 125] on img at bounding box center [111, 124] width 9 height 9
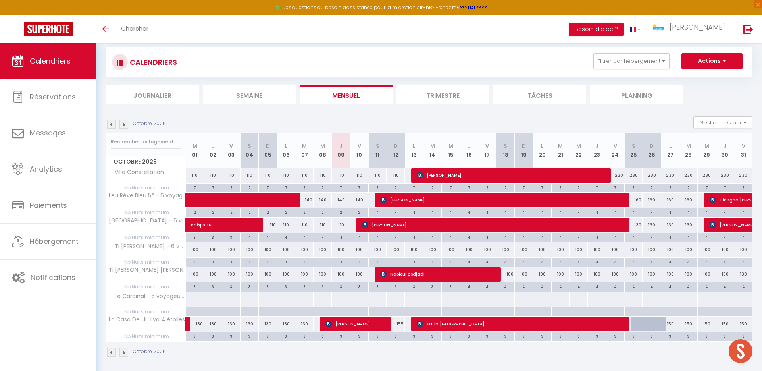
click at [125, 124] on img at bounding box center [124, 124] width 9 height 9
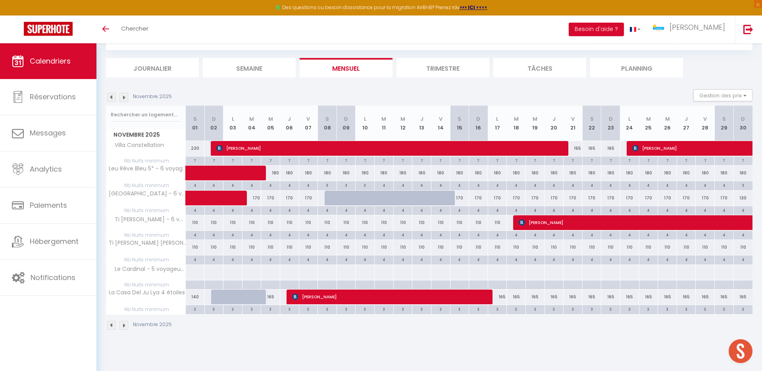
scroll to position [43, 0]
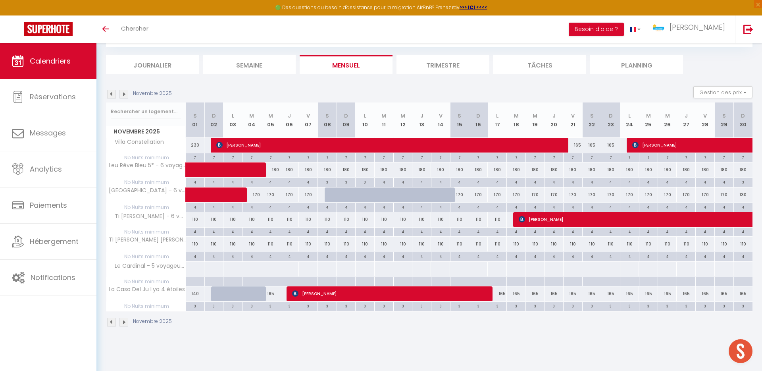
click at [112, 95] on img at bounding box center [111, 94] width 9 height 9
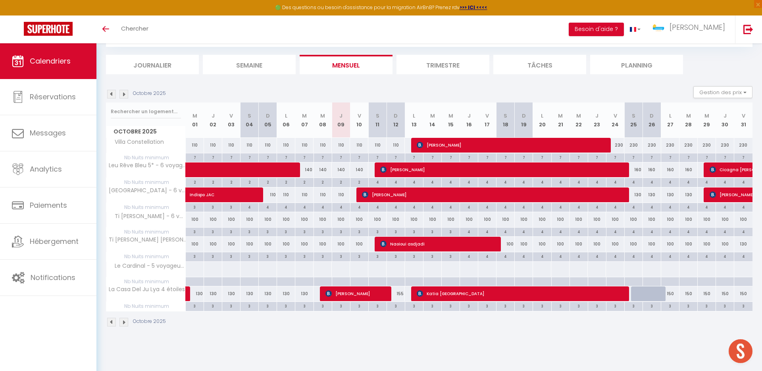
click at [123, 96] on img at bounding box center [124, 94] width 9 height 9
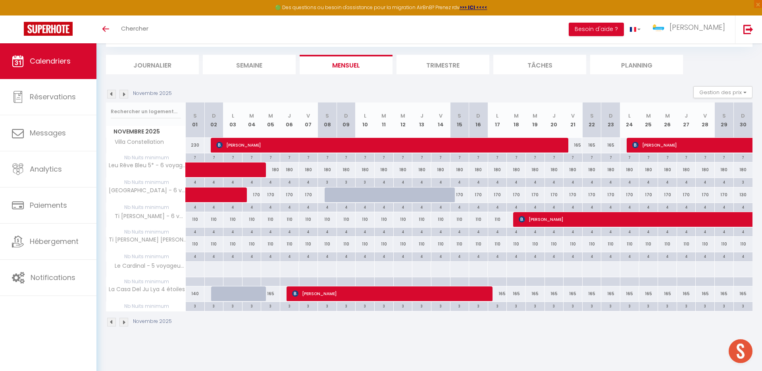
click at [125, 94] on img at bounding box center [124, 94] width 9 height 9
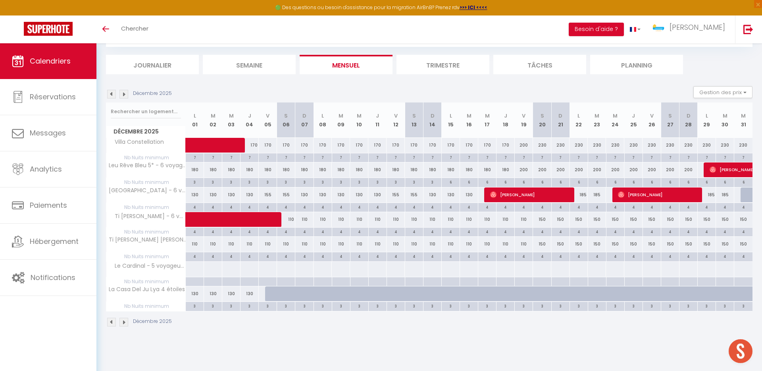
click at [125, 94] on img at bounding box center [124, 94] width 9 height 9
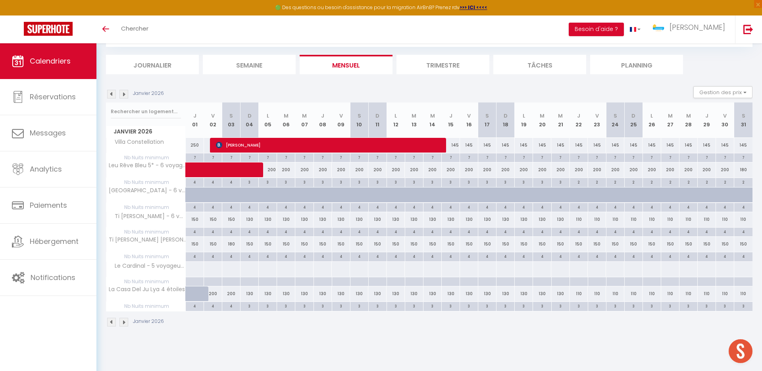
click at [113, 93] on img at bounding box center [111, 94] width 9 height 9
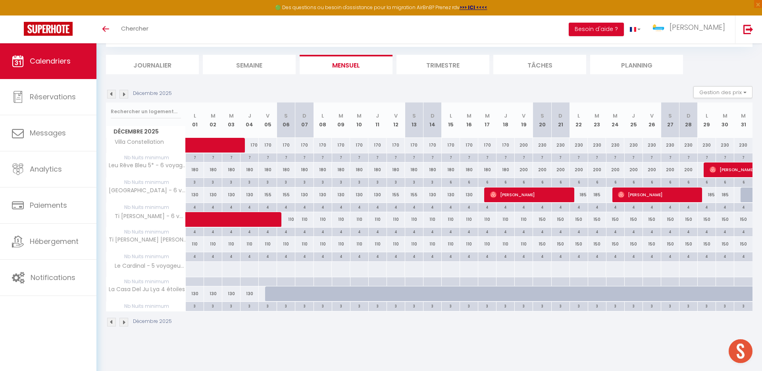
click at [113, 93] on img at bounding box center [111, 94] width 9 height 9
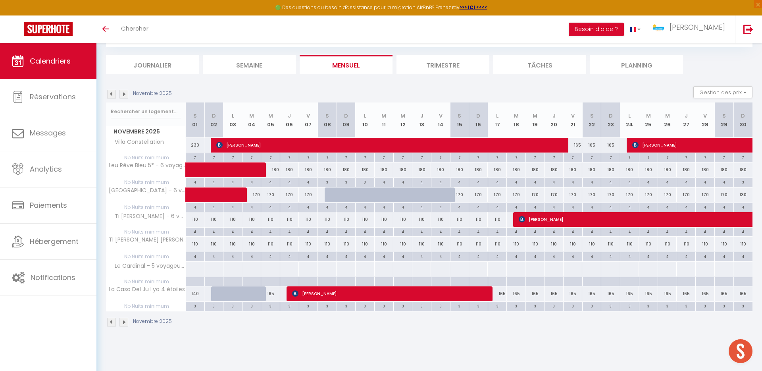
click at [113, 93] on img at bounding box center [111, 94] width 9 height 9
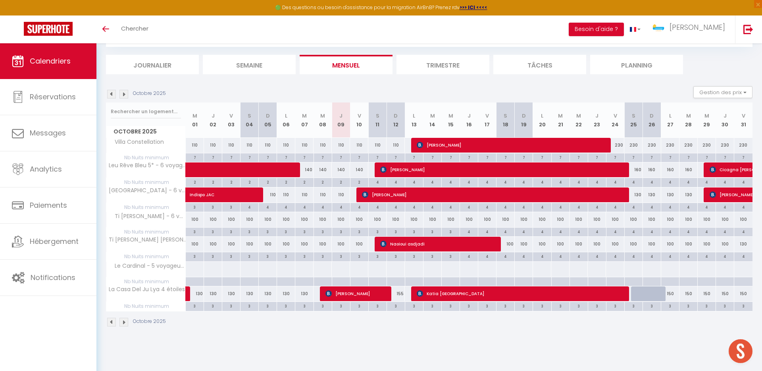
click at [123, 95] on img at bounding box center [124, 94] width 9 height 9
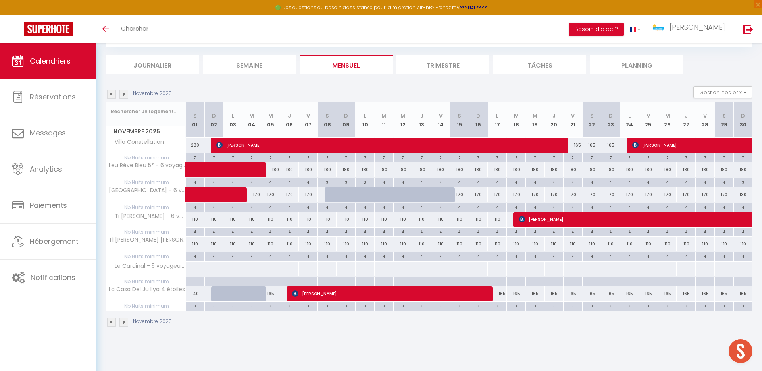
click at [122, 93] on img at bounding box center [124, 94] width 9 height 9
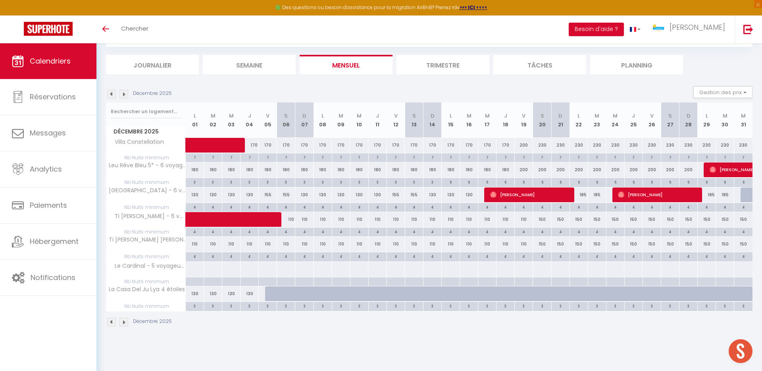
click at [112, 93] on img at bounding box center [111, 94] width 9 height 9
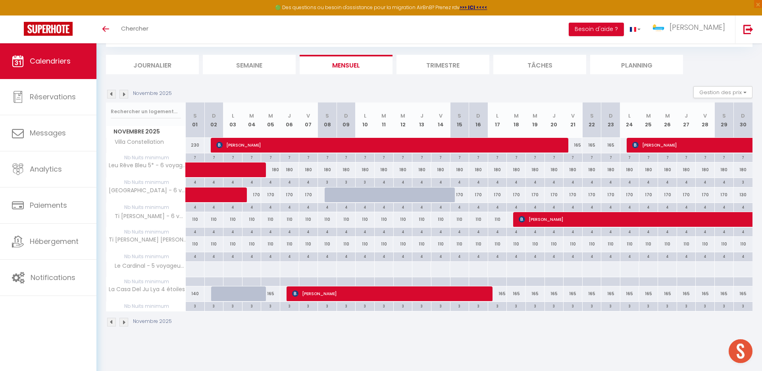
click at [112, 93] on img at bounding box center [111, 94] width 9 height 9
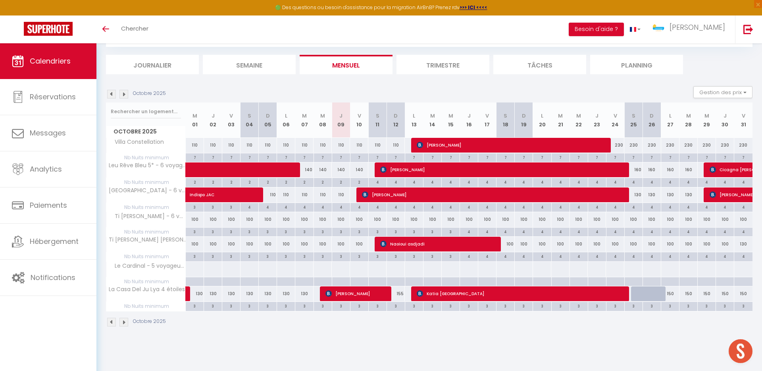
click at [340, 231] on div "3" at bounding box center [341, 232] width 18 height 8
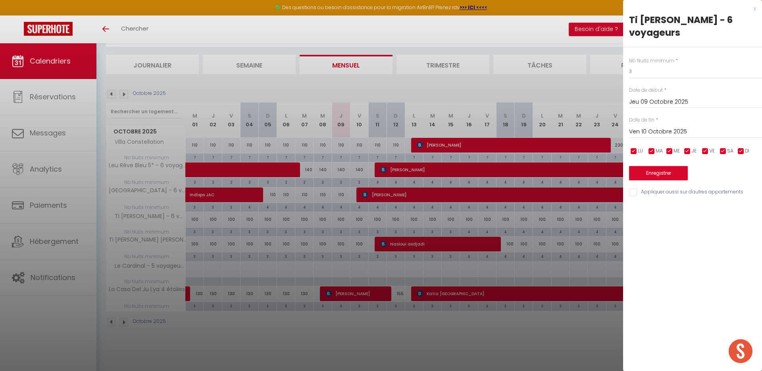
click at [710, 127] on input "Ven 10 Octobre 2025" at bounding box center [695, 132] width 133 height 10
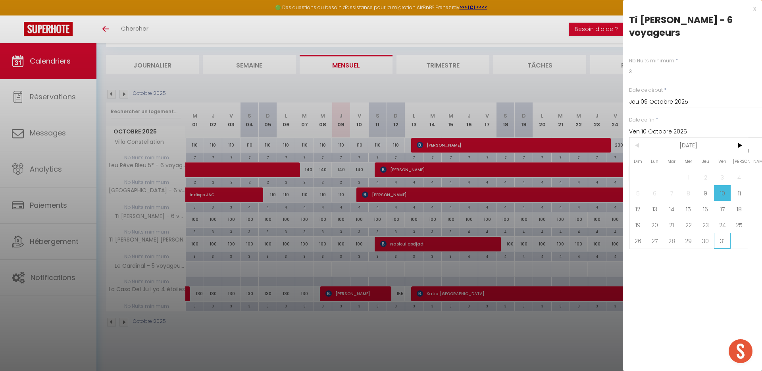
click at [723, 233] on span "31" at bounding box center [722, 241] width 17 height 16
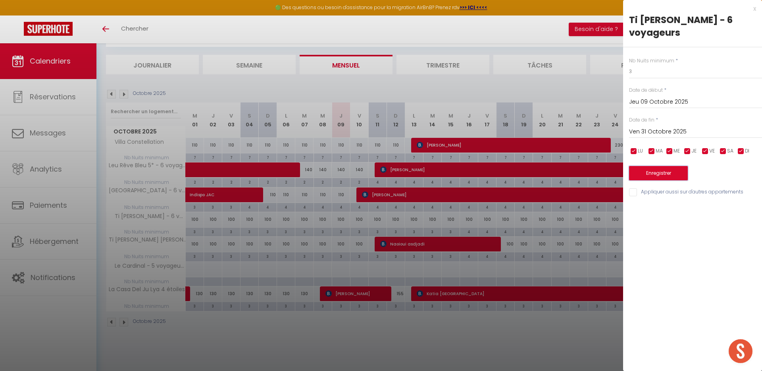
click at [670, 166] on button "Enregistrer" at bounding box center [658, 173] width 59 height 14
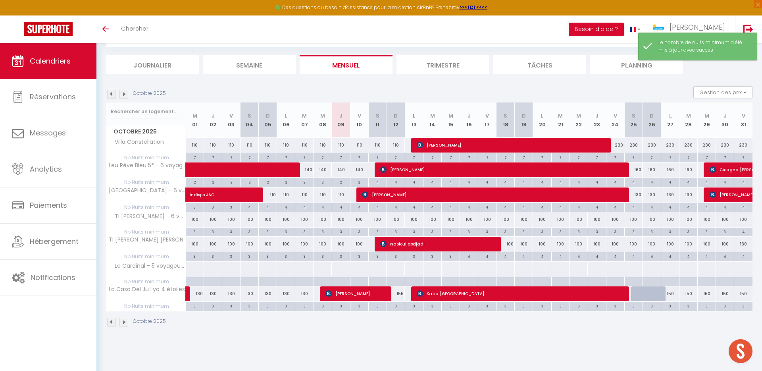
click at [506, 255] on div "4" at bounding box center [506, 256] width 18 height 8
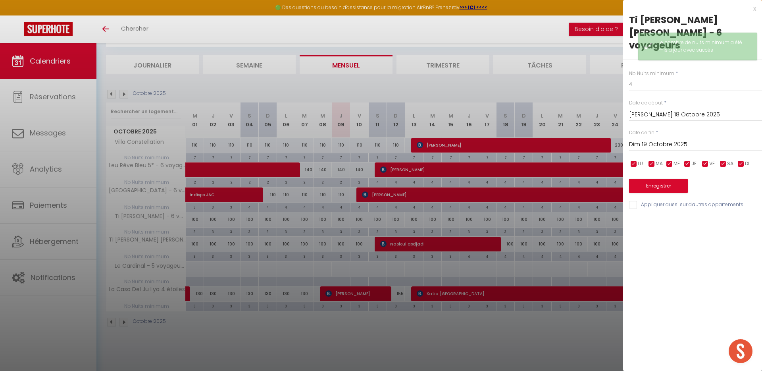
click at [658, 139] on input "Dim 19 Octobre 2025" at bounding box center [695, 144] width 133 height 10
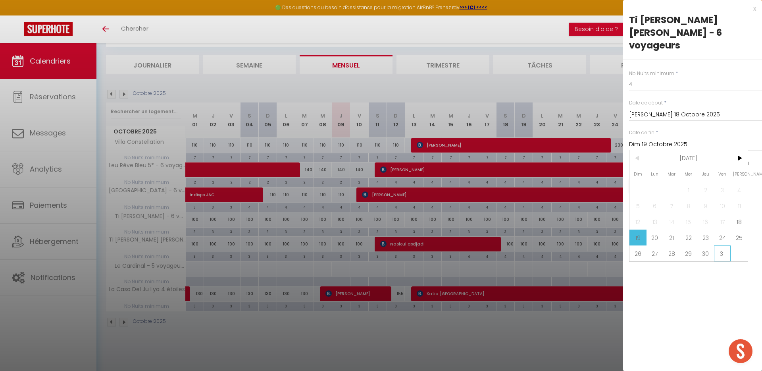
click at [725, 245] on span "31" at bounding box center [722, 253] width 17 height 16
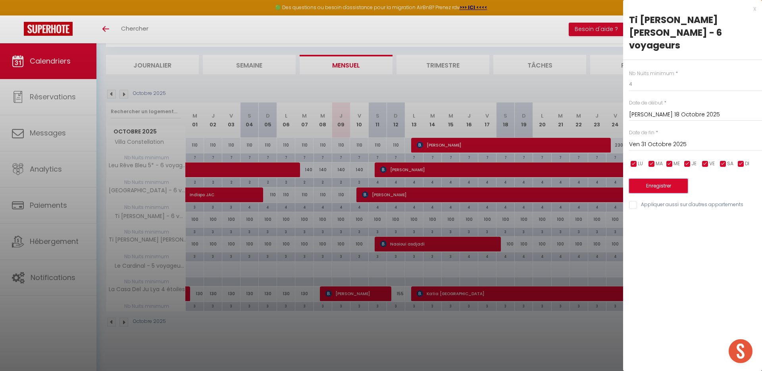
click at [665, 179] on button "Enregistrer" at bounding box center [658, 186] width 59 height 14
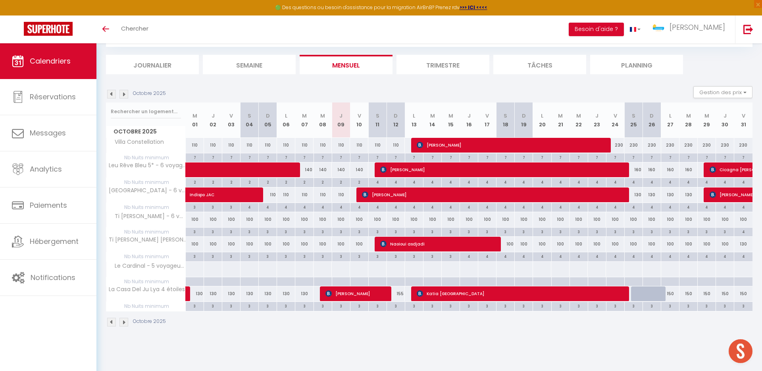
click at [635, 181] on div "4" at bounding box center [634, 182] width 18 height 8
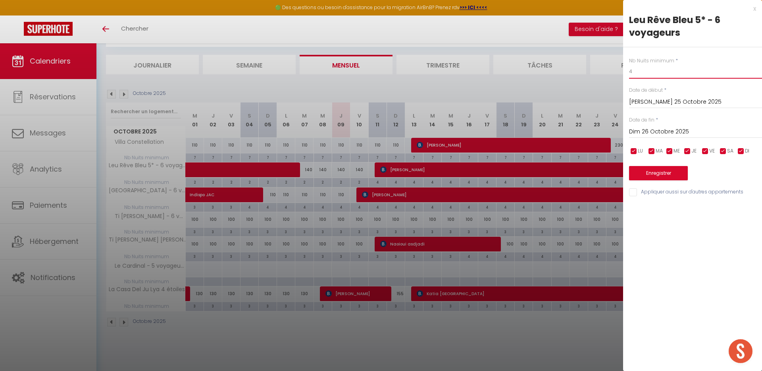
click at [666, 71] on input "4" at bounding box center [695, 71] width 133 height 14
click at [654, 176] on button "Enregistrer" at bounding box center [658, 173] width 59 height 14
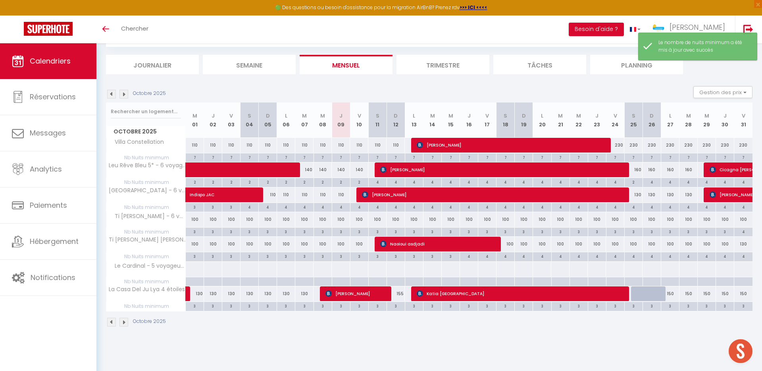
click at [671, 183] on div "4" at bounding box center [671, 182] width 18 height 8
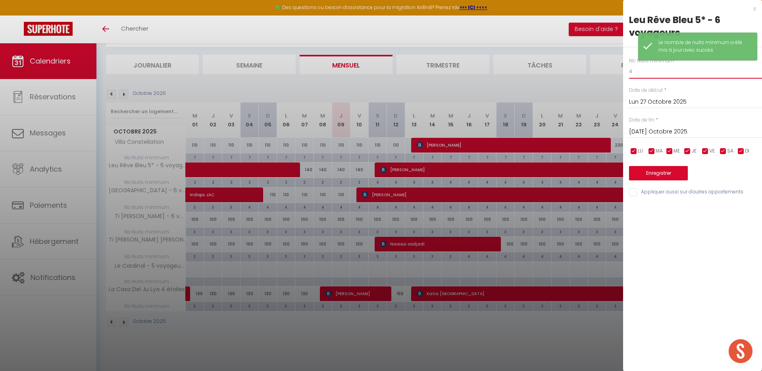
click at [661, 72] on input "4" at bounding box center [695, 71] width 133 height 14
click at [654, 173] on button "Enregistrer" at bounding box center [658, 173] width 59 height 14
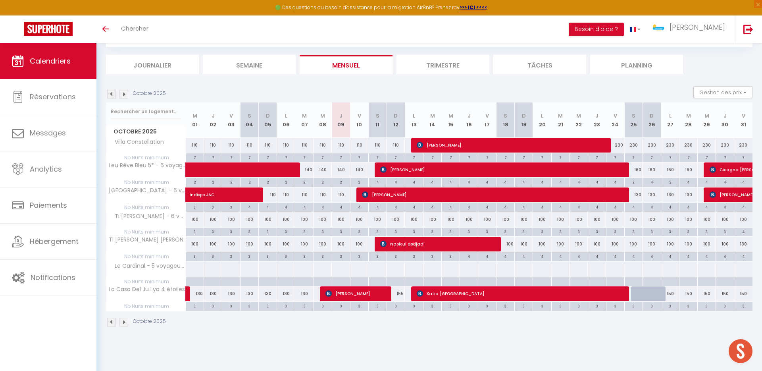
scroll to position [0, 0]
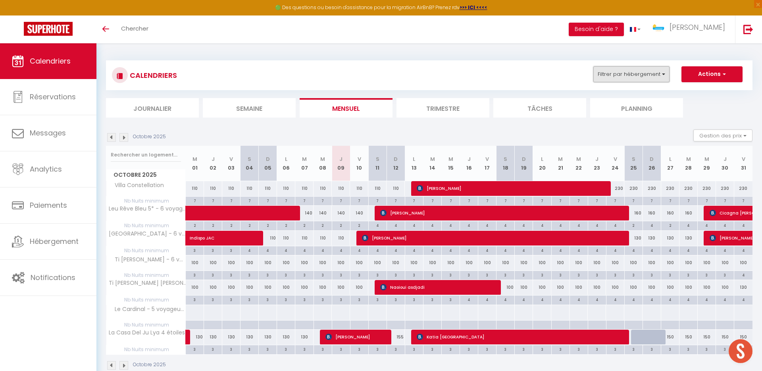
click at [664, 77] on button "Filtrer par hébergement" at bounding box center [632, 74] width 76 height 16
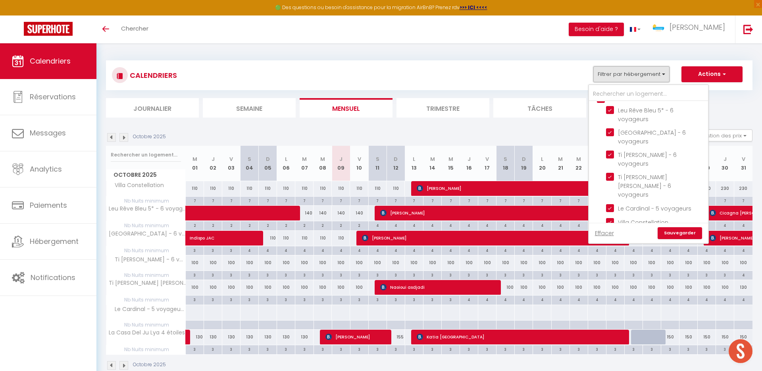
scroll to position [436, 0]
click at [600, 112] on input "REUNION T4" at bounding box center [656, 116] width 119 height 8
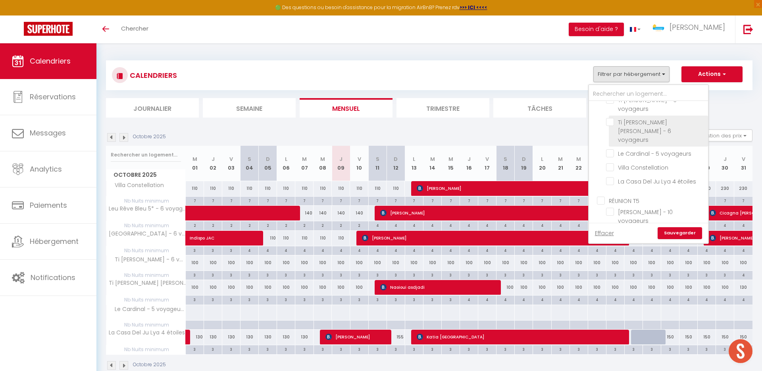
scroll to position [534, 0]
click at [603, 170] on input "RÉUNION T5" at bounding box center [656, 174] width 119 height 8
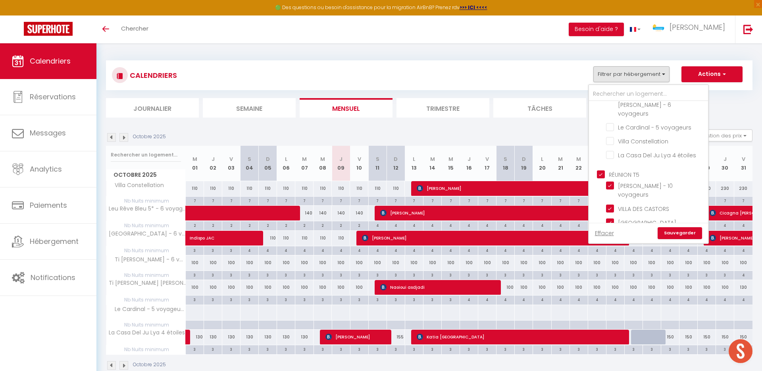
click at [685, 233] on link "Sauvegarder" at bounding box center [680, 233] width 44 height 12
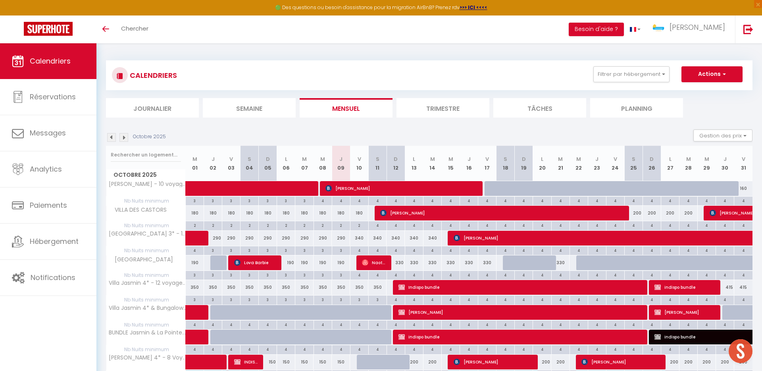
click at [109, 137] on img at bounding box center [111, 137] width 9 height 9
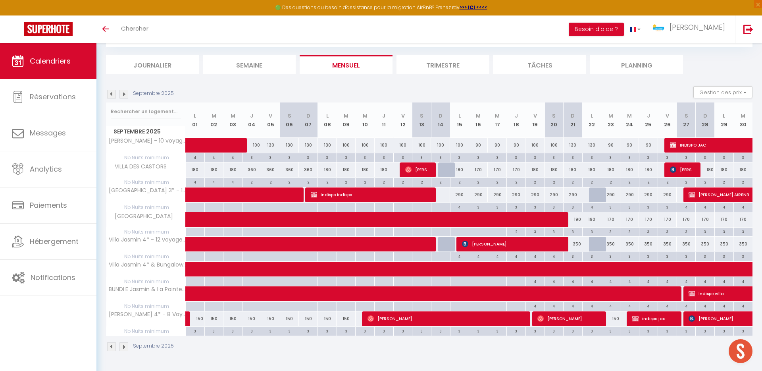
scroll to position [0, 0]
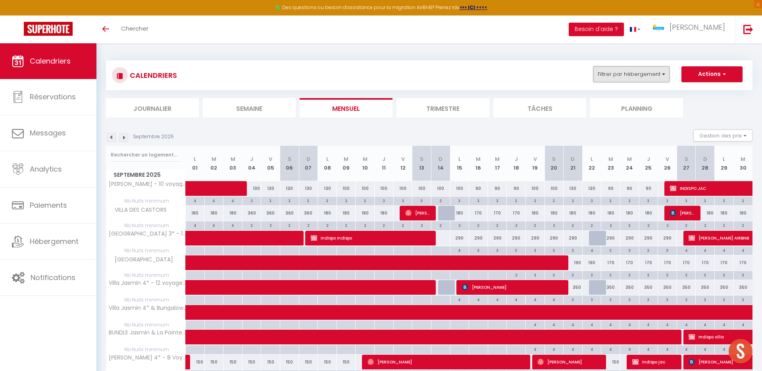
click at [650, 77] on button "Filtrer par hébergement" at bounding box center [632, 74] width 76 height 16
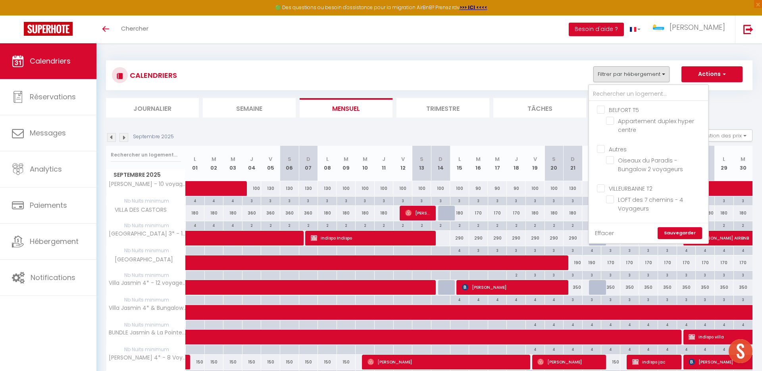
click at [602, 237] on link "Effacer" at bounding box center [604, 233] width 19 height 9
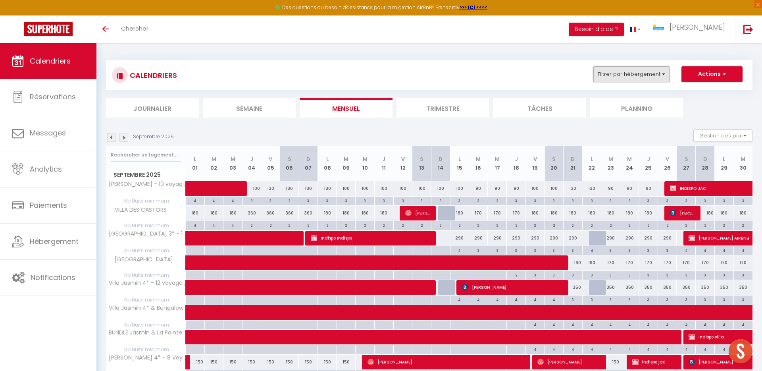
click at [630, 69] on button "Filtrer par hébergement" at bounding box center [632, 74] width 76 height 16
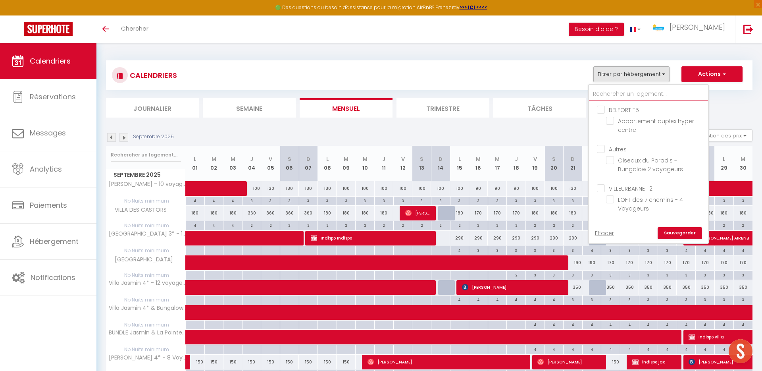
click at [625, 95] on input "text" at bounding box center [648, 94] width 119 height 14
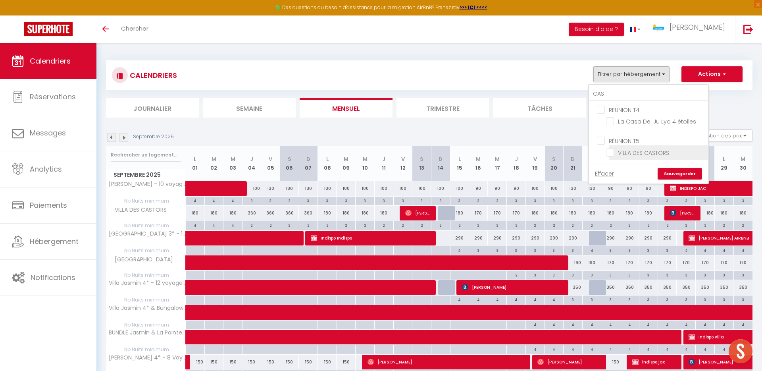
drag, startPoint x: 682, startPoint y: 123, endPoint x: 691, endPoint y: 152, distance: 30.5
click at [682, 123] on input "La Casa Del Ju Lya 4 étoiles" at bounding box center [655, 121] width 99 height 8
click at [691, 175] on link "Sauvegarder" at bounding box center [680, 174] width 44 height 12
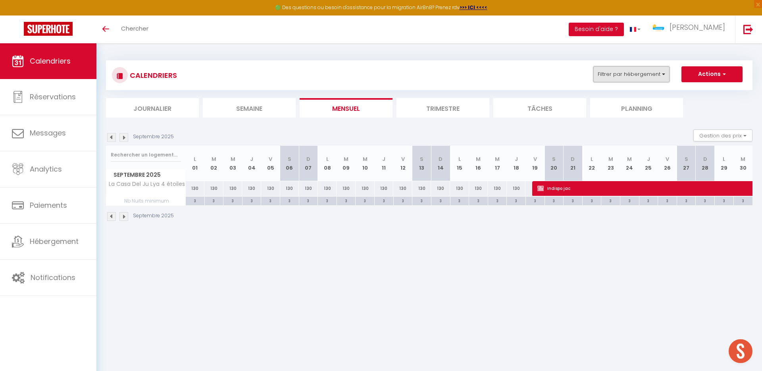
click at [658, 75] on button "Filtrer par hébergement" at bounding box center [632, 74] width 76 height 16
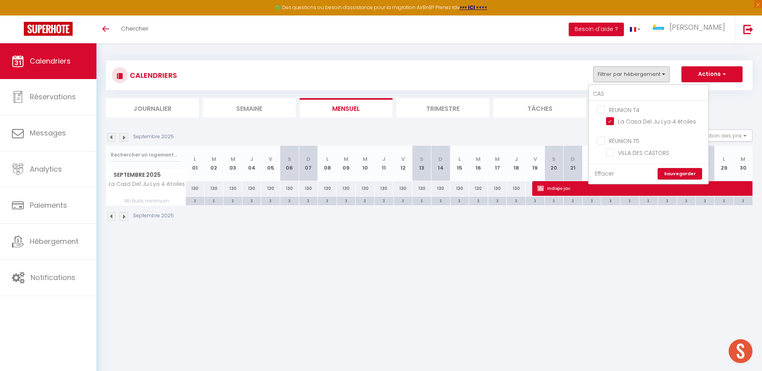
click at [600, 173] on link "Effacer" at bounding box center [604, 173] width 19 height 9
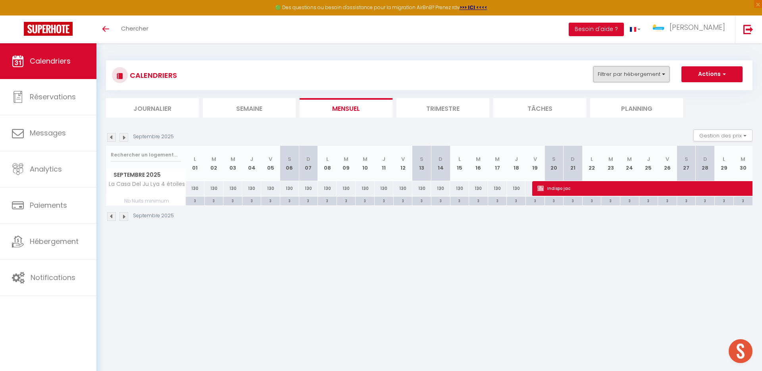
click at [625, 78] on button "Filtrer par hébergement" at bounding box center [632, 74] width 76 height 16
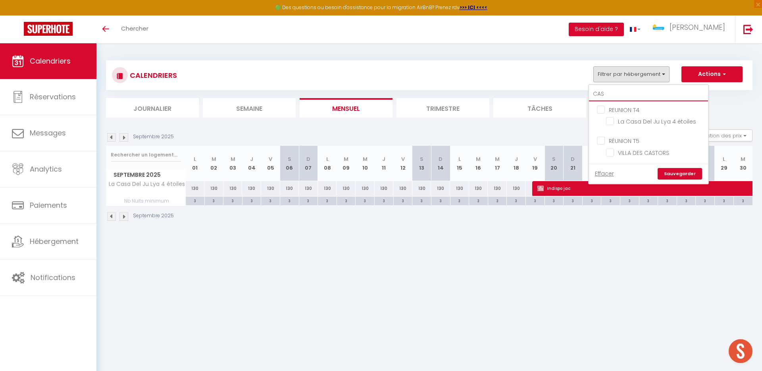
click at [620, 95] on input "CAS" at bounding box center [648, 94] width 119 height 14
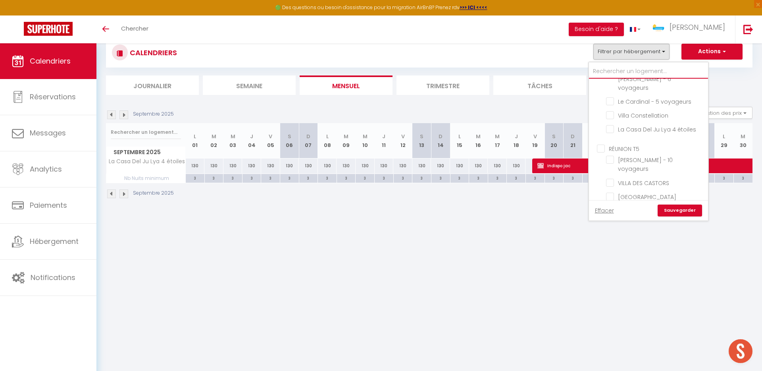
scroll to position [531, 0]
drag, startPoint x: 602, startPoint y: 104, endPoint x: 676, endPoint y: 225, distance: 141.9
click at [602, 151] on input "RÉUNION T5" at bounding box center [656, 155] width 119 height 8
click at [680, 211] on link "Sauvegarder" at bounding box center [680, 210] width 44 height 12
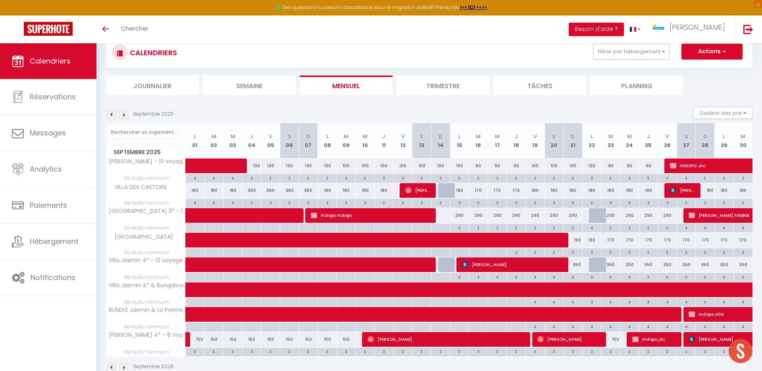
scroll to position [43, 0]
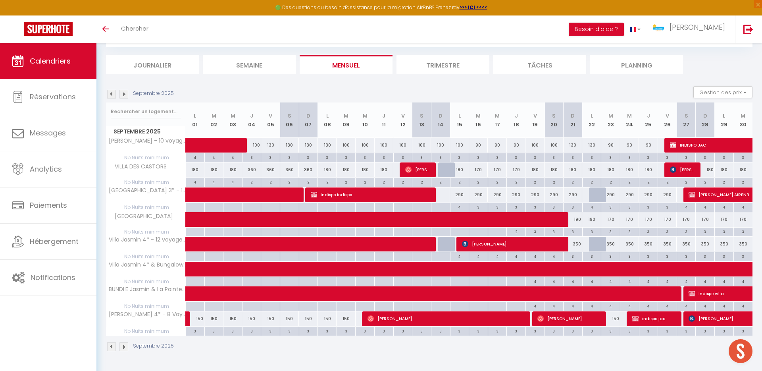
click at [122, 93] on img at bounding box center [124, 94] width 9 height 9
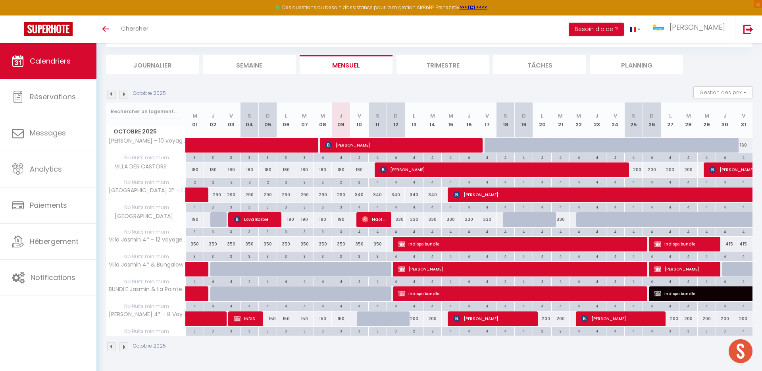
click at [417, 318] on div "200" at bounding box center [414, 318] width 18 height 15
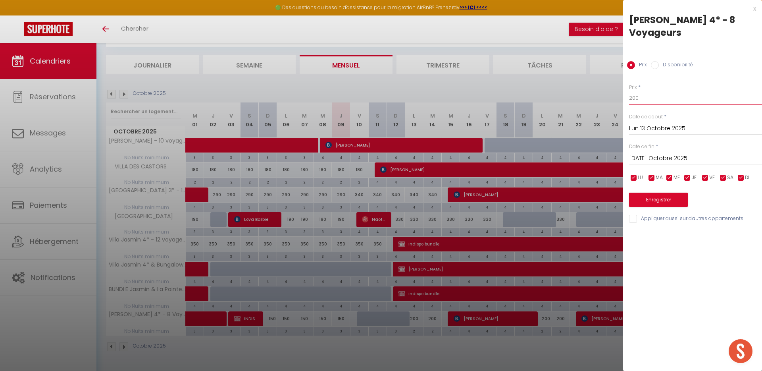
drag, startPoint x: 640, startPoint y: 96, endPoint x: 613, endPoint y: 96, distance: 27.0
click at [617, 96] on body "🟢 Des questions ou besoin d'assistance pour la migration AirBnB? Prenez rdv >>>…" at bounding box center [381, 185] width 762 height 371
drag, startPoint x: 664, startPoint y: 162, endPoint x: 665, endPoint y: 171, distance: 9.2
click at [664, 162] on input "[DATE] Octobre 2025" at bounding box center [695, 158] width 133 height 10
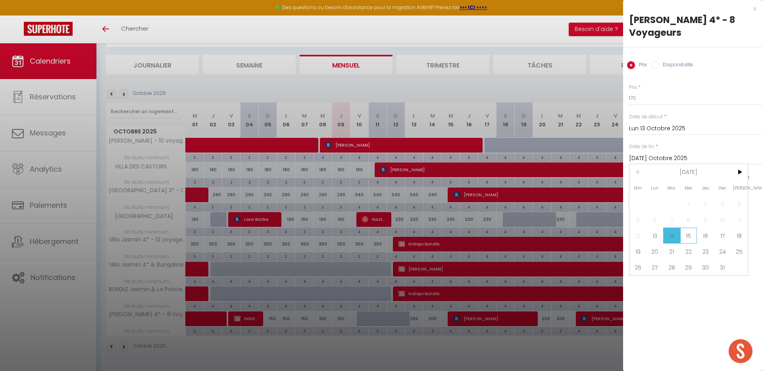
click at [685, 238] on span "15" at bounding box center [689, 236] width 17 height 16
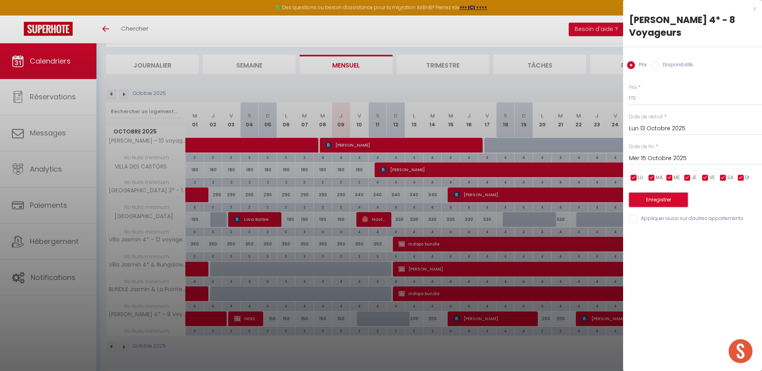
click at [658, 203] on button "Enregistrer" at bounding box center [658, 200] width 59 height 14
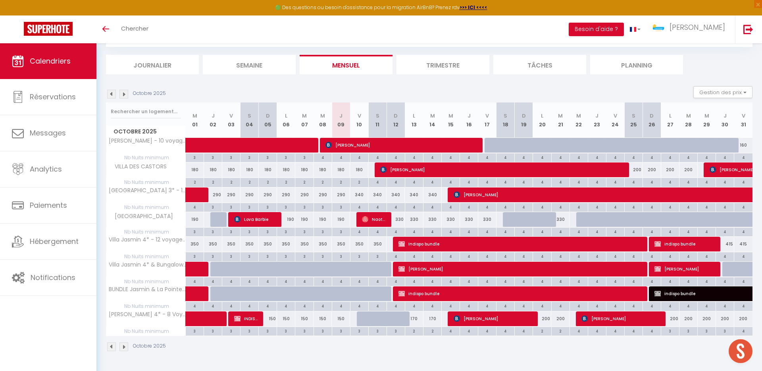
click at [339, 208] on div "3" at bounding box center [341, 207] width 18 height 8
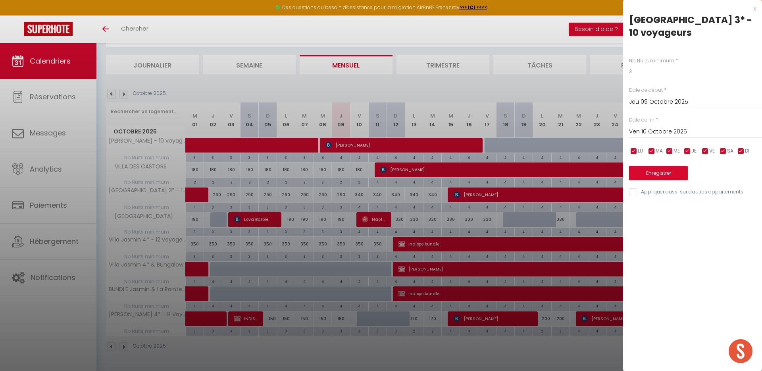
click at [691, 132] on input "Ven 10 Octobre 2025" at bounding box center [695, 132] width 133 height 10
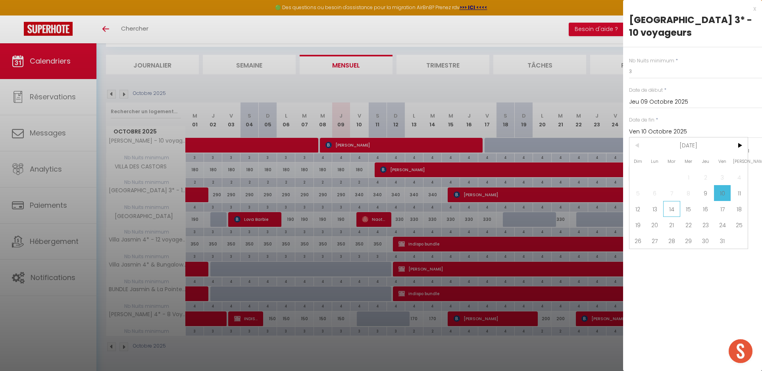
click at [671, 207] on span "14" at bounding box center [672, 209] width 17 height 16
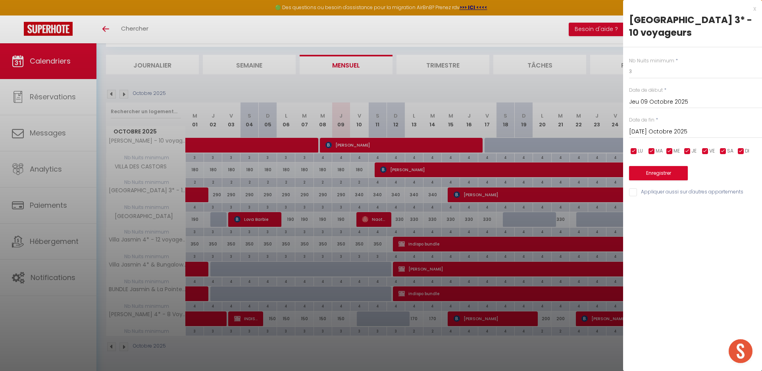
click at [677, 130] on input "[DATE] Octobre 2025" at bounding box center [695, 132] width 133 height 10
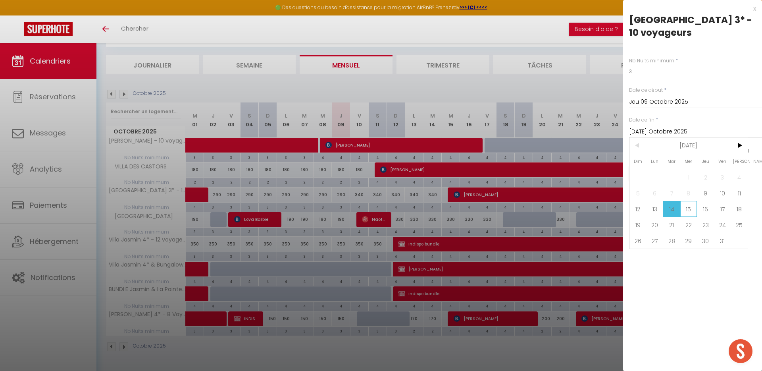
click at [689, 210] on span "15" at bounding box center [689, 209] width 17 height 16
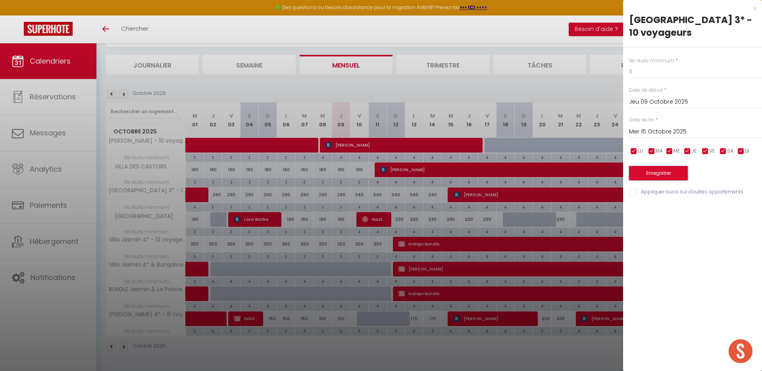
click at [675, 169] on button "Enregistrer" at bounding box center [658, 173] width 59 height 14
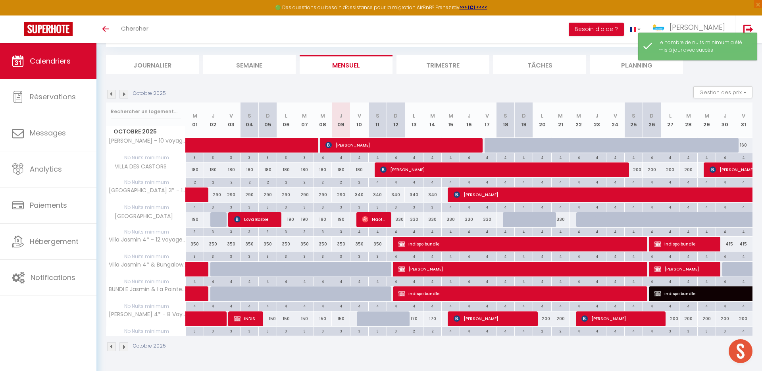
click at [342, 193] on div "290" at bounding box center [341, 194] width 18 height 15
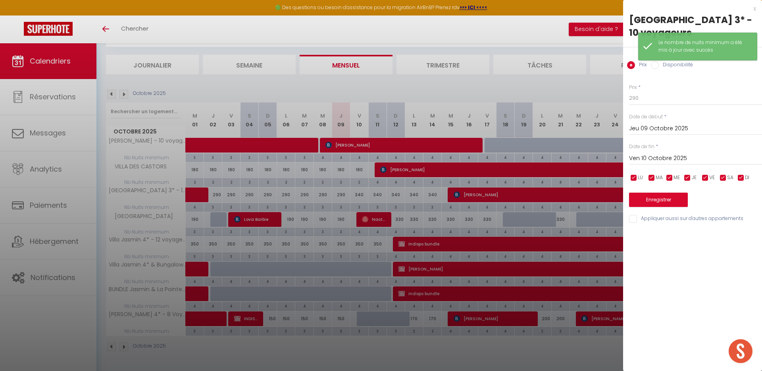
click at [660, 155] on input "Ven 10 Octobre 2025" at bounding box center [695, 158] width 133 height 10
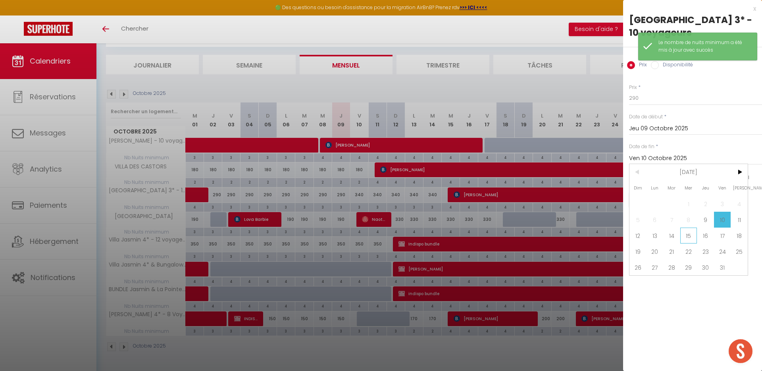
click at [689, 236] on span "15" at bounding box center [689, 236] width 17 height 16
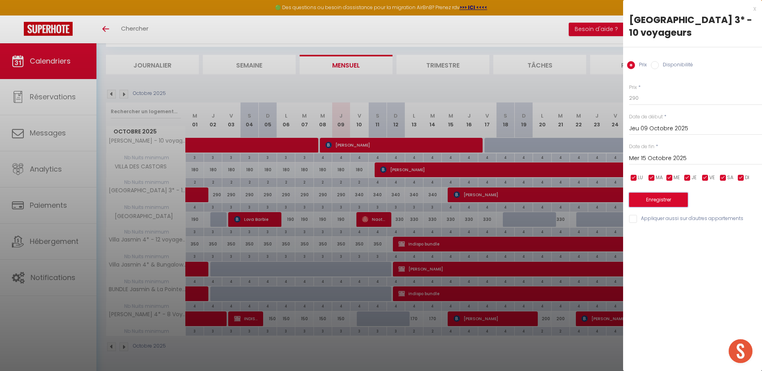
click at [645, 202] on button "Enregistrer" at bounding box center [658, 200] width 59 height 14
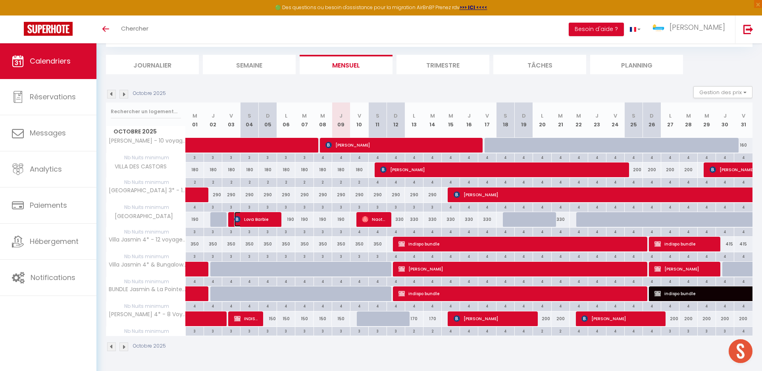
click at [254, 221] on span "Lova Barbie" at bounding box center [255, 219] width 42 height 15
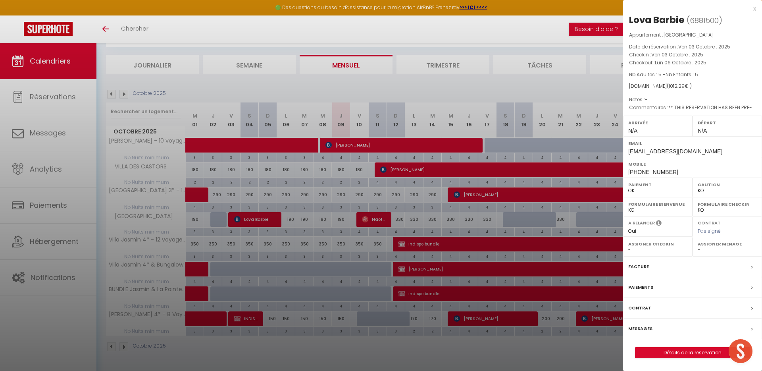
click at [753, 10] on div "x" at bounding box center [689, 9] width 133 height 10
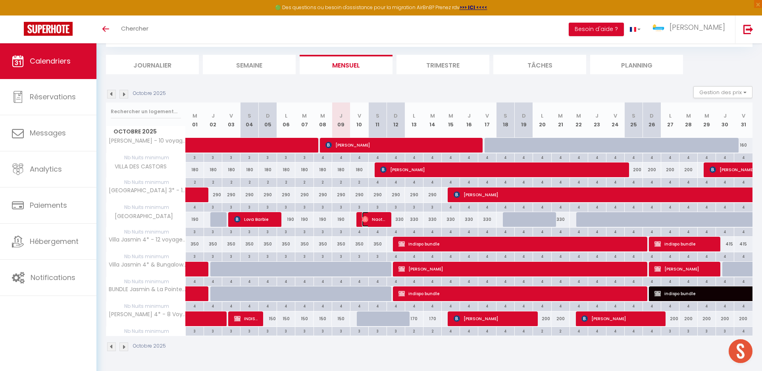
click at [370, 221] on span "Naoty Jaëlle [GEOGRAPHIC_DATA]" at bounding box center [374, 219] width 24 height 15
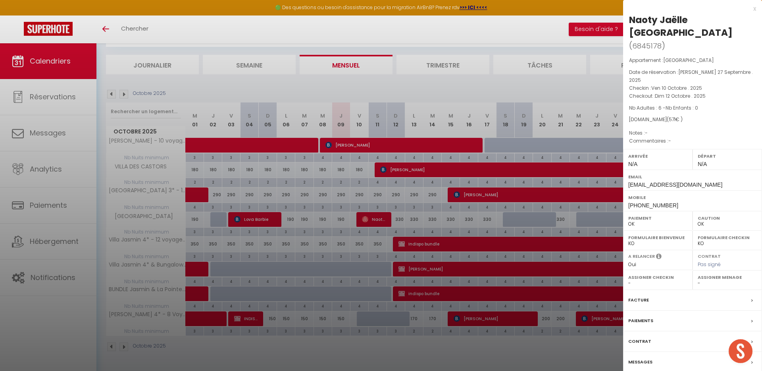
click at [754, 10] on div "x" at bounding box center [689, 9] width 133 height 10
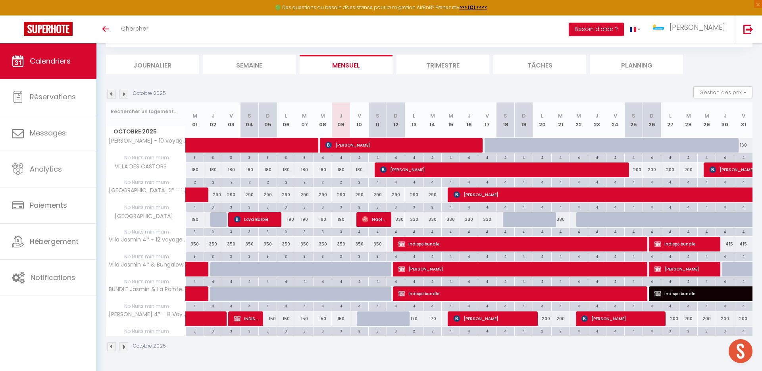
click at [397, 232] on div "4" at bounding box center [396, 232] width 18 height 8
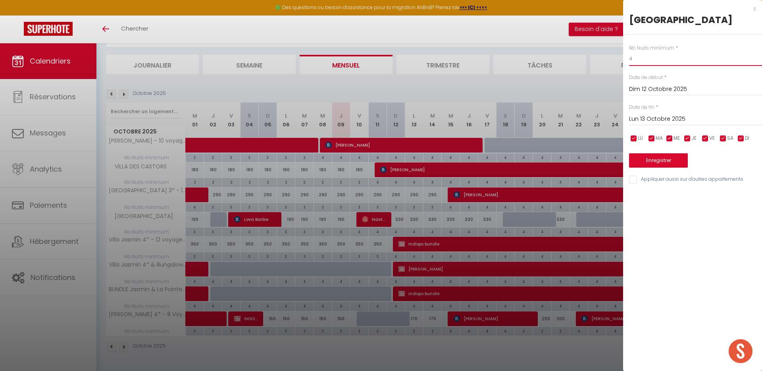
drag, startPoint x: 636, startPoint y: 57, endPoint x: 547, endPoint y: 56, distance: 89.0
click at [607, 57] on body "🟢 Des questions ou besoin d'assistance pour la migration AirBnB? Prenez rdv >>>…" at bounding box center [381, 185] width 762 height 371
drag, startPoint x: 658, startPoint y: 118, endPoint x: 667, endPoint y: 126, distance: 12.1
click at [658, 118] on input "Lun 13 Octobre 2025" at bounding box center [695, 119] width 133 height 10
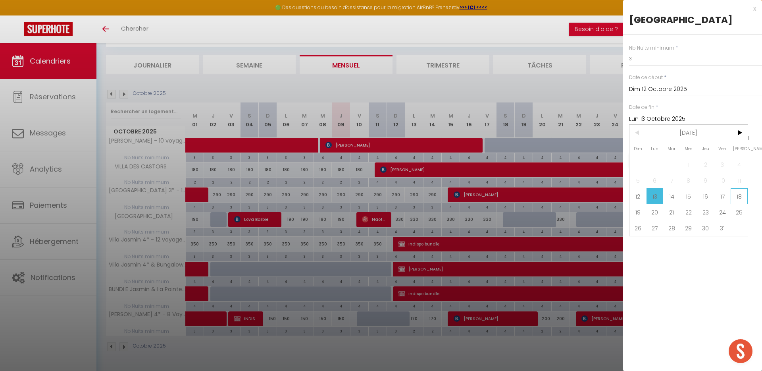
click at [735, 195] on span "18" at bounding box center [739, 196] width 17 height 16
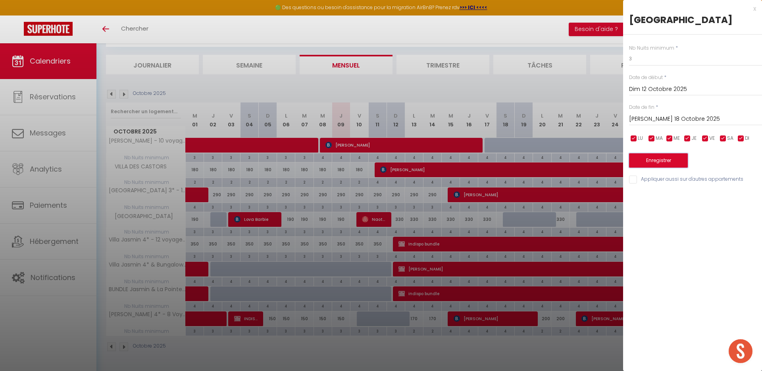
click at [662, 164] on button "Enregistrer" at bounding box center [658, 160] width 59 height 14
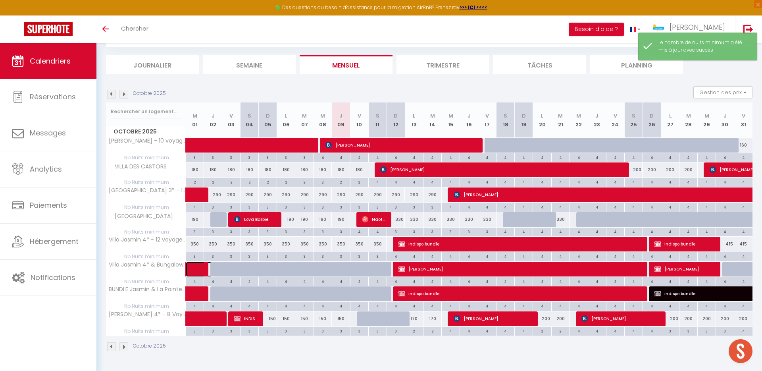
click at [195, 270] on link at bounding box center [195, 269] width 18 height 15
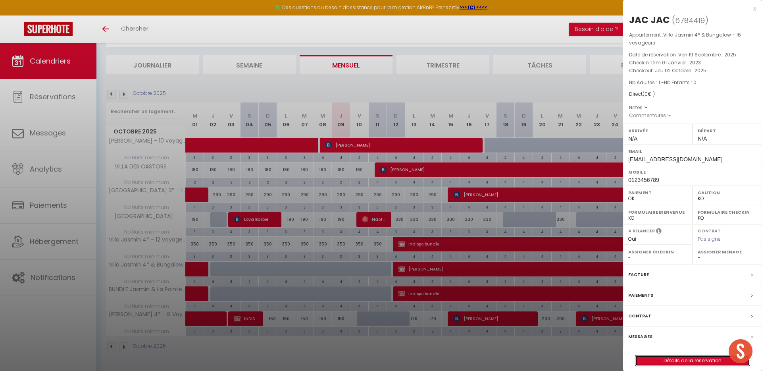
click at [687, 362] on link "Détails de la réservation" at bounding box center [693, 360] width 114 height 10
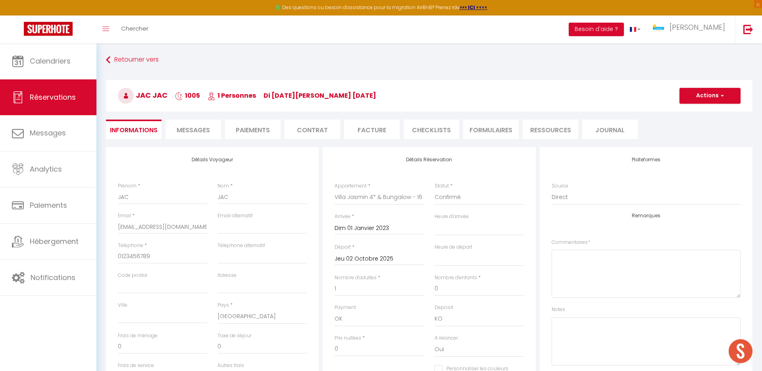
click at [371, 264] on div "Jeu 02 Octobre 2025 < [DATE] > Dim Lun Mar Mer Jeu Ven Sam 1 2 3 4 5 6 7 8 9 10…" at bounding box center [379, 258] width 89 height 14
click at [369, 258] on input "Jeu 02 Octobre 2025" at bounding box center [379, 259] width 89 height 10
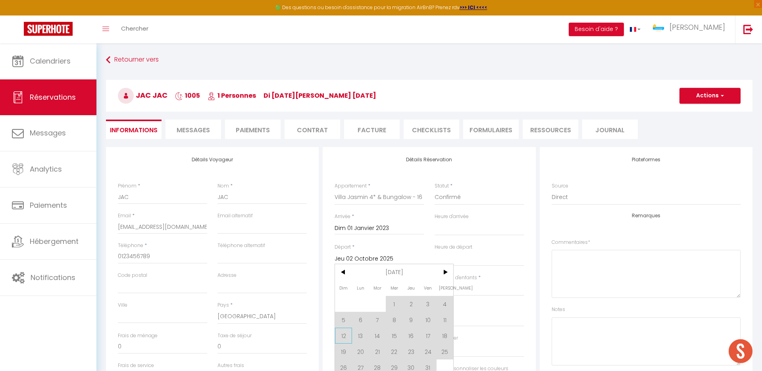
click at [341, 335] on span "12" at bounding box center [343, 336] width 17 height 16
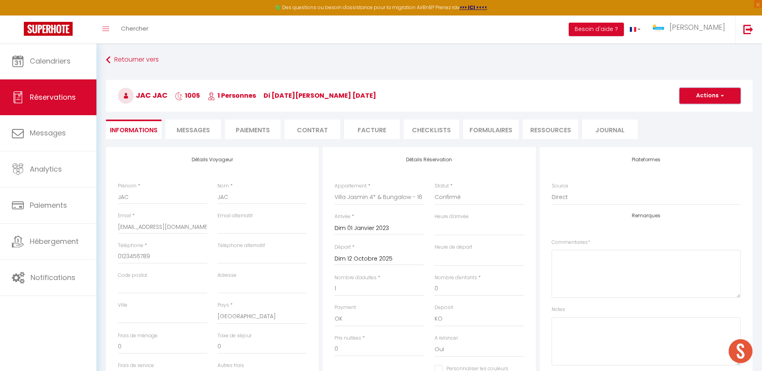
click at [710, 96] on button "Actions" at bounding box center [710, 96] width 61 height 16
click at [704, 112] on link "Enregistrer" at bounding box center [702, 113] width 63 height 10
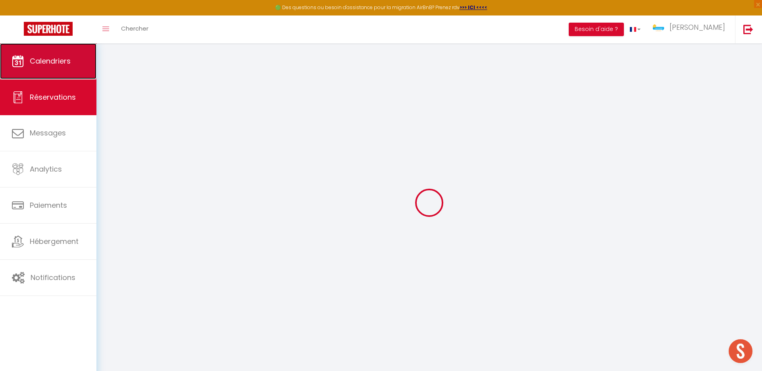
click at [66, 56] on span "Calendriers" at bounding box center [50, 61] width 41 height 10
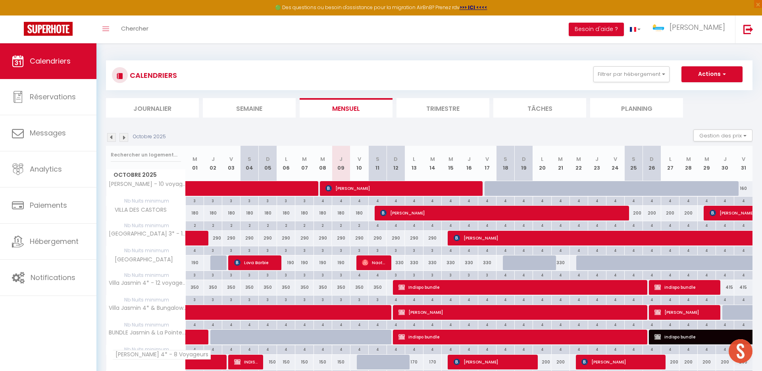
scroll to position [43, 0]
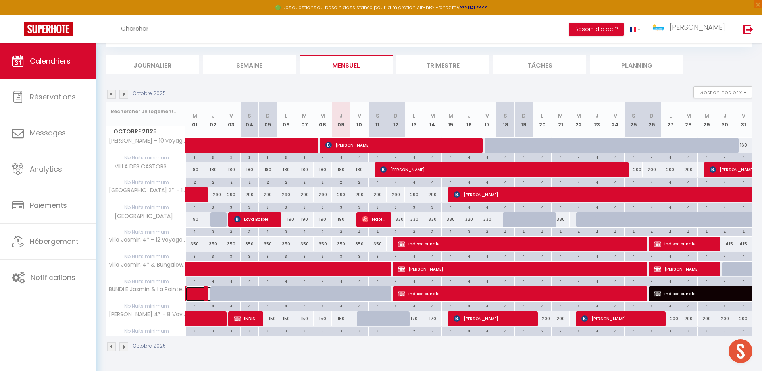
click at [201, 291] on span at bounding box center [207, 293] width 18 height 15
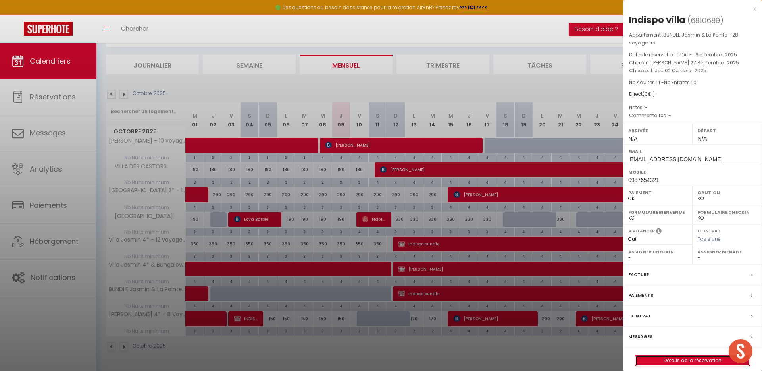
click at [685, 362] on link "Détails de la réservation" at bounding box center [693, 360] width 114 height 10
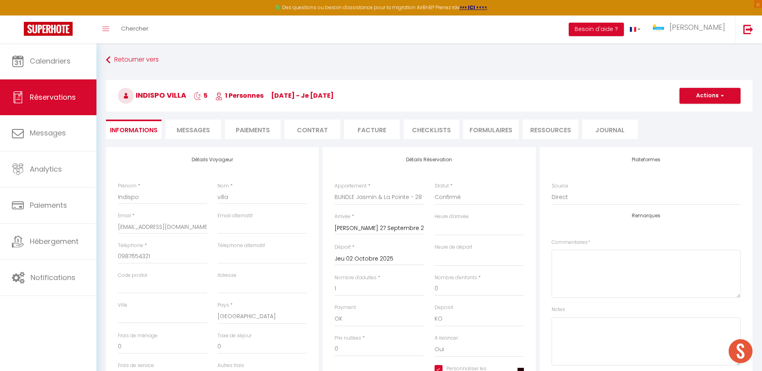
click at [359, 253] on div "Jeu 02 Octobre 2025 < [DATE] > Dim Lun Mar Mer Jeu Ven Sam 1 2 3 4 5 6 7 8 9 10…" at bounding box center [379, 258] width 89 height 14
click at [359, 260] on input "Jeu 02 Octobre 2025" at bounding box center [379, 259] width 89 height 10
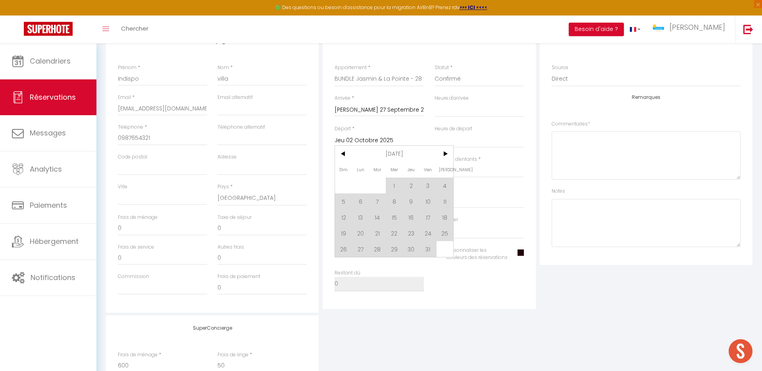
scroll to position [138, 0]
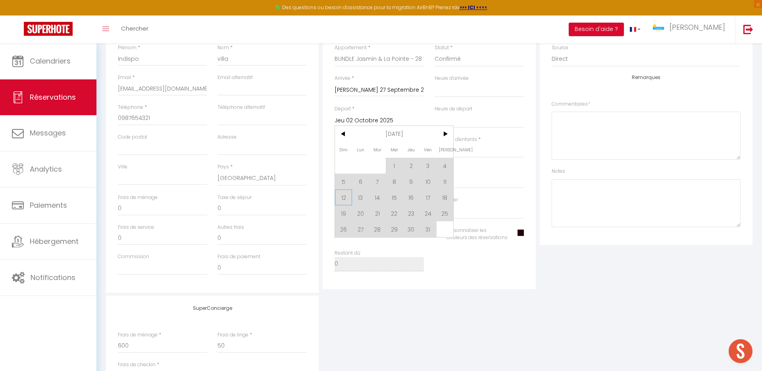
click at [345, 196] on span "12" at bounding box center [343, 197] width 17 height 16
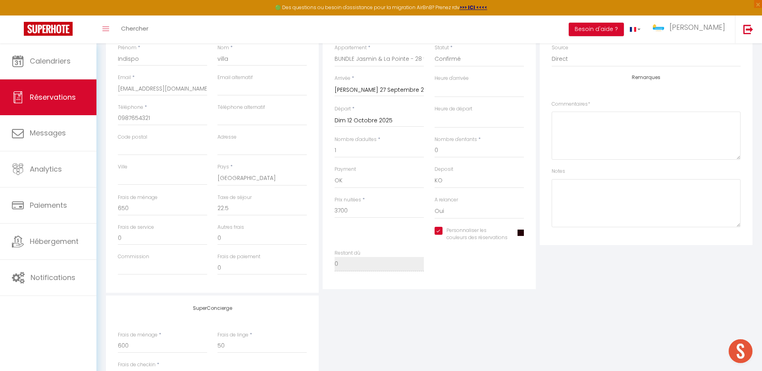
scroll to position [0, 0]
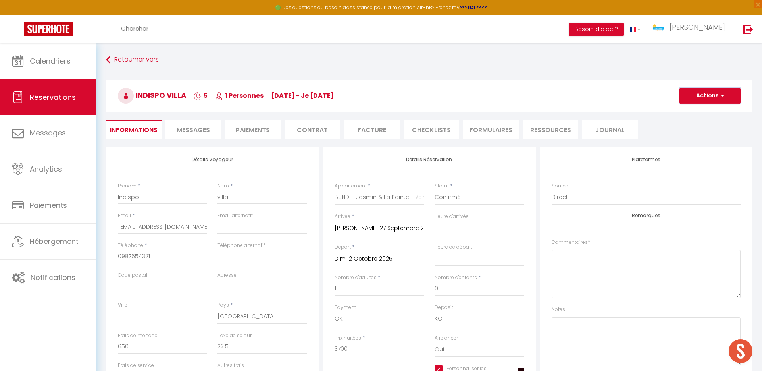
click at [718, 99] on button "Actions" at bounding box center [710, 96] width 61 height 16
click at [707, 116] on link "Enregistrer" at bounding box center [702, 113] width 63 height 10
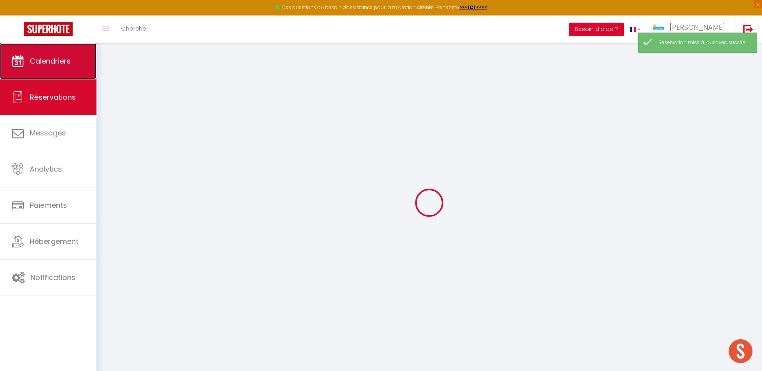
click at [36, 53] on link "Calendriers" at bounding box center [48, 61] width 96 height 36
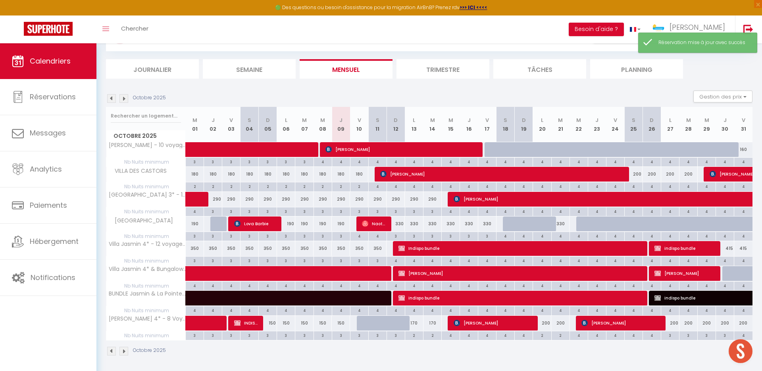
scroll to position [43, 0]
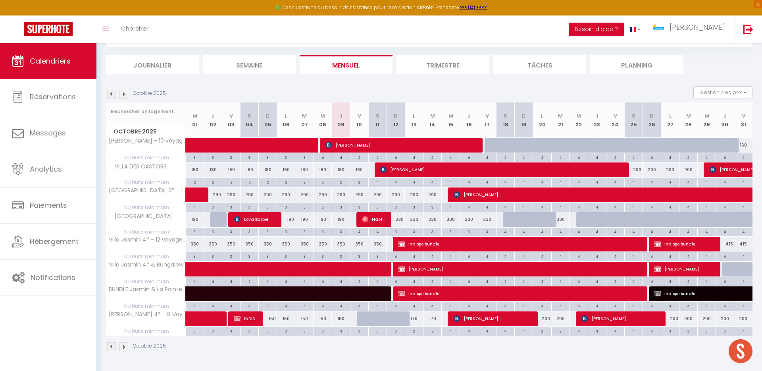
click at [545, 316] on div "200" at bounding box center [542, 318] width 18 height 15
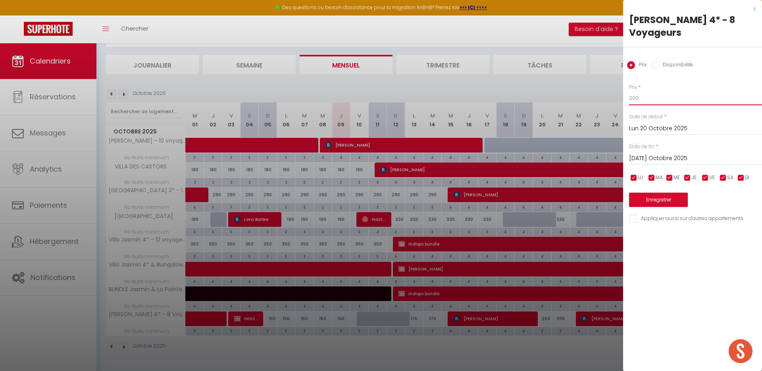
drag, startPoint x: 648, startPoint y: 96, endPoint x: 611, endPoint y: 96, distance: 37.3
click at [611, 96] on body "🟢 Des questions ou besoin d'assistance pour la migration AirBnB? Prenez rdv >>>…" at bounding box center [381, 185] width 762 height 371
click at [650, 158] on input "[DATE] Octobre 2025" at bounding box center [695, 158] width 133 height 10
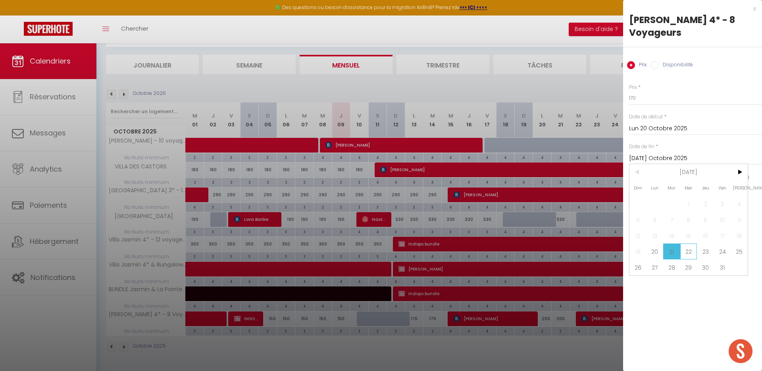
click at [685, 250] on span "22" at bounding box center [689, 251] width 17 height 16
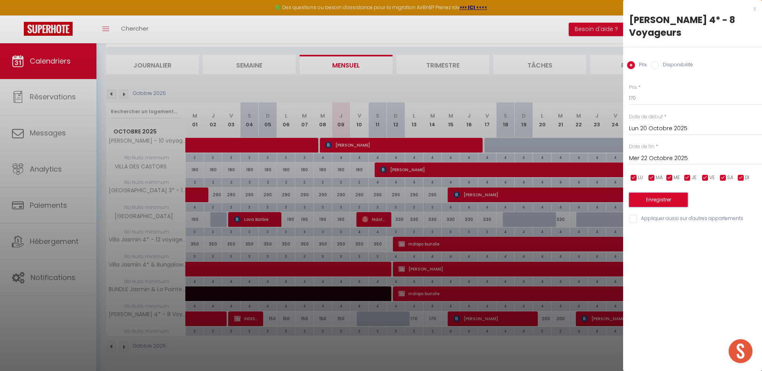
click at [651, 200] on button "Enregistrer" at bounding box center [658, 200] width 59 height 14
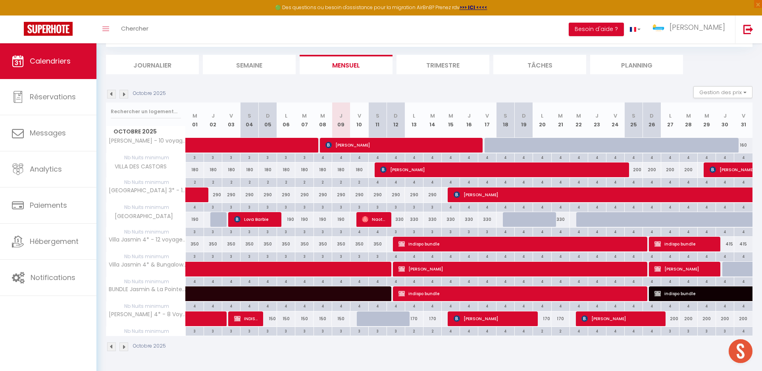
click at [125, 93] on img at bounding box center [124, 94] width 9 height 9
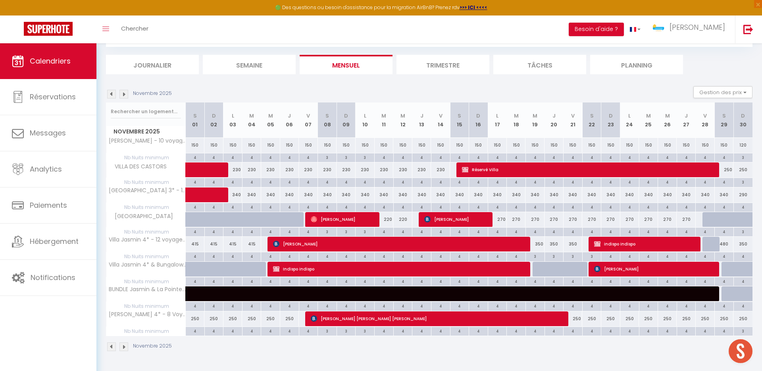
click at [112, 94] on img at bounding box center [111, 94] width 9 height 9
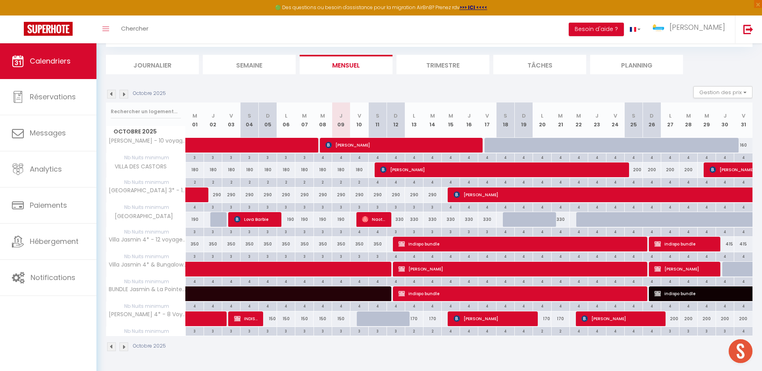
click at [120, 93] on img at bounding box center [124, 94] width 9 height 9
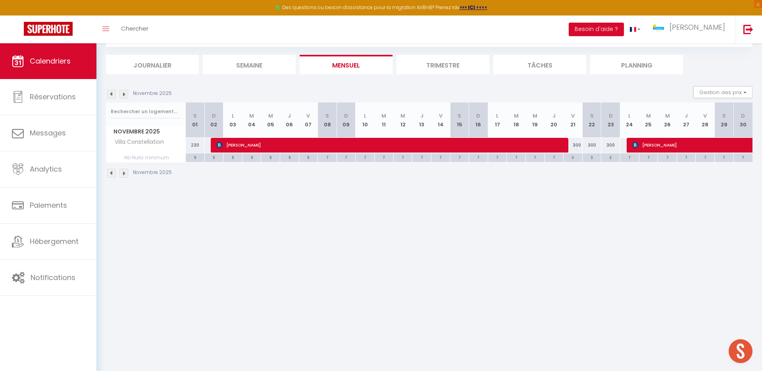
click at [341, 233] on body "🟢 Des questions ou besoin d'assistance pour la migration AirBnB? Prenez rdv >>>…" at bounding box center [381, 185] width 762 height 371
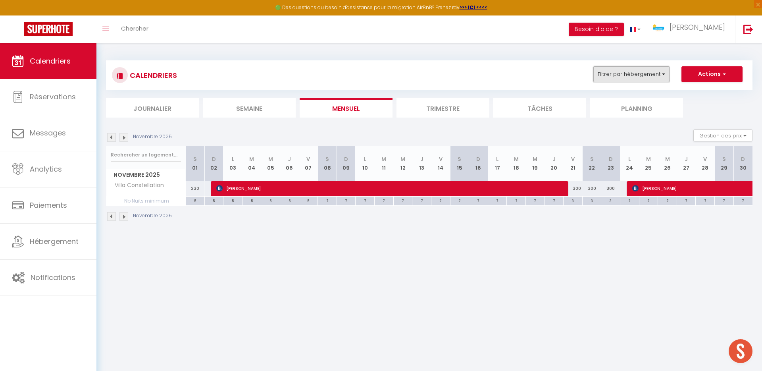
click at [642, 73] on button "Filtrer par hébergement" at bounding box center [632, 74] width 76 height 16
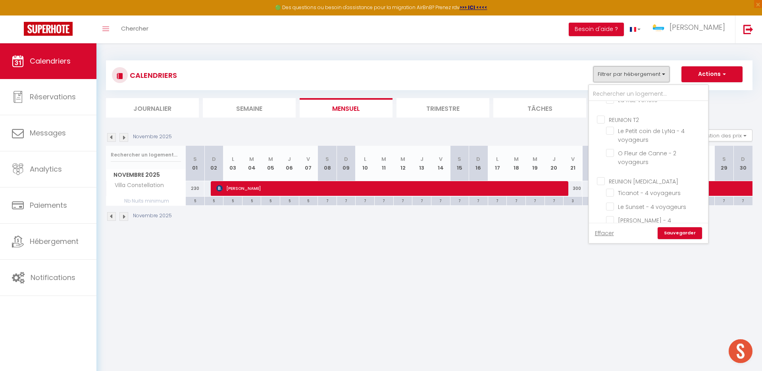
scroll to position [246, 0]
click at [600, 237] on link "Effacer" at bounding box center [604, 233] width 19 height 9
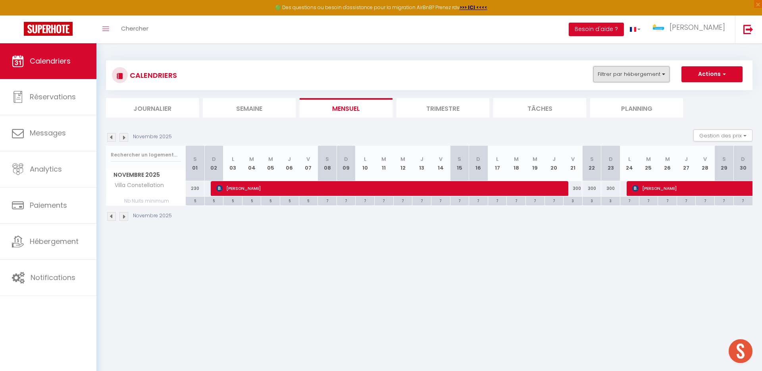
click at [648, 78] on button "Filtrer par hébergement" at bounding box center [632, 74] width 76 height 16
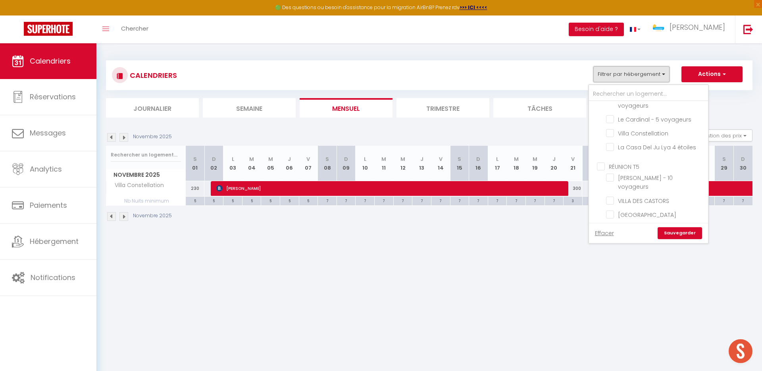
scroll to position [538, 0]
click at [618, 166] on input "RÉUNION T5" at bounding box center [656, 170] width 119 height 8
click at [677, 231] on link "Sauvegarder" at bounding box center [680, 233] width 44 height 12
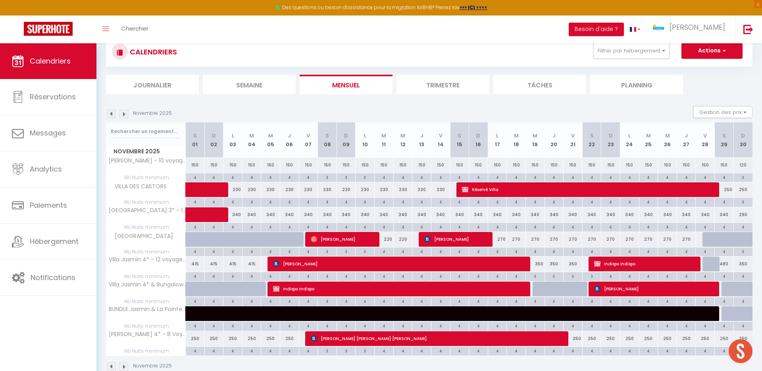
scroll to position [43, 0]
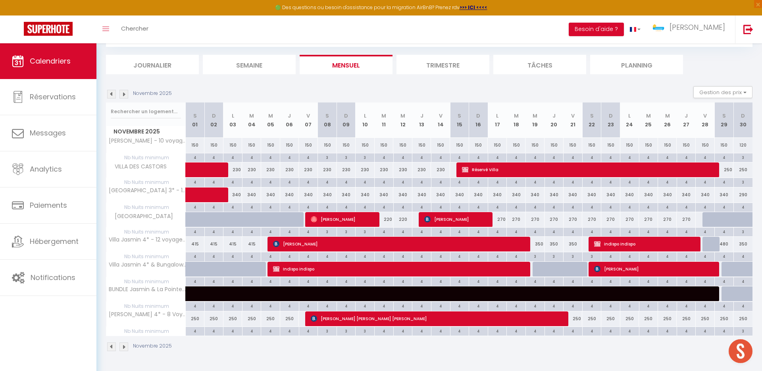
click at [123, 91] on img at bounding box center [124, 94] width 9 height 9
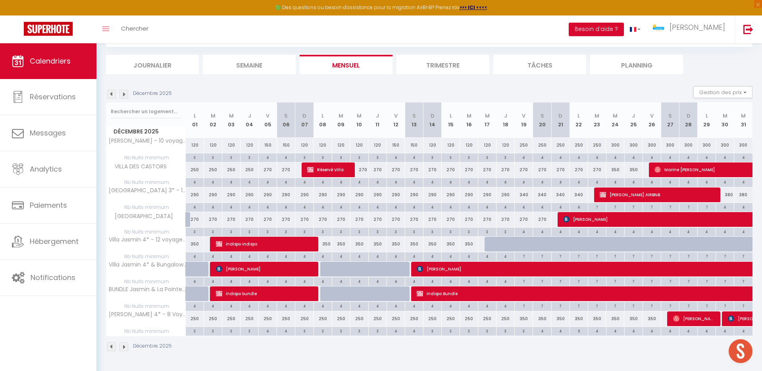
click at [526, 232] on div "4" at bounding box center [524, 232] width 18 height 8
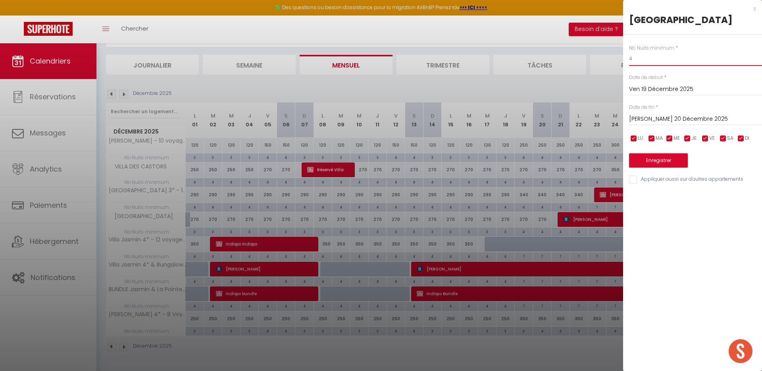
click at [644, 61] on input "4" at bounding box center [695, 59] width 133 height 14
drag, startPoint x: 678, startPoint y: 117, endPoint x: 659, endPoint y: 170, distance: 56.0
click at [678, 117] on input "[PERSON_NAME] 20 Décembre 2025" at bounding box center [695, 119] width 133 height 10
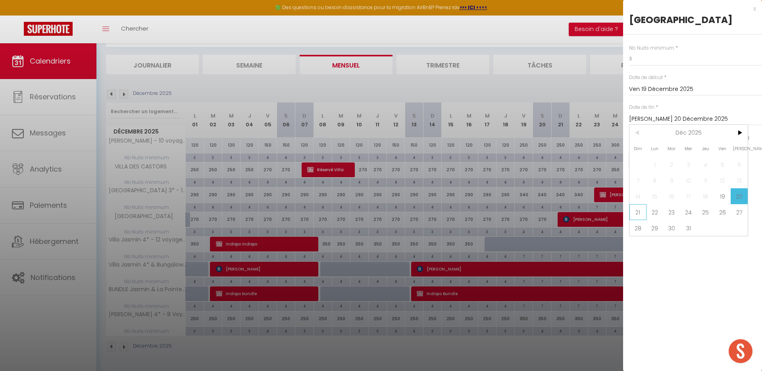
click at [643, 211] on span "21" at bounding box center [638, 212] width 17 height 16
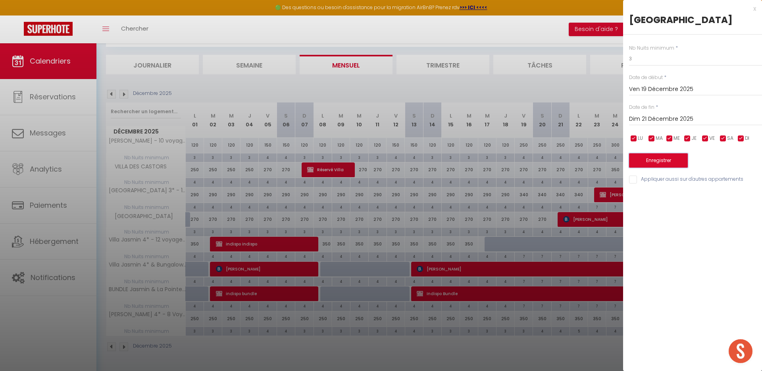
click at [644, 161] on button "Enregistrer" at bounding box center [658, 160] width 59 height 14
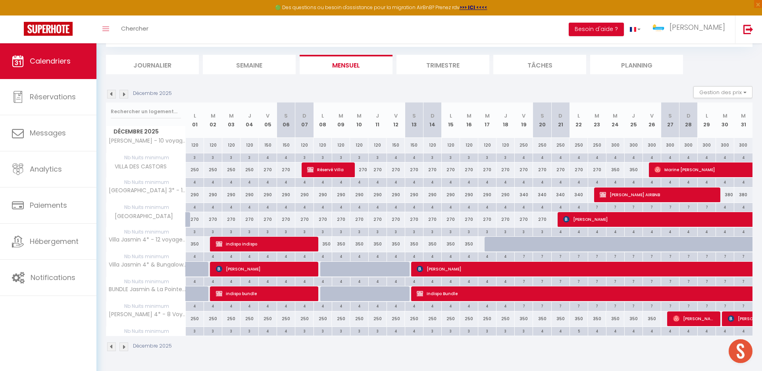
click at [125, 95] on img at bounding box center [124, 94] width 9 height 9
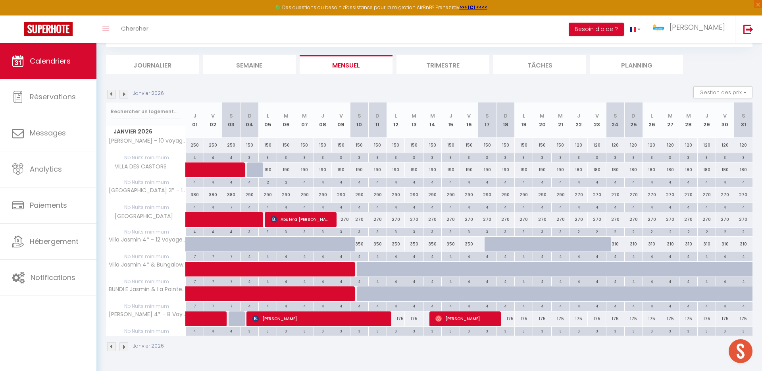
click at [349, 218] on div "270" at bounding box center [341, 219] width 18 height 15
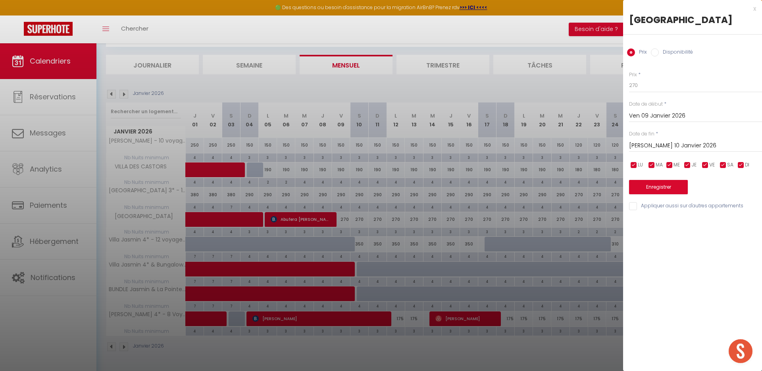
drag, startPoint x: 197, startPoint y: 84, endPoint x: 188, endPoint y: 85, distance: 9.1
click at [197, 84] on div at bounding box center [381, 185] width 762 height 371
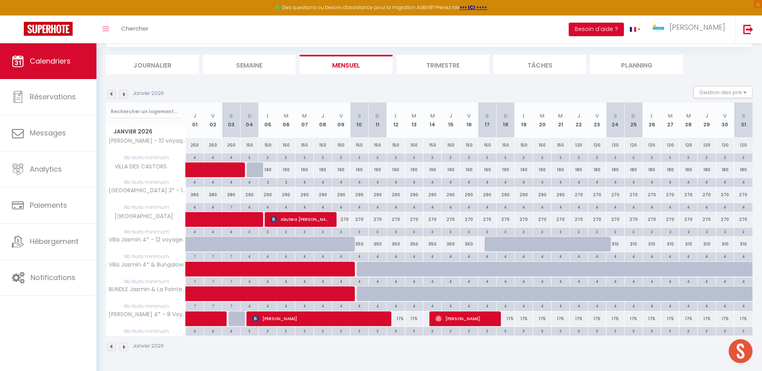
click at [123, 93] on img at bounding box center [124, 94] width 9 height 9
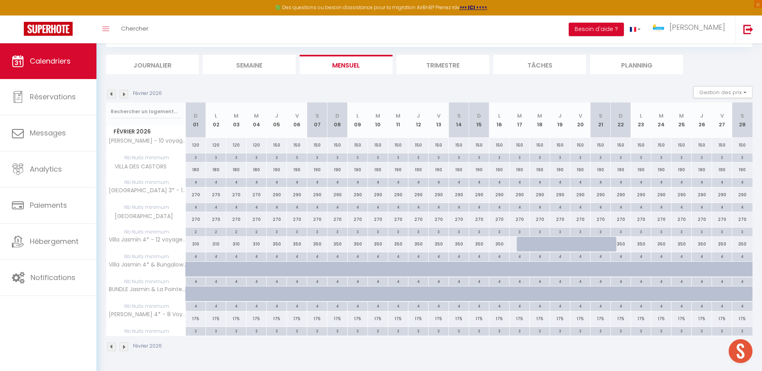
click at [124, 93] on img at bounding box center [124, 94] width 9 height 9
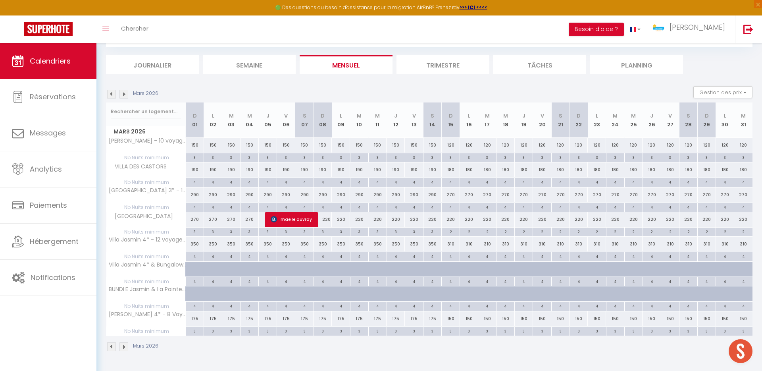
click at [124, 93] on img at bounding box center [124, 94] width 9 height 9
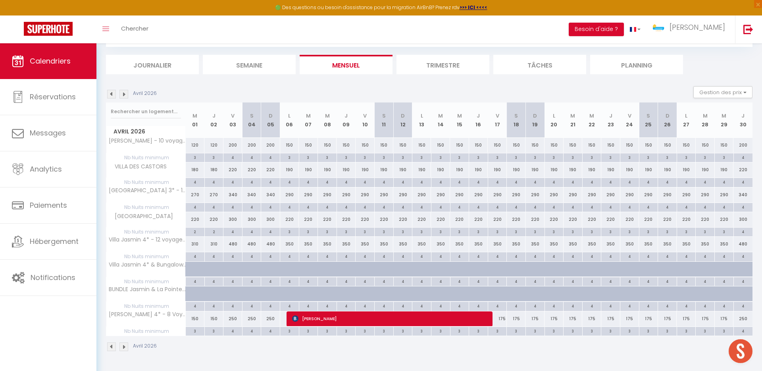
click at [501, 319] on div "175" at bounding box center [497, 318] width 19 height 15
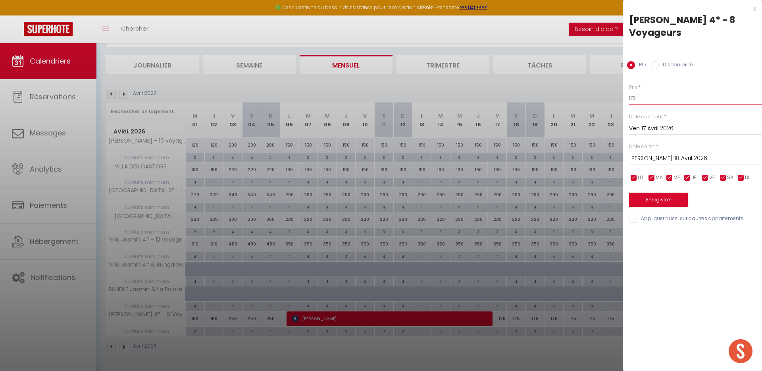
click at [645, 98] on input "175" at bounding box center [695, 98] width 133 height 14
click at [417, 320] on div at bounding box center [381, 185] width 762 height 371
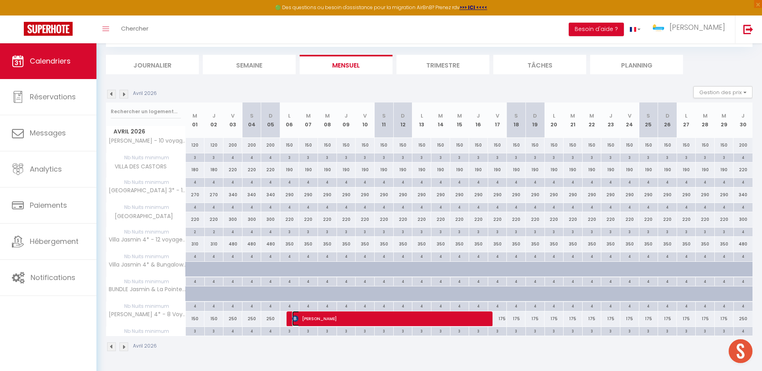
click at [421, 319] on span "[PERSON_NAME]" at bounding box center [390, 318] width 197 height 15
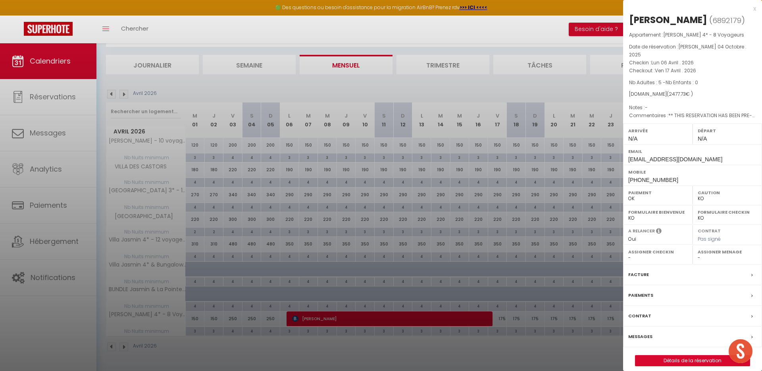
click at [754, 8] on div "x" at bounding box center [689, 9] width 133 height 10
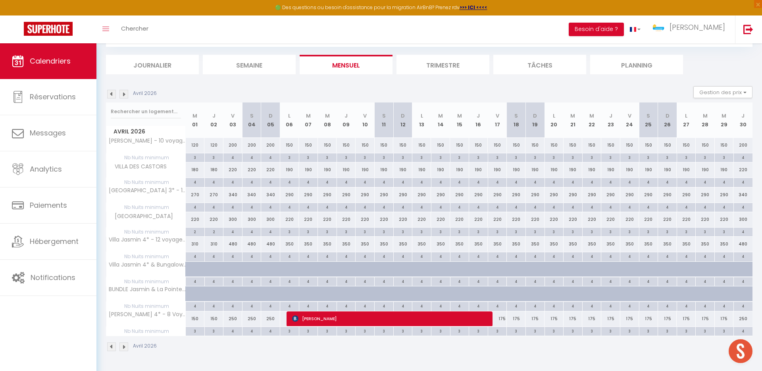
click at [503, 317] on div "175" at bounding box center [497, 318] width 19 height 15
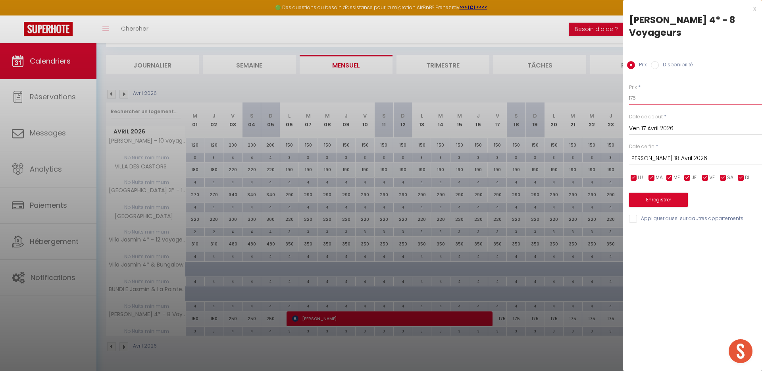
drag, startPoint x: 655, startPoint y: 98, endPoint x: 577, endPoint y: 98, distance: 78.2
click at [577, 98] on body "🟢 Des questions ou besoin d'assistance pour la migration AirBnB? Prenez rdv >>>…" at bounding box center [381, 185] width 762 height 371
click at [685, 156] on input "[PERSON_NAME] 18 Avril 2026" at bounding box center [695, 158] width 133 height 10
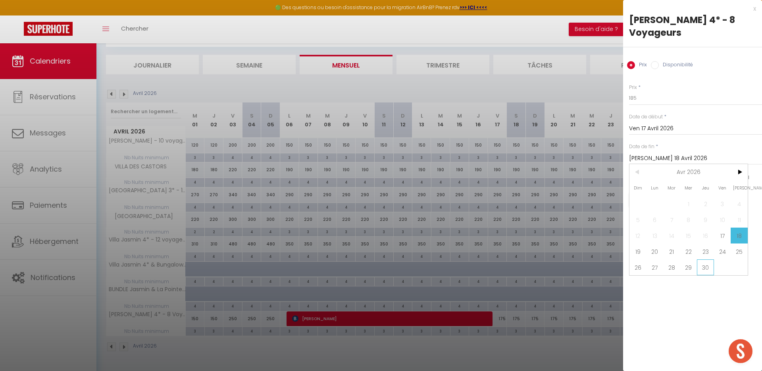
click at [710, 263] on span "30" at bounding box center [705, 267] width 17 height 16
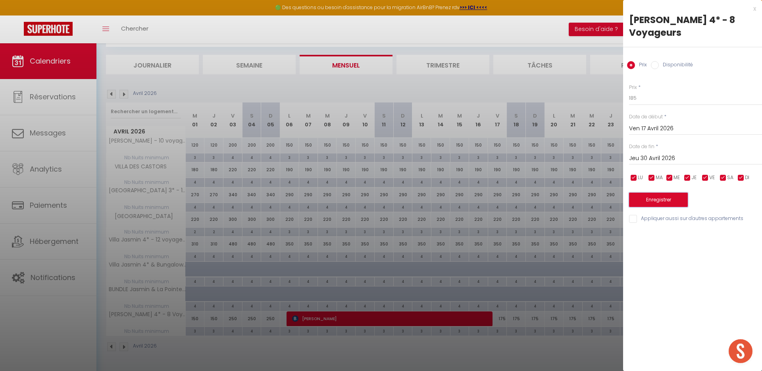
click at [670, 202] on button "Enregistrer" at bounding box center [658, 200] width 59 height 14
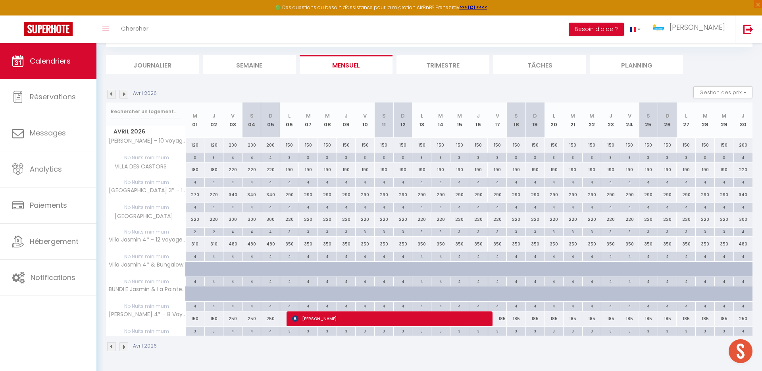
scroll to position [0, 0]
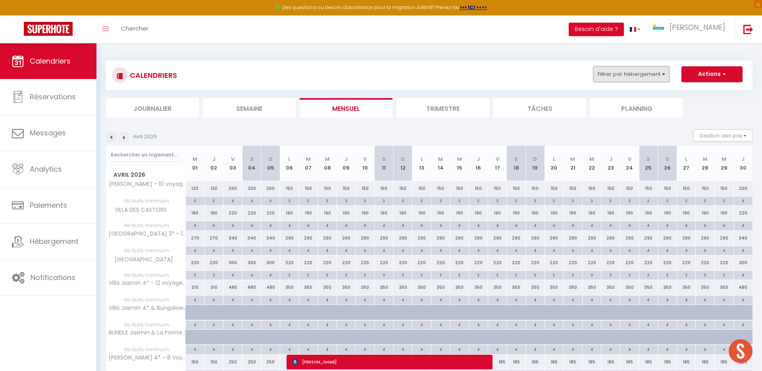
click at [640, 74] on button "Filtrer par hébergement" at bounding box center [632, 74] width 76 height 16
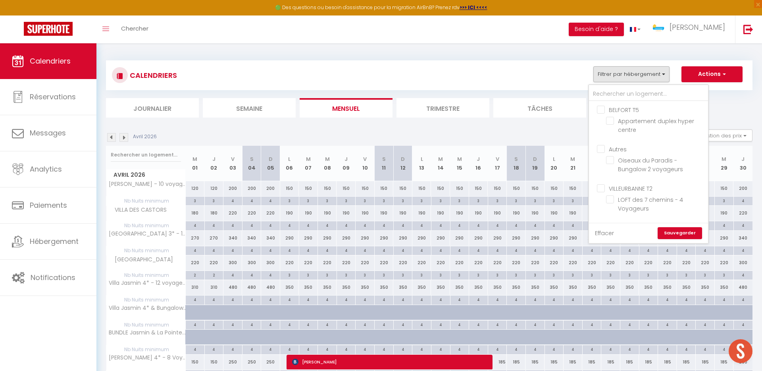
click at [603, 234] on link "Effacer" at bounding box center [604, 233] width 19 height 9
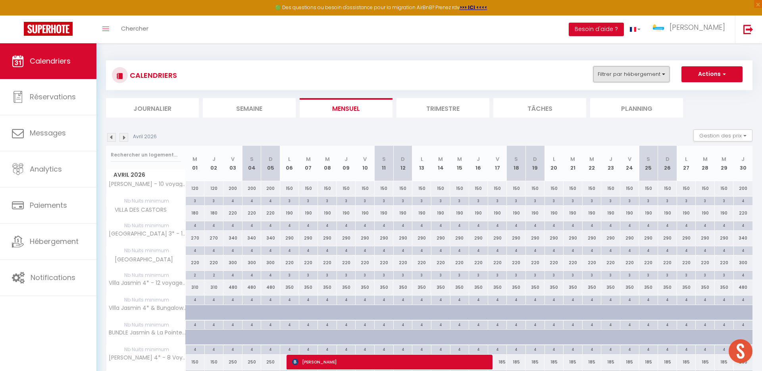
click at [639, 73] on button "Filtrer par hébergement" at bounding box center [632, 74] width 76 height 16
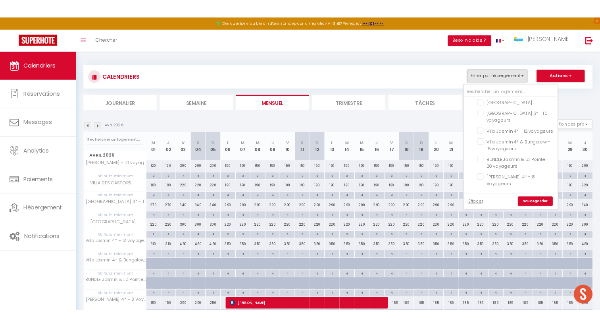
scroll to position [652, 0]
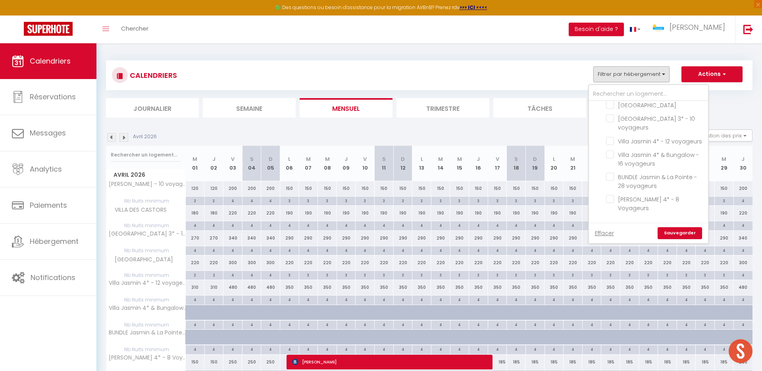
click at [600, 223] on input "BELFORT T6" at bounding box center [656, 227] width 119 height 8
click at [687, 237] on link "Sauvegarder" at bounding box center [680, 233] width 44 height 12
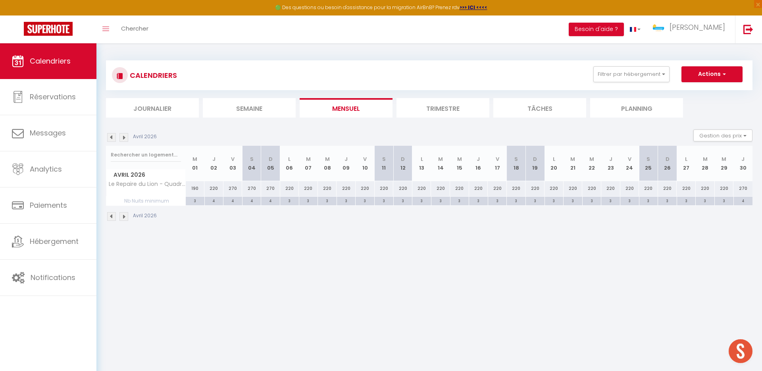
click at [112, 140] on img at bounding box center [111, 137] width 9 height 9
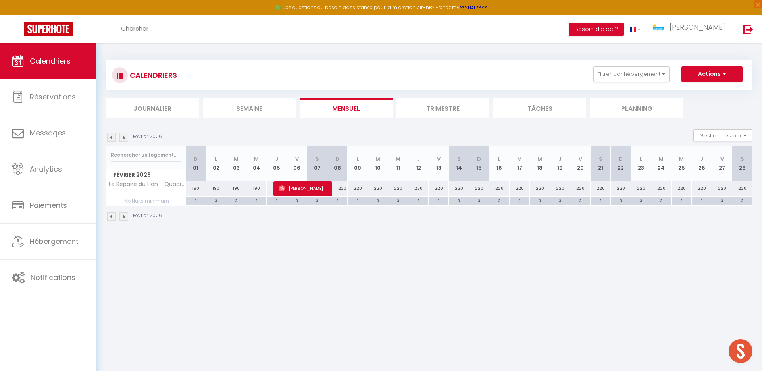
click at [112, 140] on img at bounding box center [111, 137] width 9 height 9
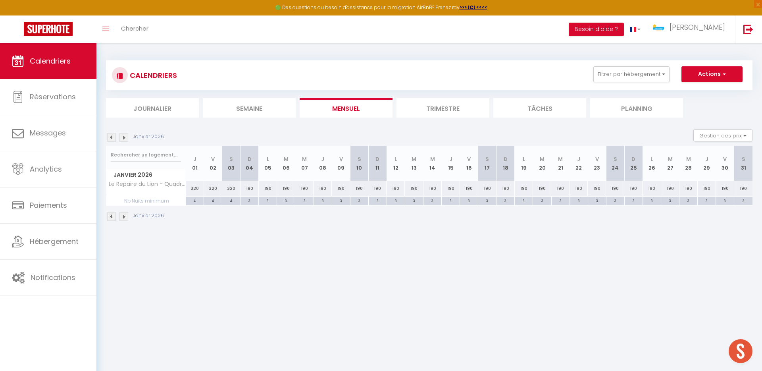
click at [112, 140] on img at bounding box center [111, 137] width 9 height 9
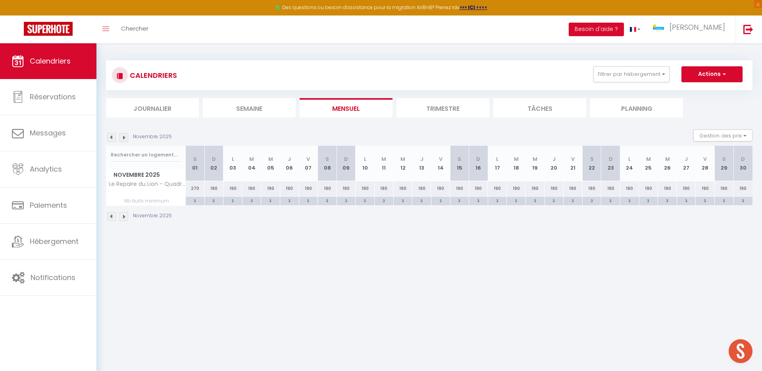
click at [112, 140] on img at bounding box center [111, 137] width 9 height 9
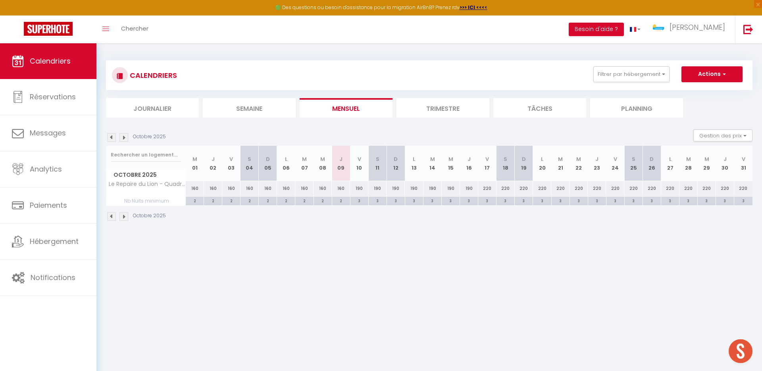
click at [112, 137] on img at bounding box center [111, 137] width 9 height 9
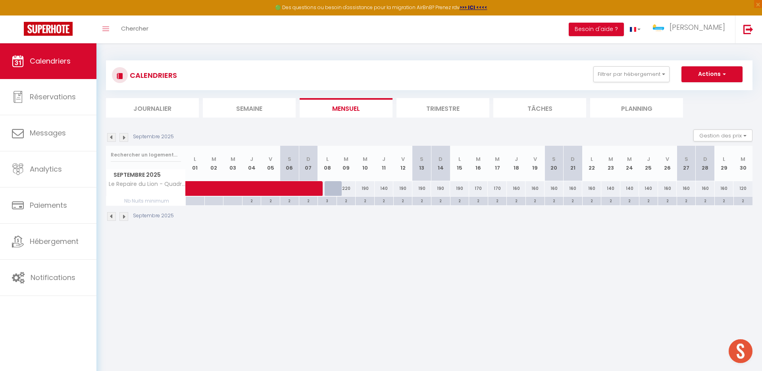
click at [126, 139] on img at bounding box center [124, 137] width 9 height 9
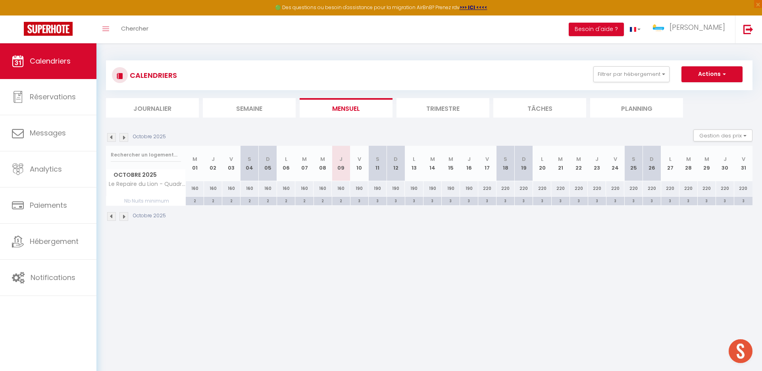
click at [343, 189] on div "160" at bounding box center [341, 188] width 18 height 15
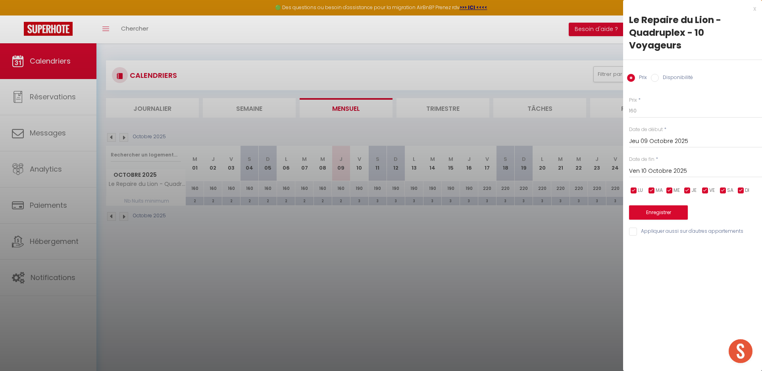
click at [671, 171] on input "Ven 10 Octobre 2025" at bounding box center [695, 171] width 133 height 10
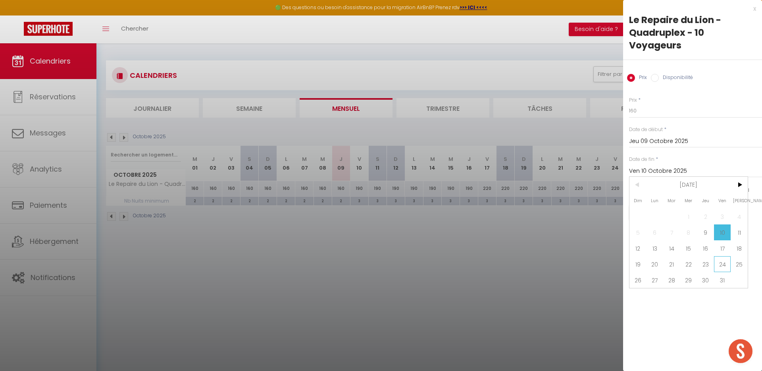
click at [722, 264] on span "24" at bounding box center [722, 264] width 17 height 16
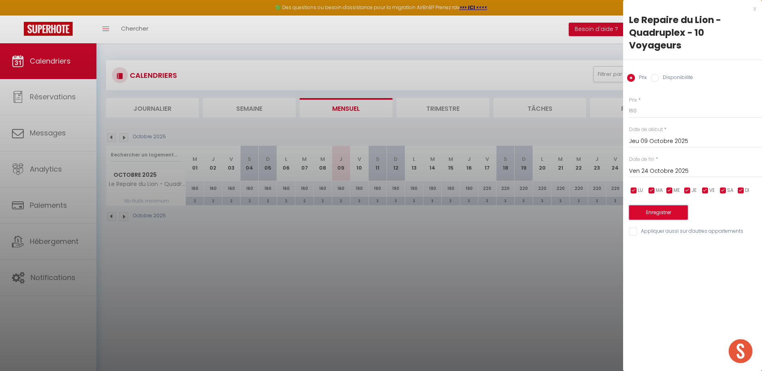
click at [653, 214] on button "Enregistrer" at bounding box center [658, 212] width 59 height 14
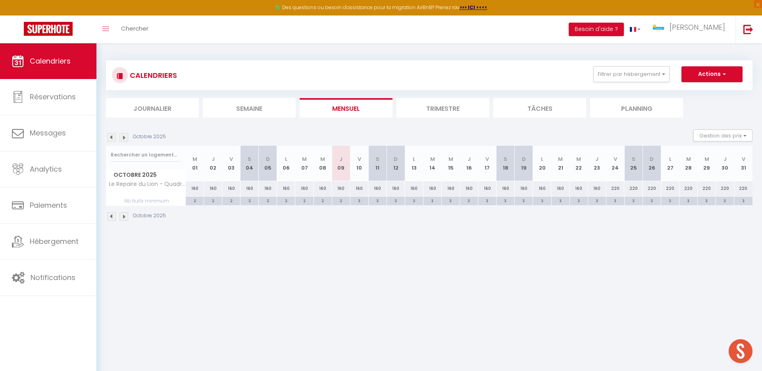
click at [126, 138] on img at bounding box center [124, 137] width 9 height 9
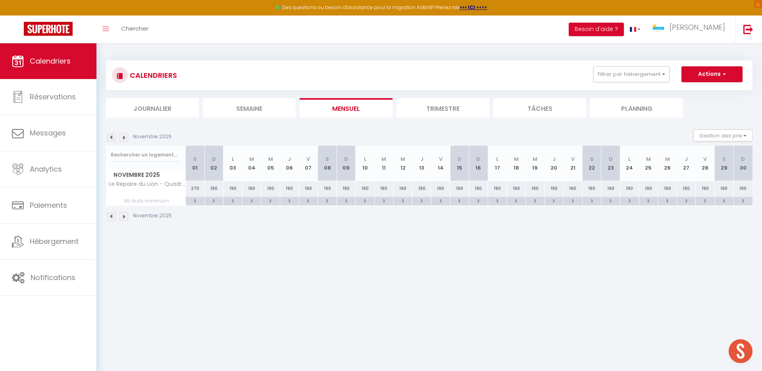
click at [126, 138] on img at bounding box center [124, 137] width 9 height 9
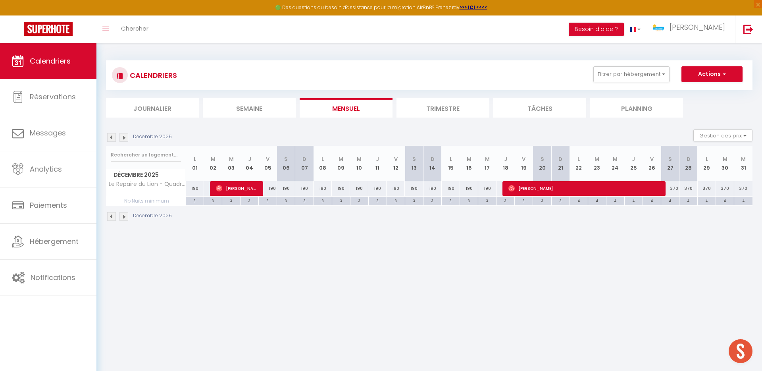
click at [123, 138] on img at bounding box center [124, 137] width 9 height 9
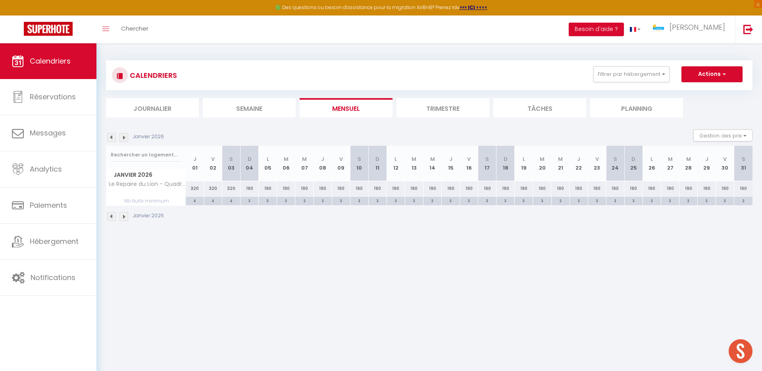
click at [124, 138] on img at bounding box center [124, 137] width 9 height 9
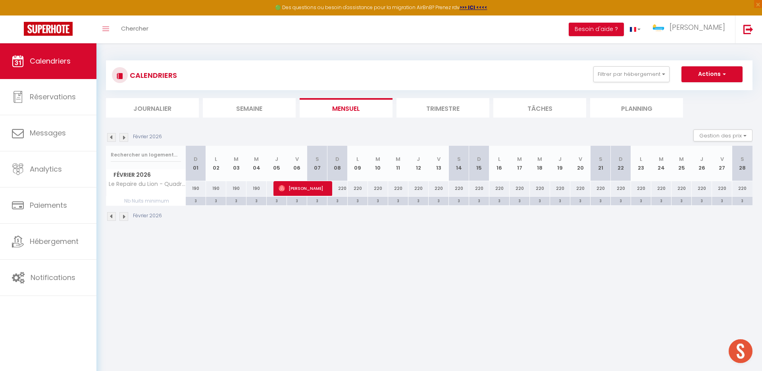
click at [114, 137] on img at bounding box center [111, 137] width 9 height 9
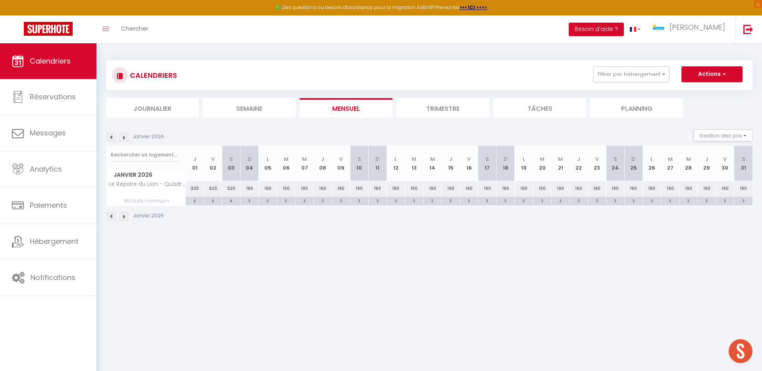
click at [114, 137] on img at bounding box center [111, 137] width 9 height 9
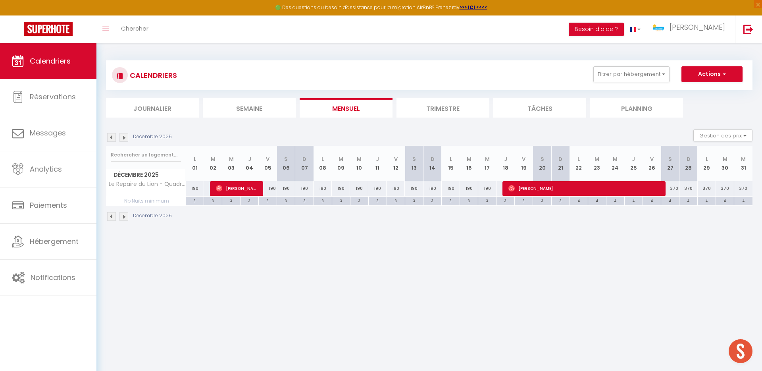
click at [114, 137] on img at bounding box center [111, 137] width 9 height 9
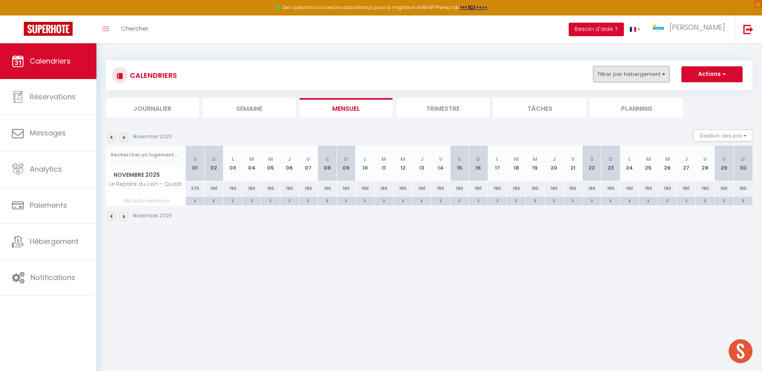
click at [666, 73] on button "Filtrer par hébergement" at bounding box center [632, 74] width 76 height 16
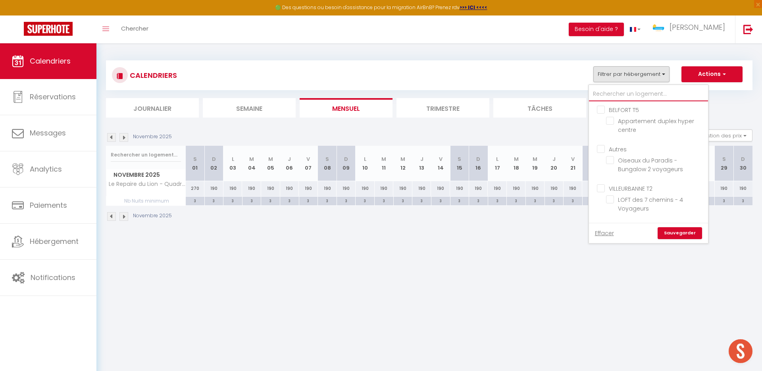
click at [631, 93] on input "text" at bounding box center [648, 94] width 119 height 14
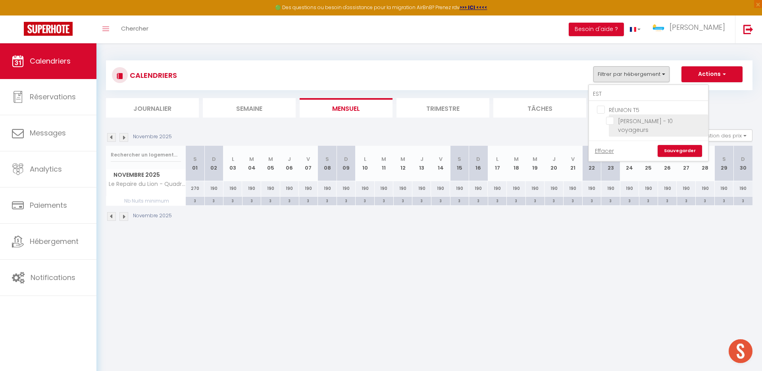
click at [635, 118] on input "[PERSON_NAME] - 10 voyageurs" at bounding box center [655, 121] width 99 height 8
click at [670, 145] on link "Sauvegarder" at bounding box center [680, 151] width 44 height 12
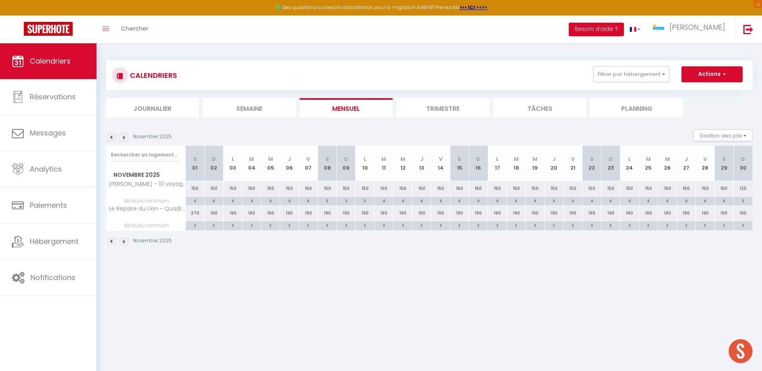
click at [112, 138] on img at bounding box center [111, 137] width 9 height 9
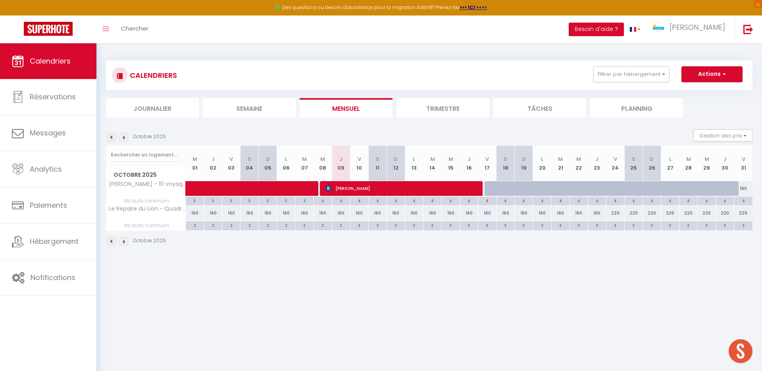
click at [112, 138] on img at bounding box center [111, 137] width 9 height 9
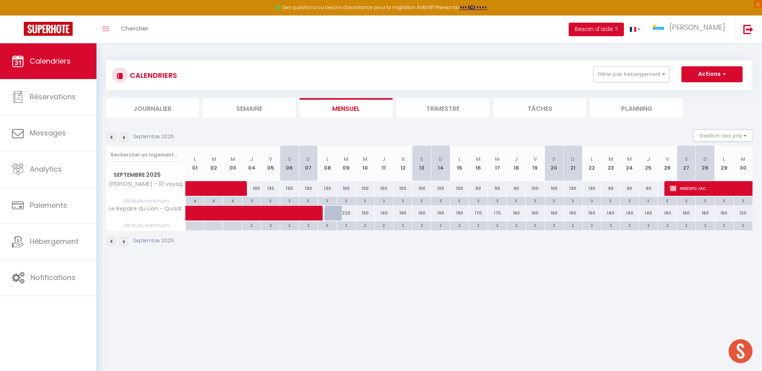
click at [112, 139] on img at bounding box center [111, 137] width 9 height 9
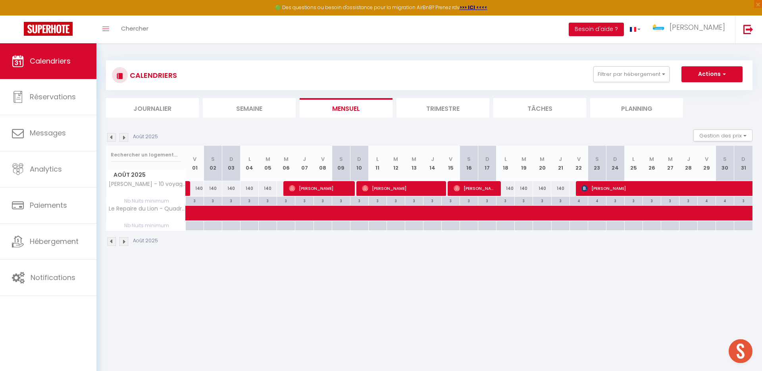
click at [124, 139] on img at bounding box center [124, 137] width 9 height 9
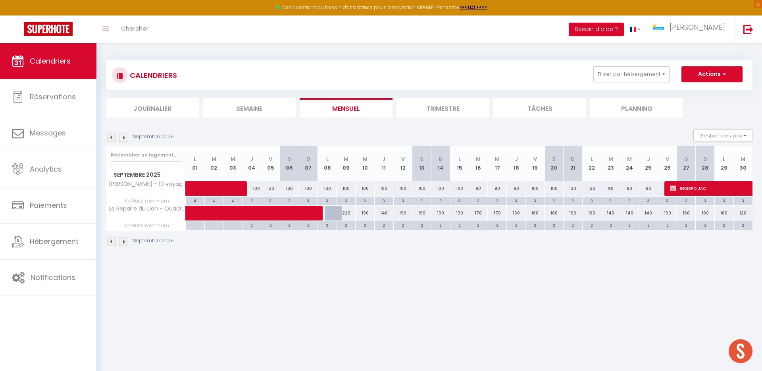
click at [124, 139] on img at bounding box center [124, 137] width 9 height 9
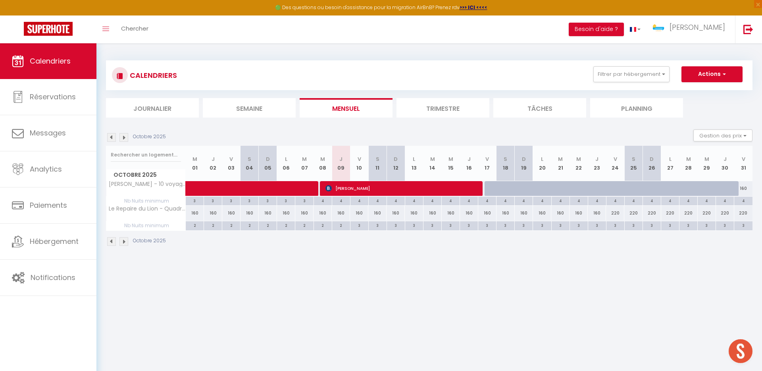
click at [124, 139] on img at bounding box center [124, 137] width 9 height 9
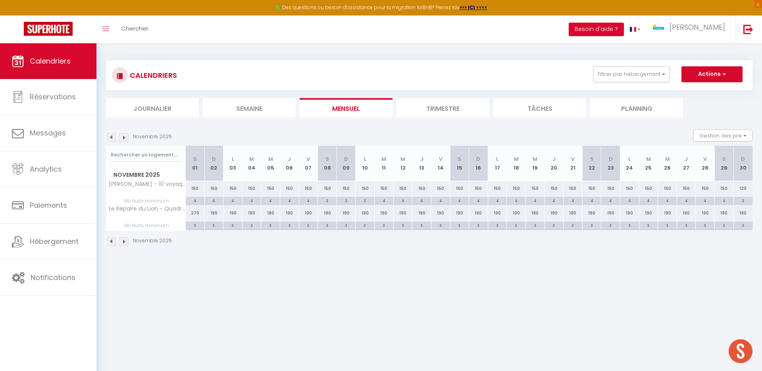
click at [124, 139] on img at bounding box center [124, 137] width 9 height 9
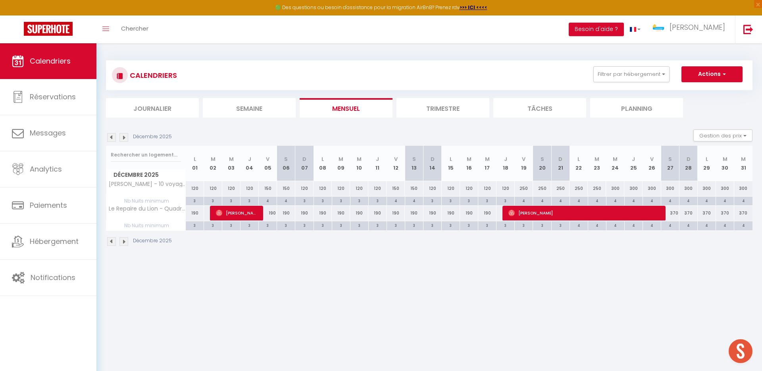
click at [114, 139] on img at bounding box center [111, 137] width 9 height 9
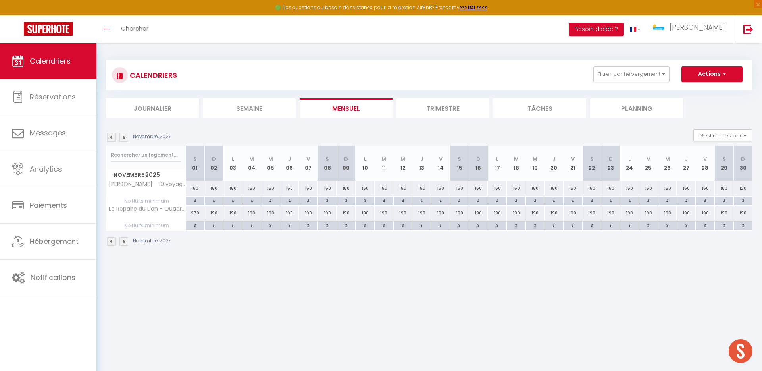
click at [111, 139] on img at bounding box center [111, 137] width 9 height 9
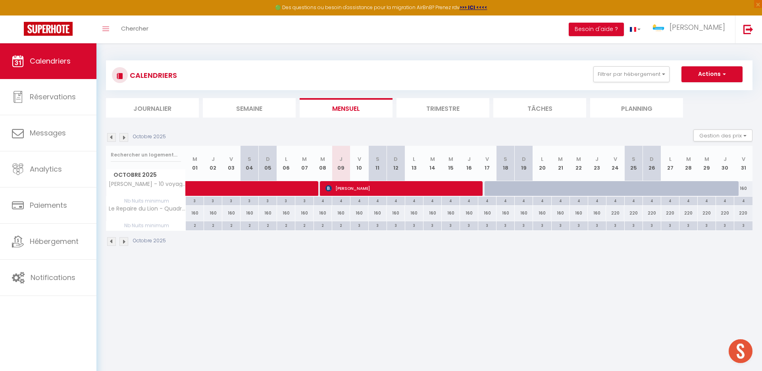
click at [123, 140] on img at bounding box center [124, 137] width 9 height 9
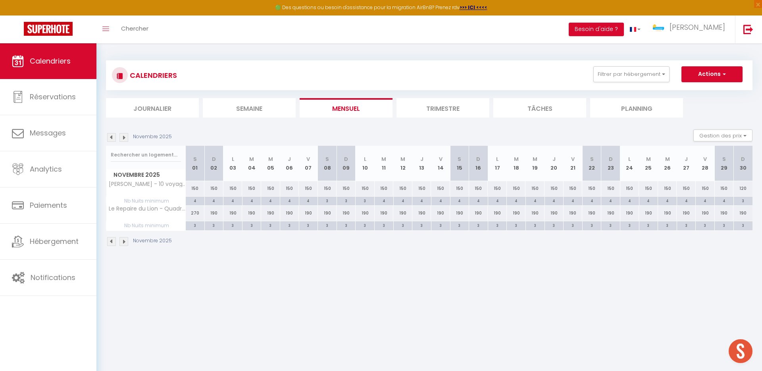
click at [197, 201] on div "4" at bounding box center [195, 201] width 19 height 8
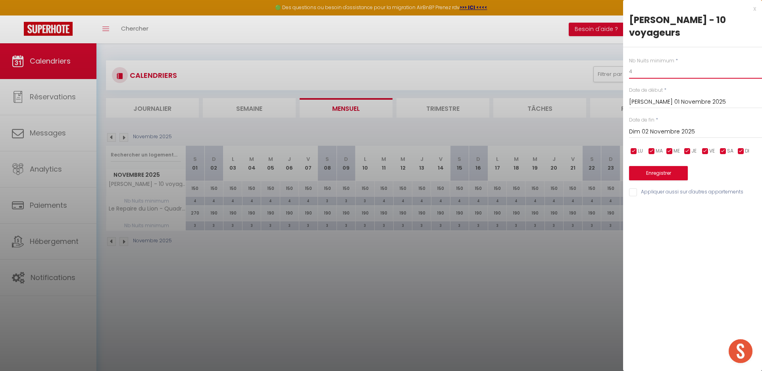
click at [646, 64] on input "4" at bounding box center [695, 71] width 133 height 14
click at [689, 97] on input "[PERSON_NAME] 01 Novembre 2025" at bounding box center [695, 102] width 133 height 10
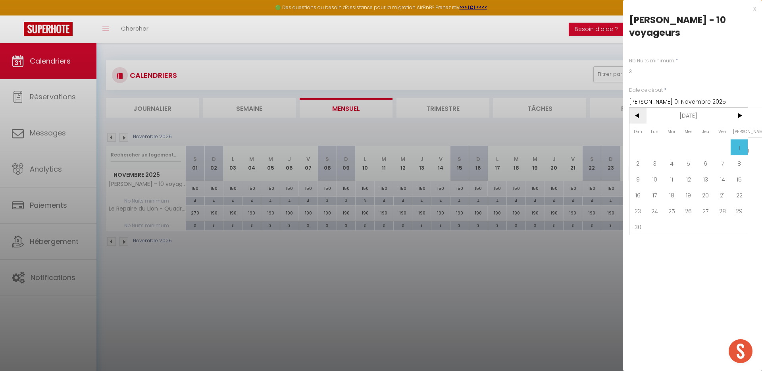
click at [639, 108] on span "<" at bounding box center [638, 116] width 17 height 16
click at [724, 203] on span "31" at bounding box center [722, 211] width 17 height 16
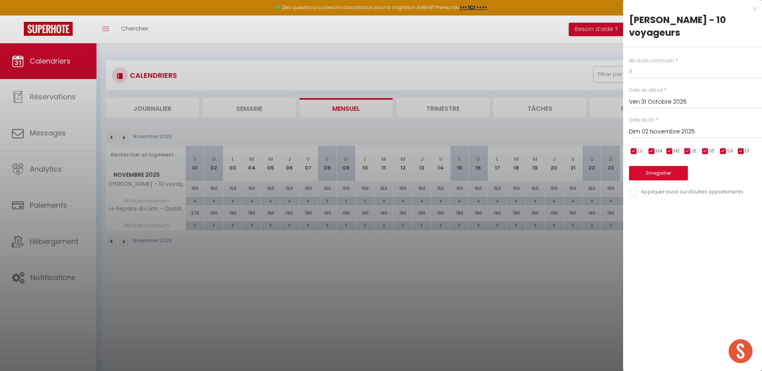
click at [699, 127] on input "Dim 02 Novembre 2025" at bounding box center [695, 132] width 133 height 10
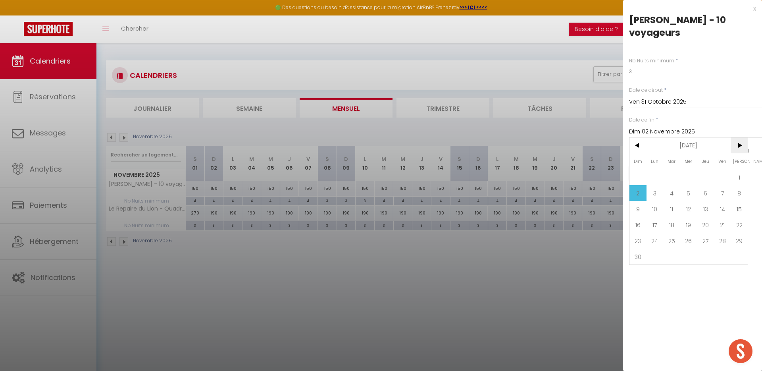
click at [738, 137] on span ">" at bounding box center [739, 145] width 17 height 16
click at [634, 137] on span "<" at bounding box center [638, 145] width 17 height 16
click at [724, 201] on span "14" at bounding box center [722, 209] width 17 height 16
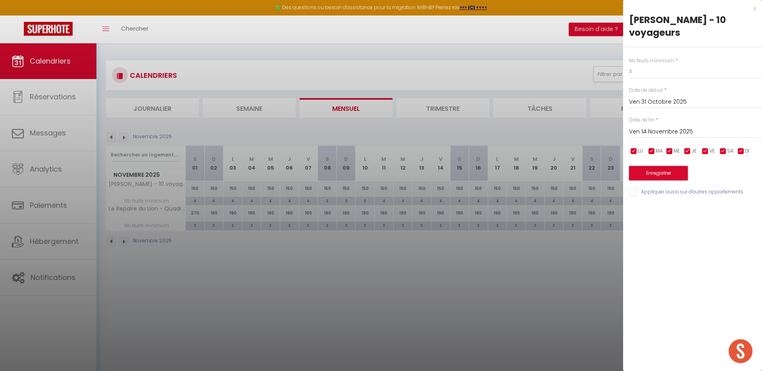
click at [668, 166] on button "Enregistrer" at bounding box center [658, 173] width 59 height 14
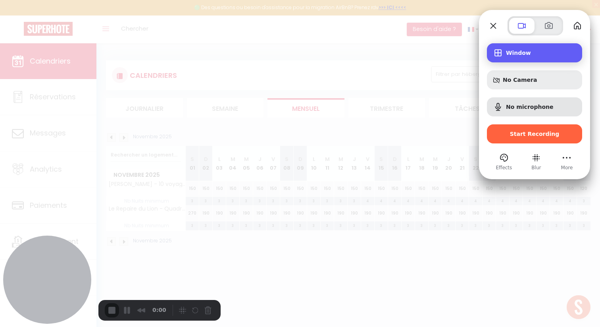
click at [538, 56] on span "Window" at bounding box center [541, 53] width 70 height 6
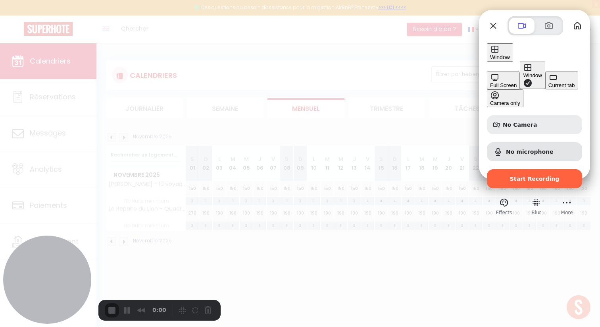
click at [487, 71] on button "Full Screen" at bounding box center [503, 80] width 33 height 18
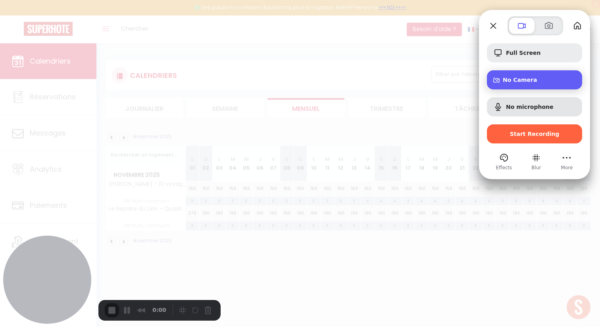
click at [551, 77] on span "No Camera" at bounding box center [539, 80] width 73 height 6
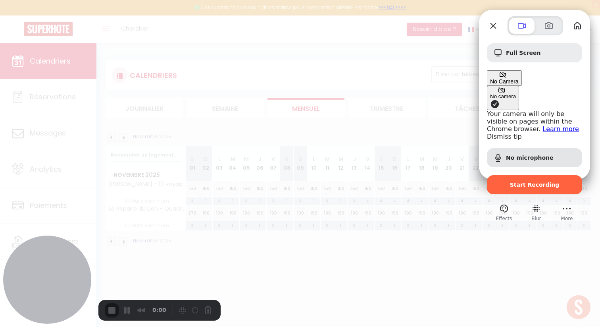
click at [490, 99] on span "Camera options" at bounding box center [495, 104] width 10 height 10
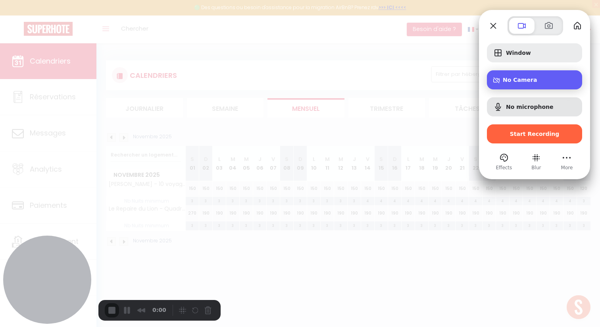
click at [492, 81] on div "No Camera" at bounding box center [534, 79] width 95 height 19
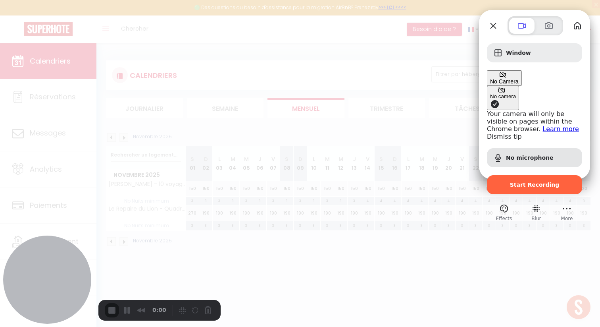
click at [487, 133] on link "Dismiss tip" at bounding box center [504, 137] width 35 height 8
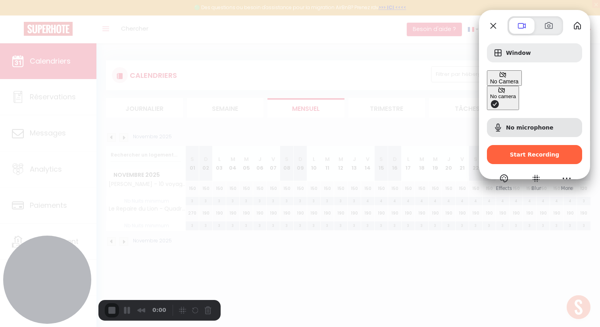
click at [490, 99] on span "Camera options" at bounding box center [495, 104] width 10 height 10
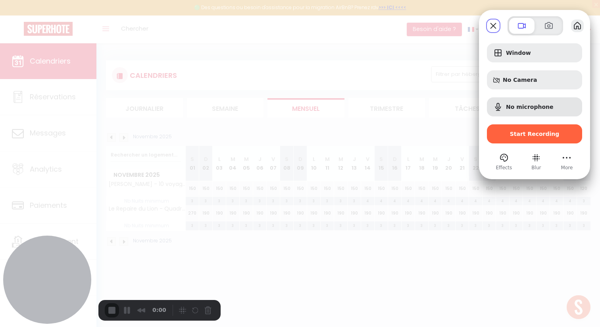
click at [581, 23] on button "My library" at bounding box center [577, 25] width 13 height 13
